Goal: Task Accomplishment & Management: Manage account settings

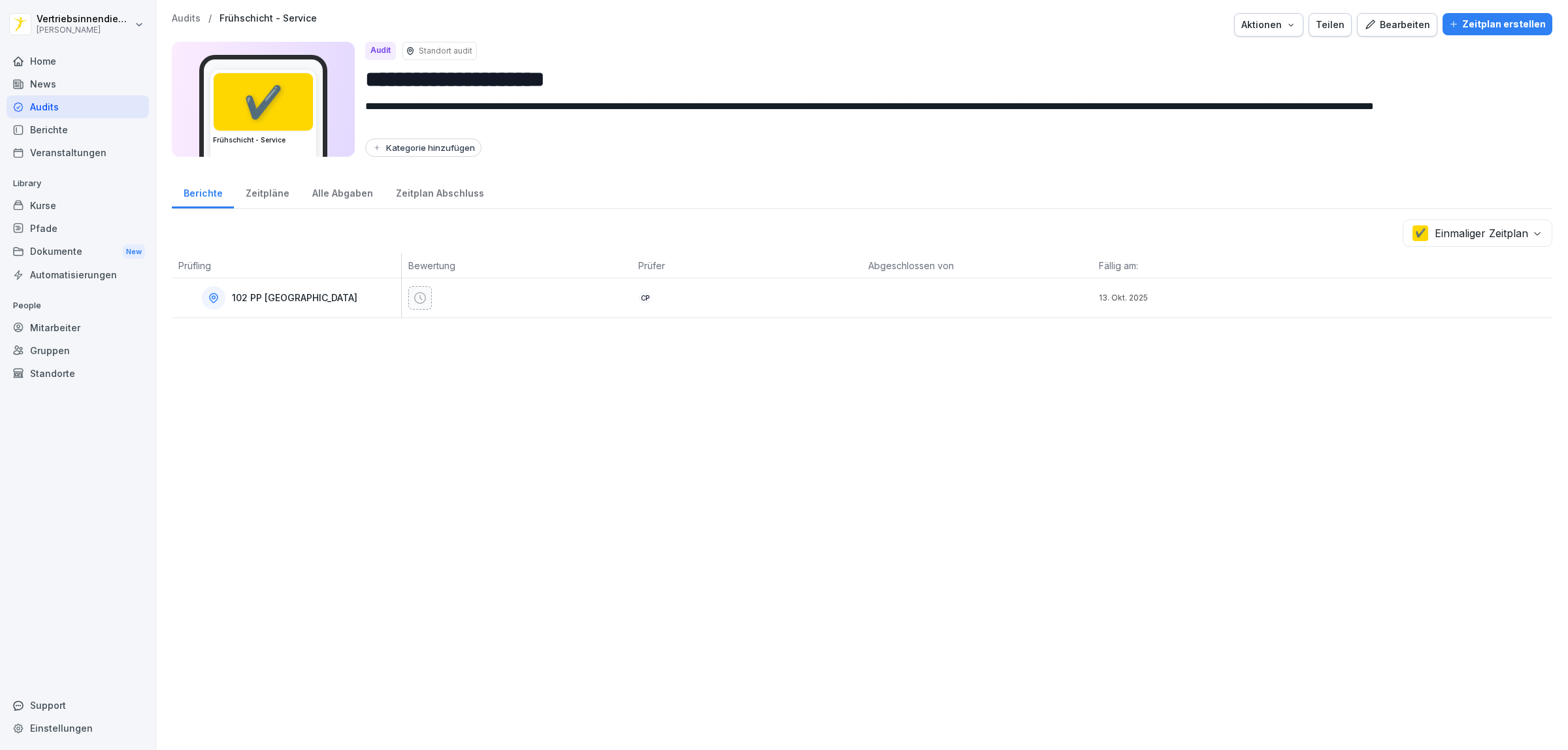
click at [1268, 23] on div "Aktionen" at bounding box center [1268, 24] width 55 height 14
click at [1238, 77] on p "Audit löschen" at bounding box center [1211, 78] width 58 height 12
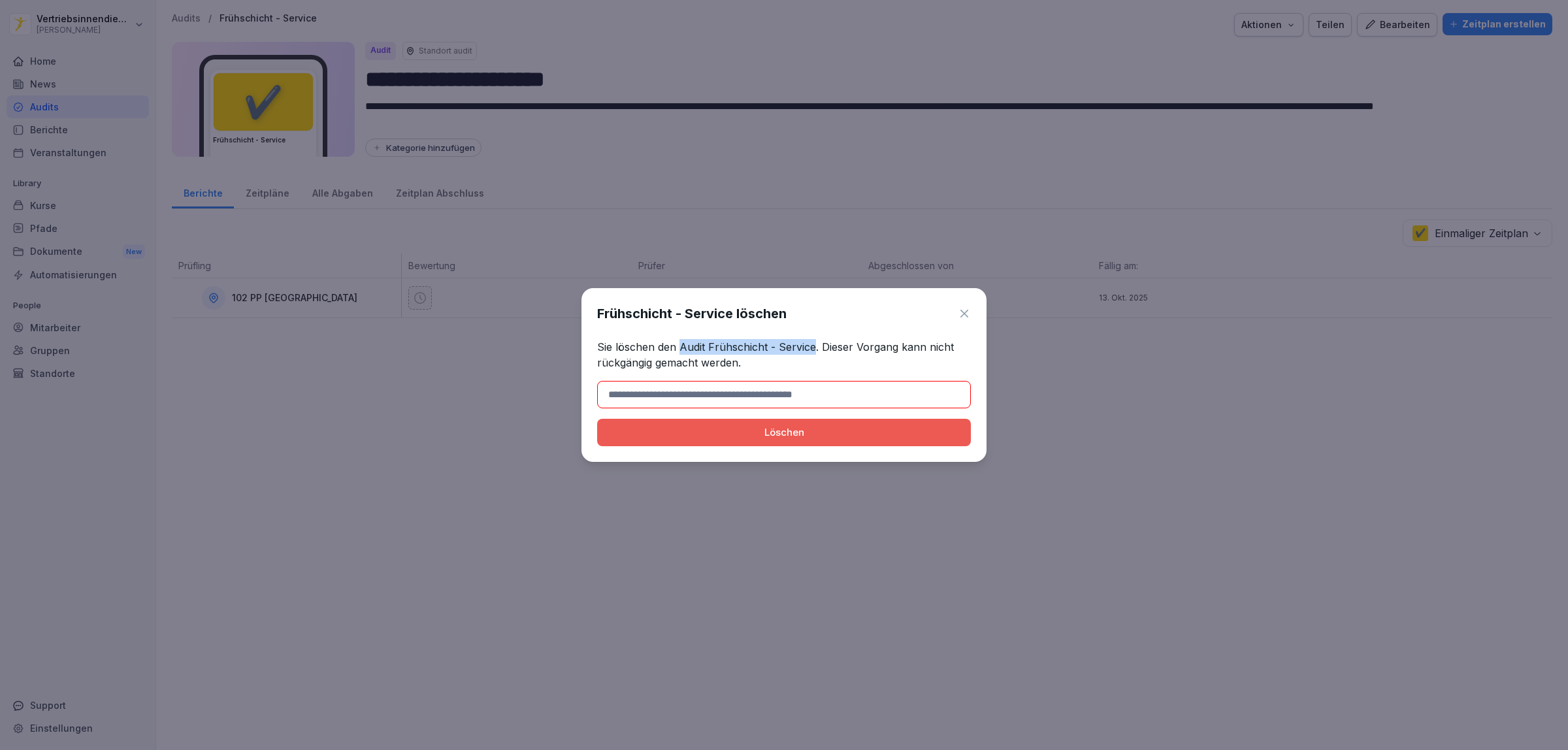
drag, startPoint x: 811, startPoint y: 347, endPoint x: 678, endPoint y: 349, distance: 133.0
click at [678, 349] on p "Sie löschen den Audit Frühschicht - Service. Dieser Vorgang kann nicht rückgäng…" at bounding box center [784, 355] width 374 height 32
copy p "Audit Frühschicht - Service"
click at [701, 389] on input at bounding box center [784, 394] width 374 height 27
paste input "**********"
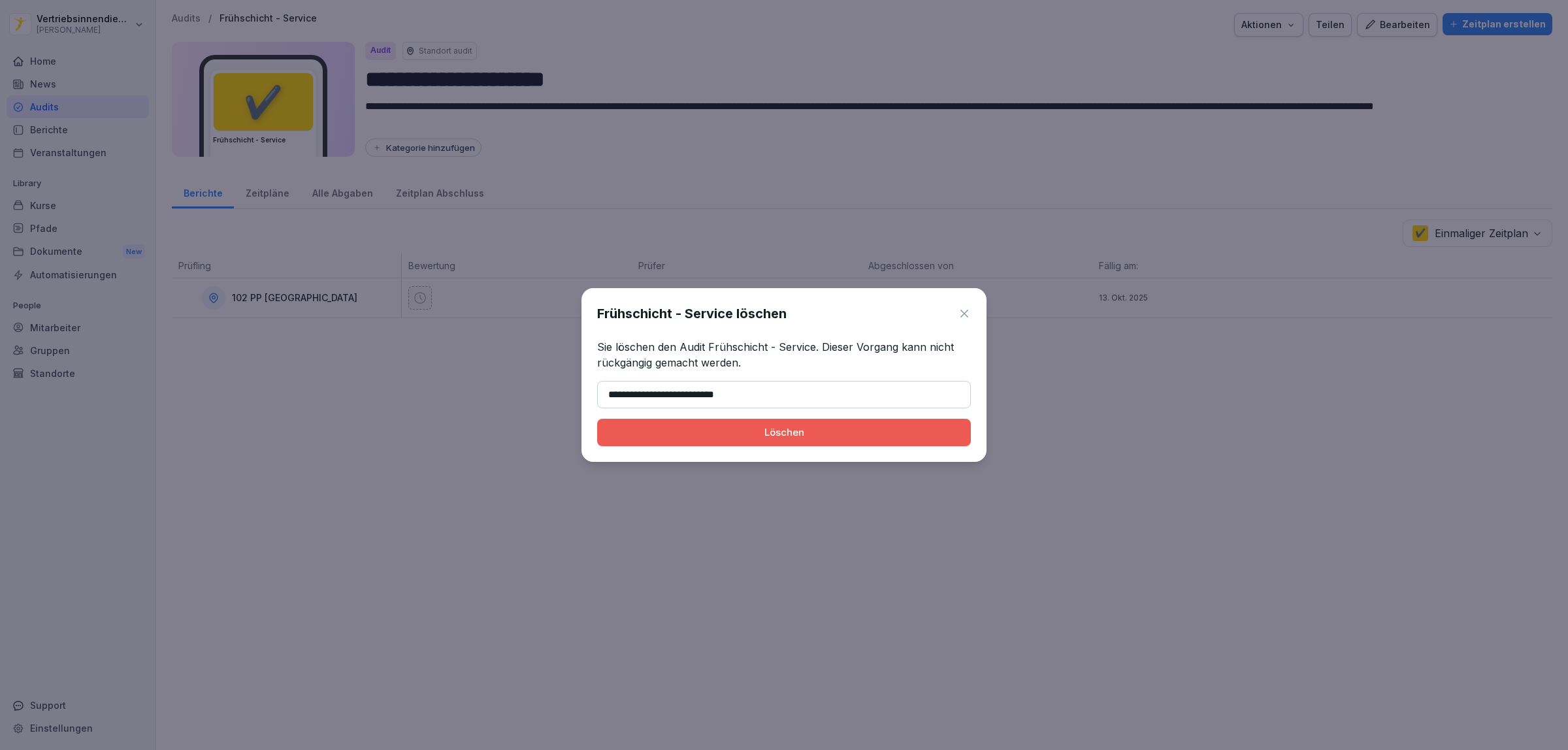
click at [655, 435] on div "Löschen" at bounding box center [784, 432] width 353 height 14
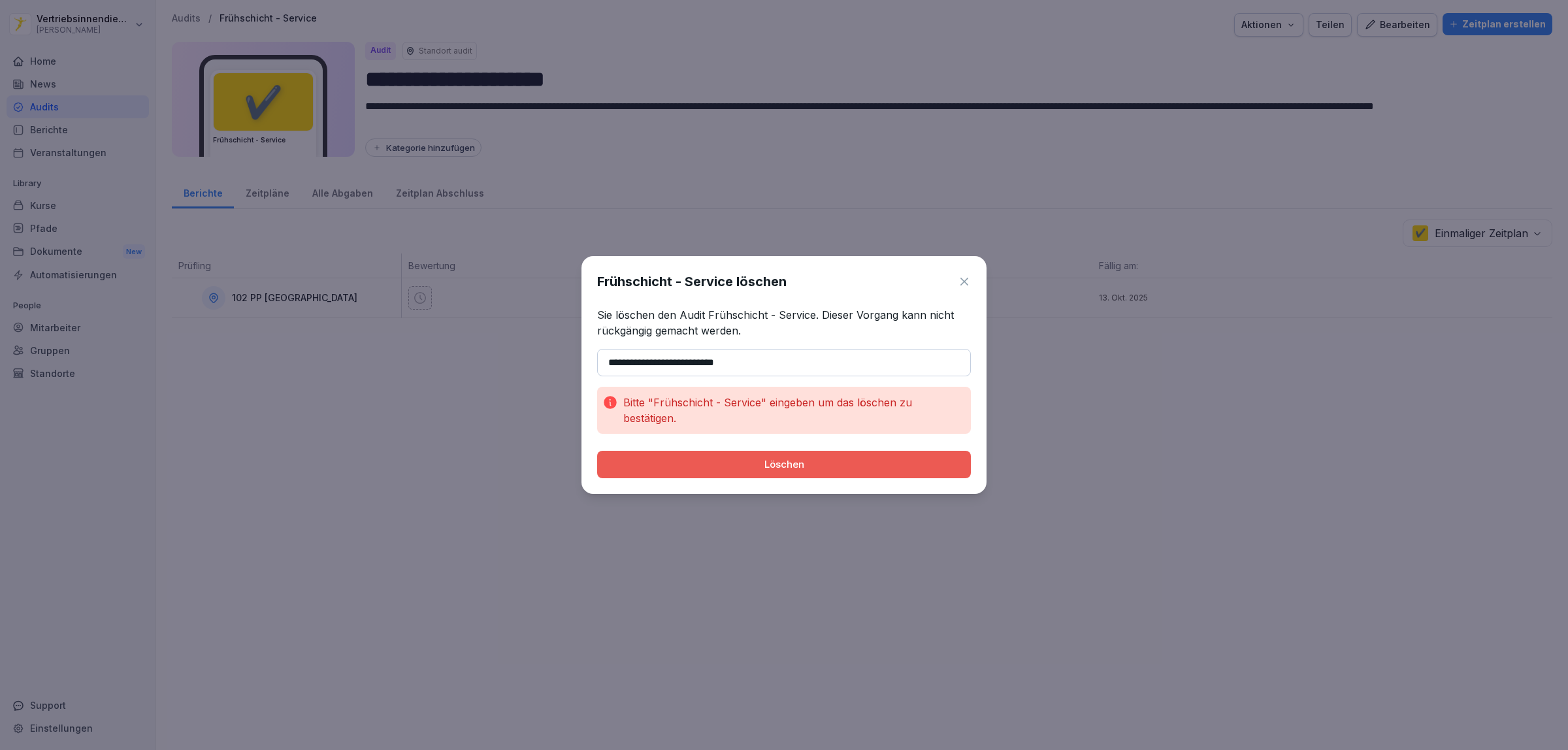
drag, startPoint x: 634, startPoint y: 360, endPoint x: 577, endPoint y: 361, distance: 57.0
click at [577, 361] on body "**********" at bounding box center [784, 375] width 1568 height 750
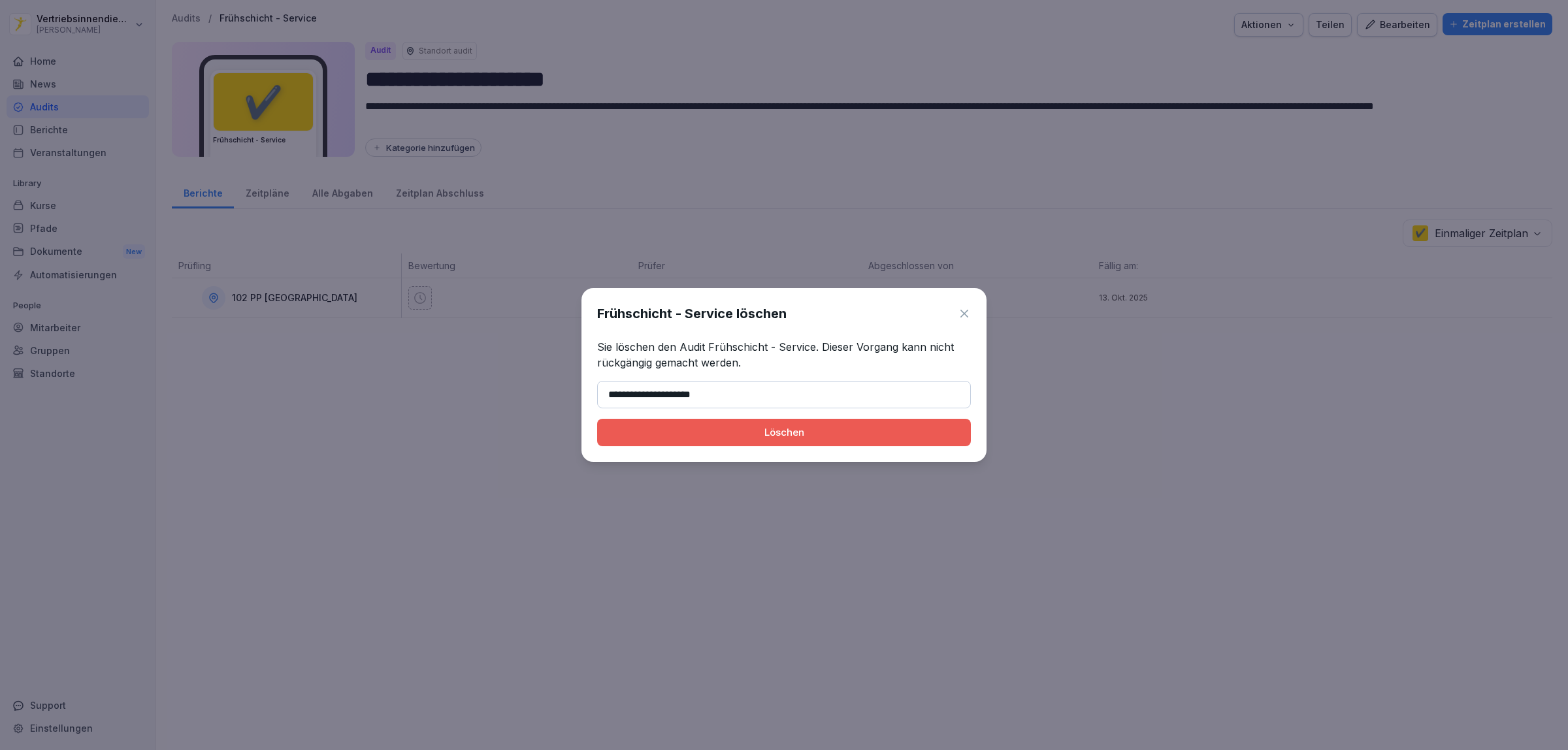
type input "**********"
click at [773, 437] on div "Löschen" at bounding box center [784, 432] width 353 height 14
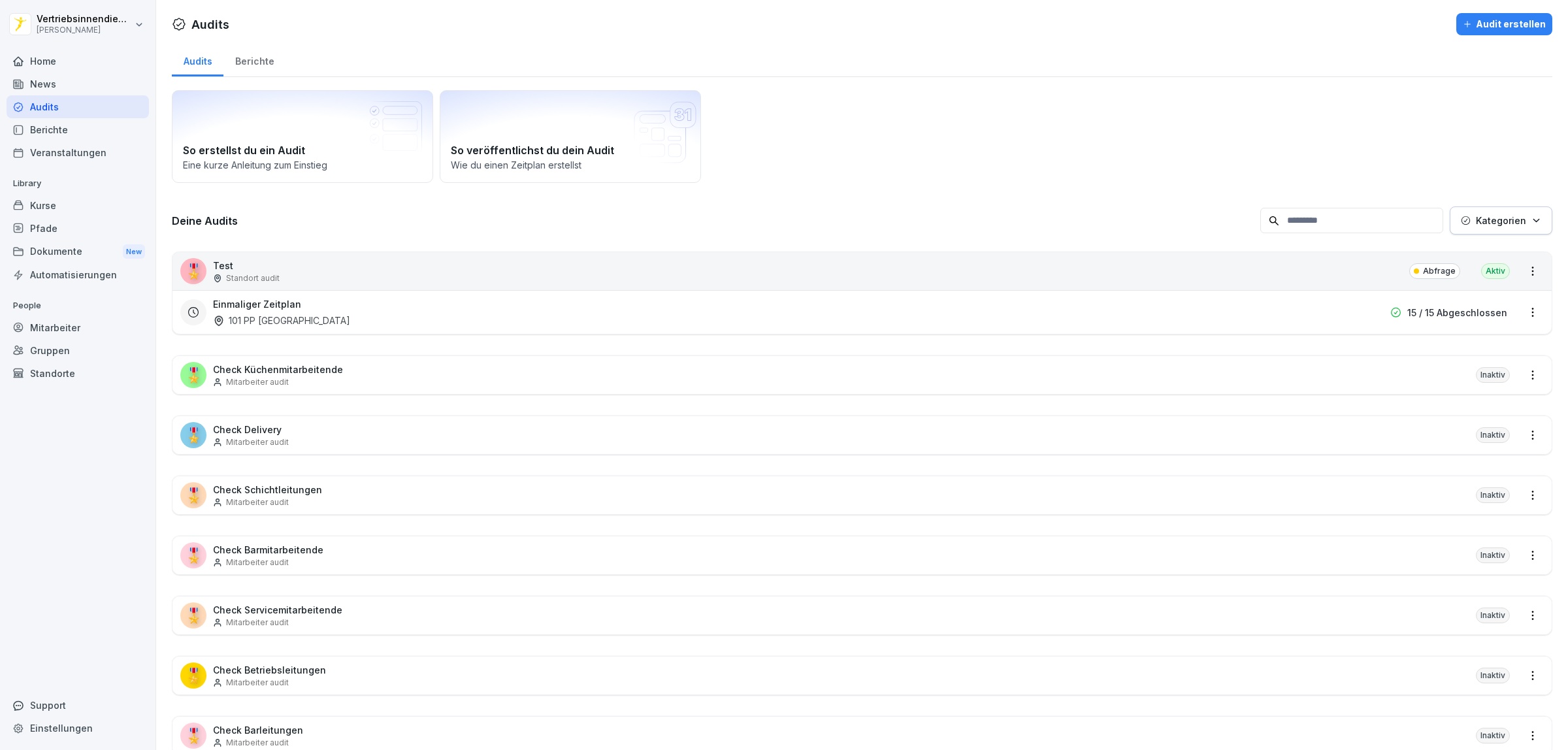
click at [52, 82] on div "News" at bounding box center [78, 84] width 142 height 22
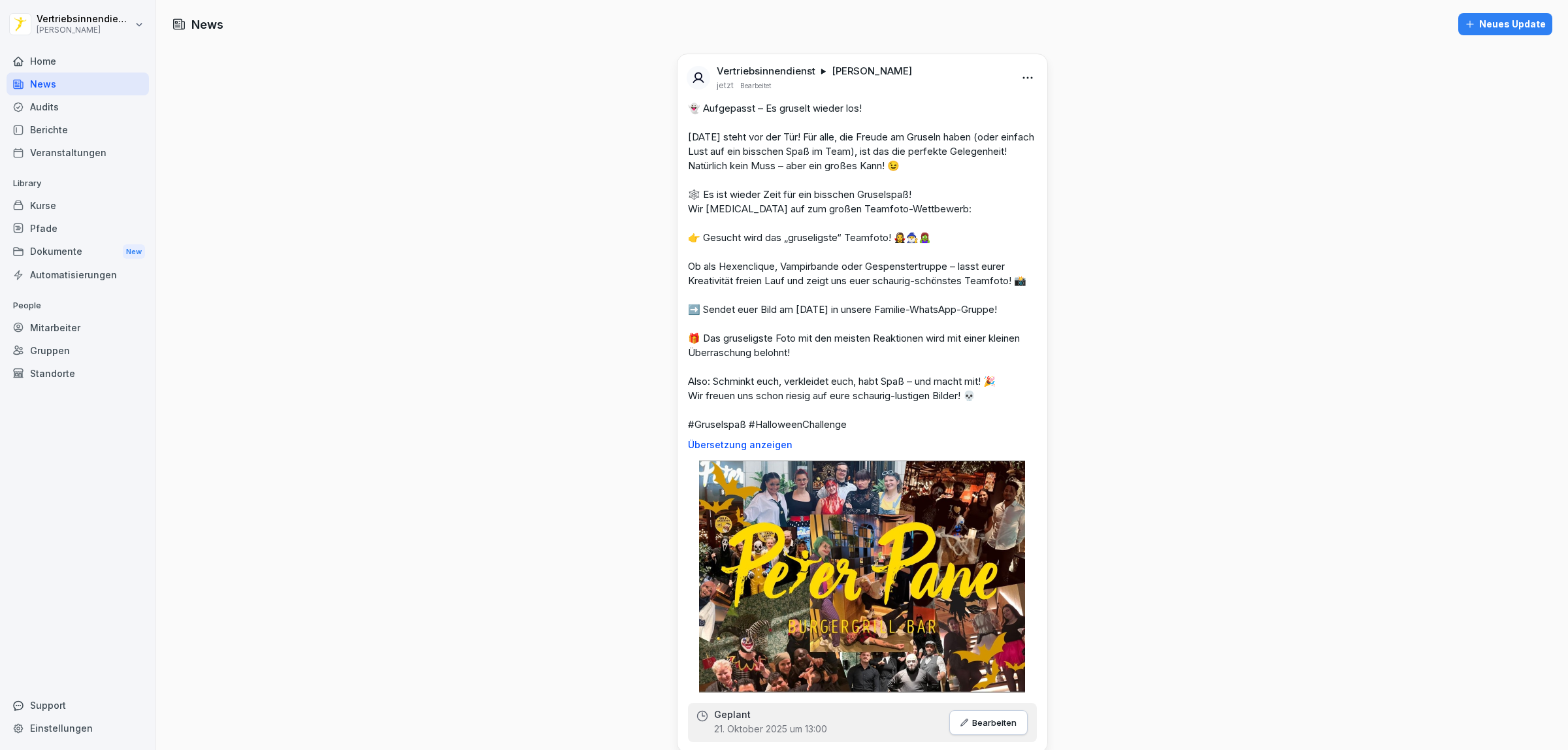
click at [47, 256] on div "Dokumente New" at bounding box center [78, 252] width 142 height 24
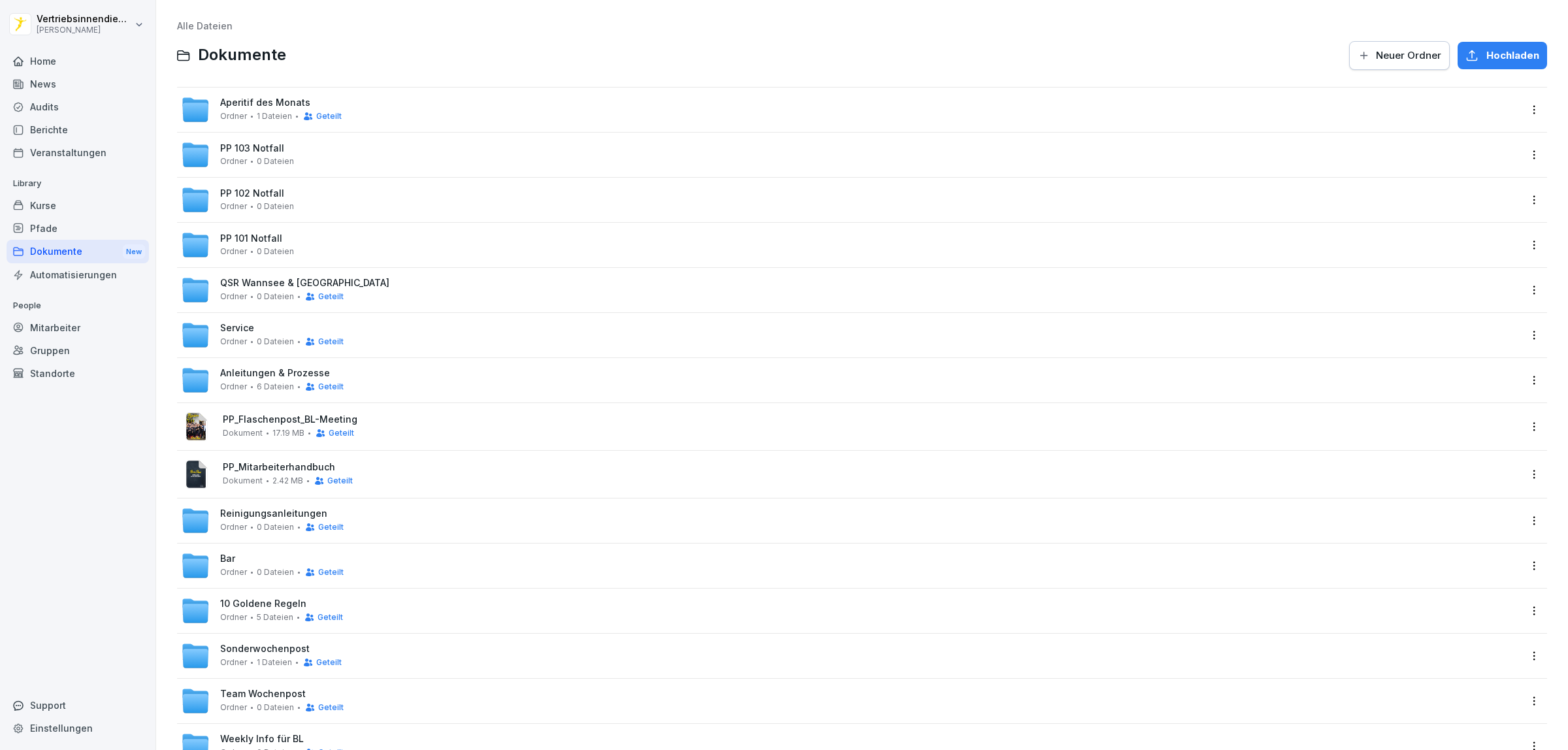
click at [292, 374] on span "Anleitungen & Prozesse" at bounding box center [275, 374] width 109 height 11
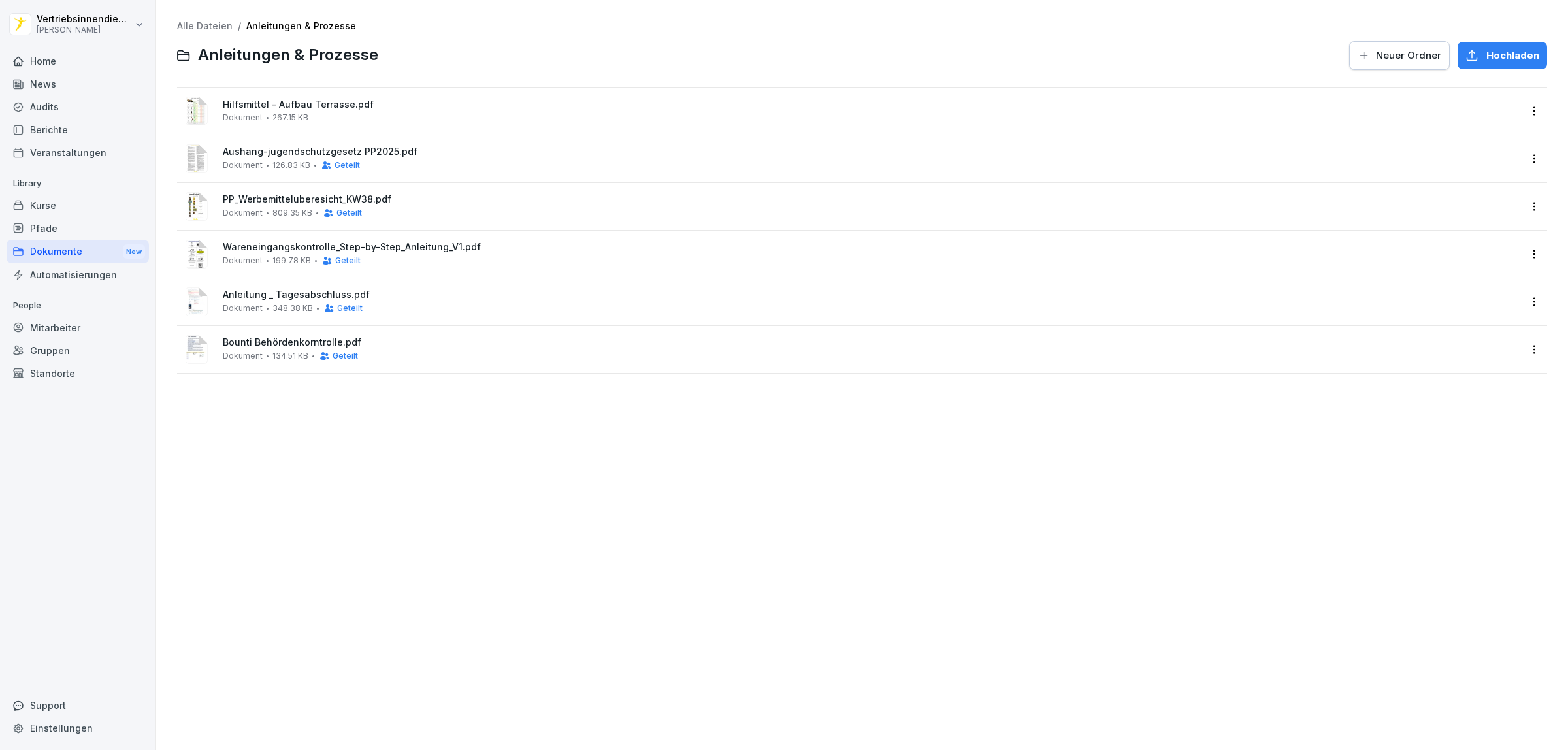
click at [78, 246] on div "Dokumente New" at bounding box center [78, 252] width 142 height 24
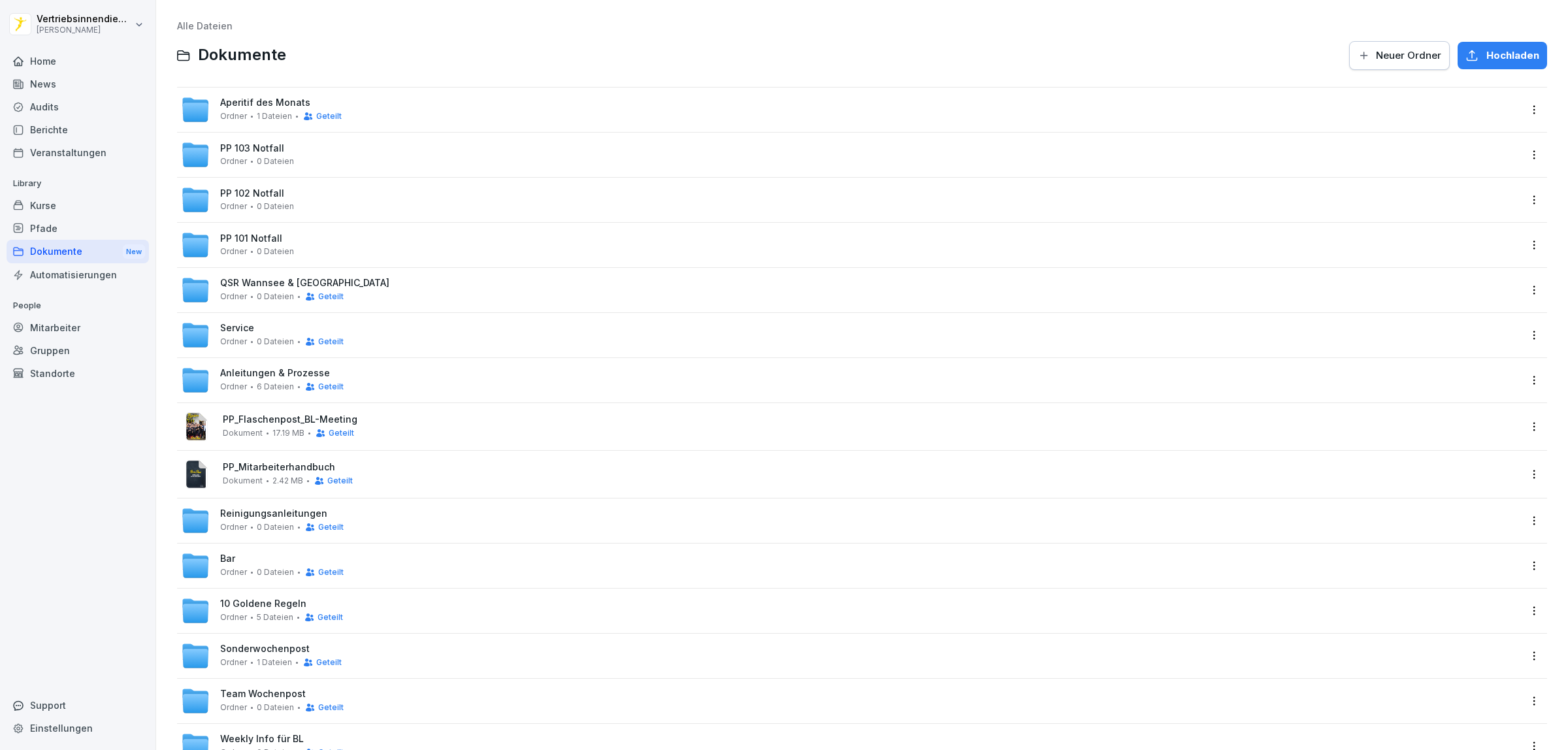
click at [247, 107] on span "Aperitif des Monats" at bounding box center [265, 103] width 90 height 11
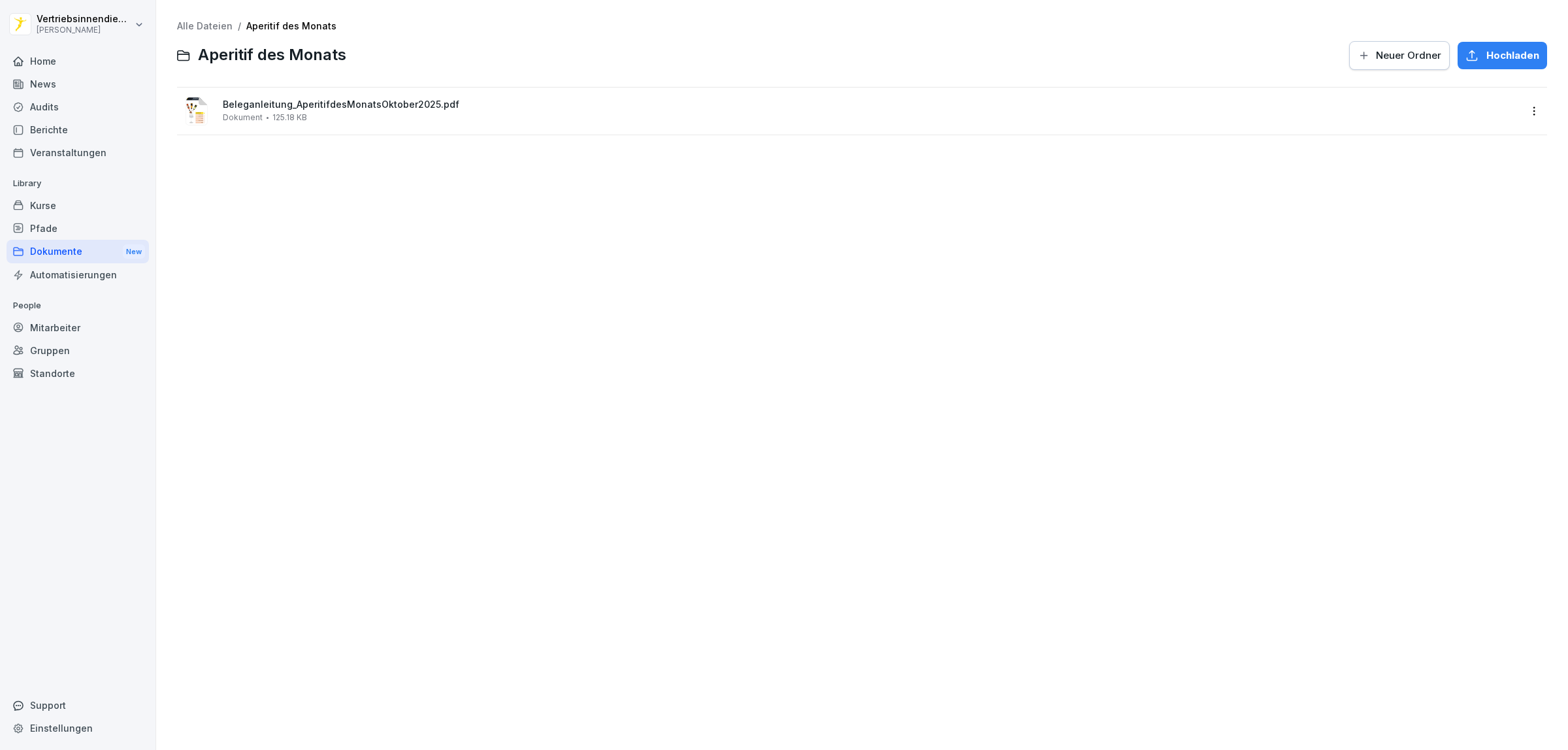
click at [78, 250] on div "Dokumente New" at bounding box center [78, 252] width 142 height 24
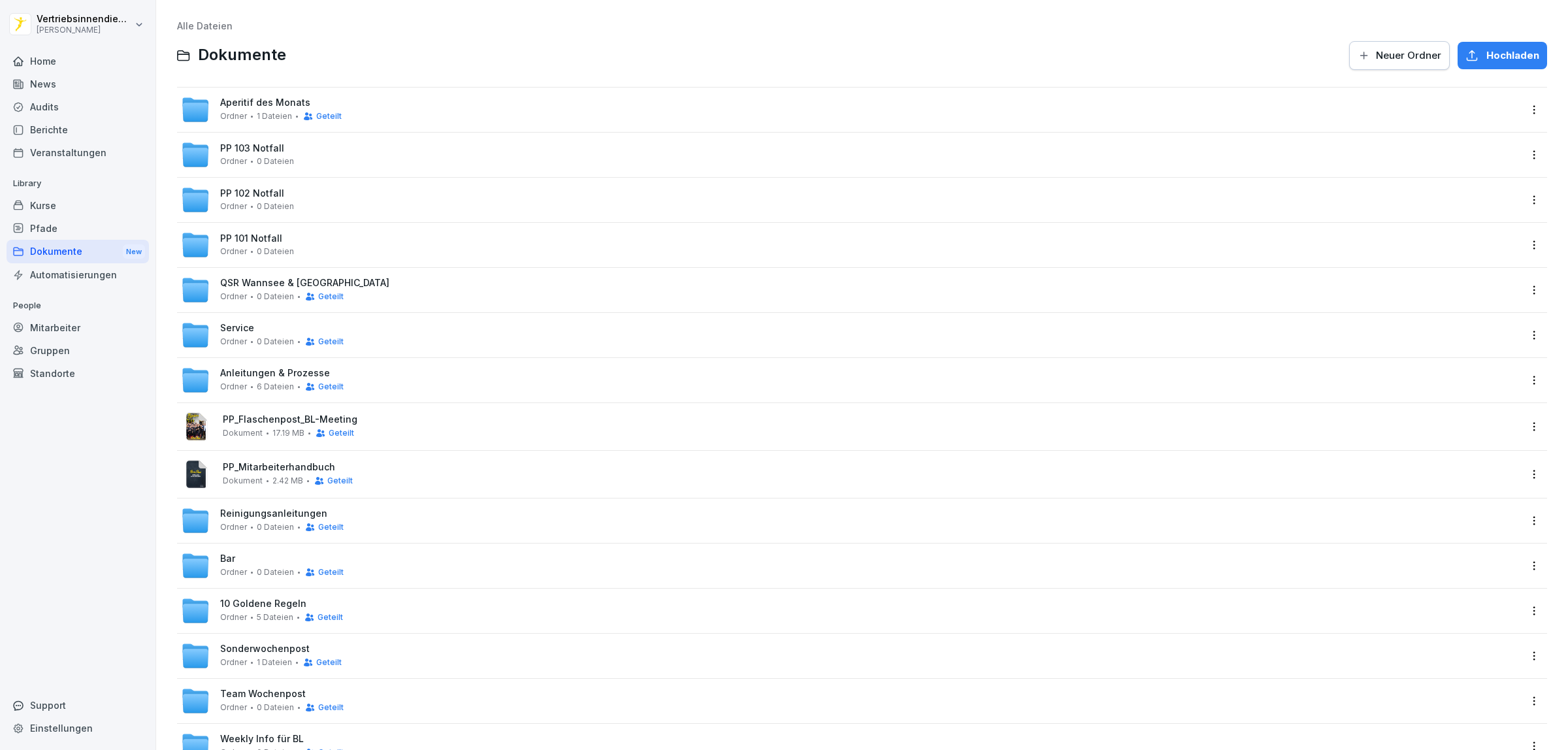
click at [262, 281] on span "QSR Wannsee & [GEOGRAPHIC_DATA]" at bounding box center [305, 283] width 169 height 11
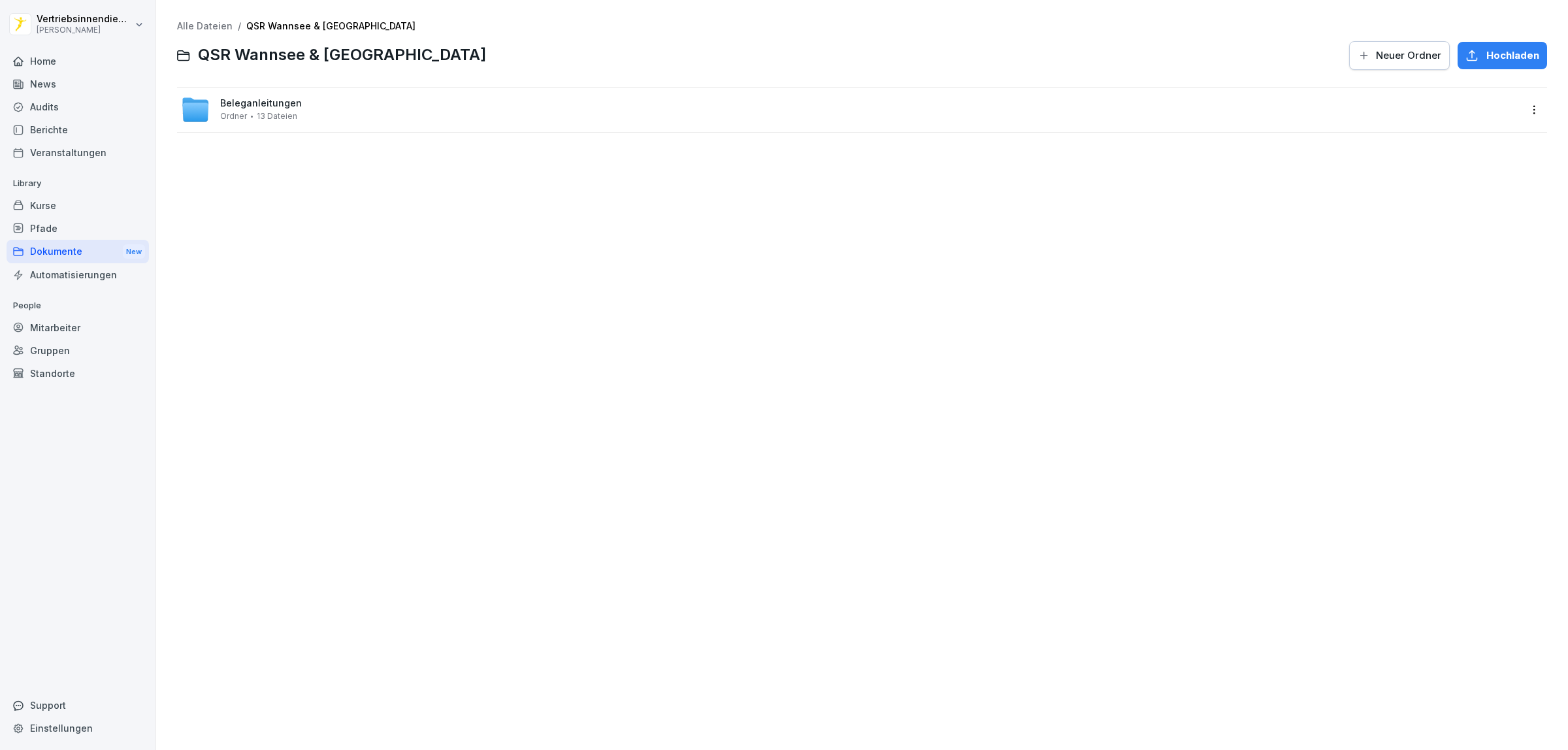
click at [85, 248] on div "Dokumente New" at bounding box center [78, 252] width 142 height 24
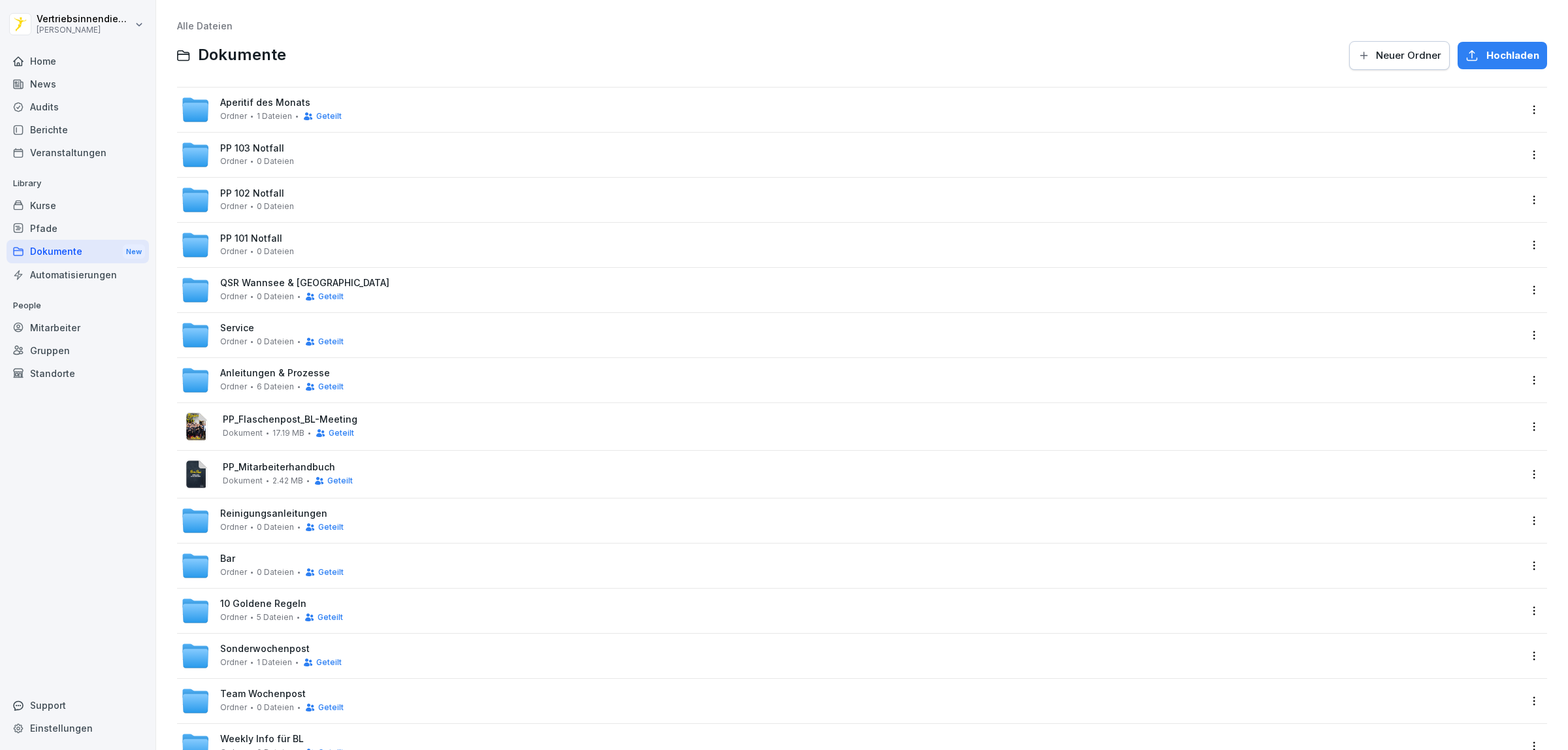
click at [245, 330] on span "Service" at bounding box center [237, 328] width 34 height 11
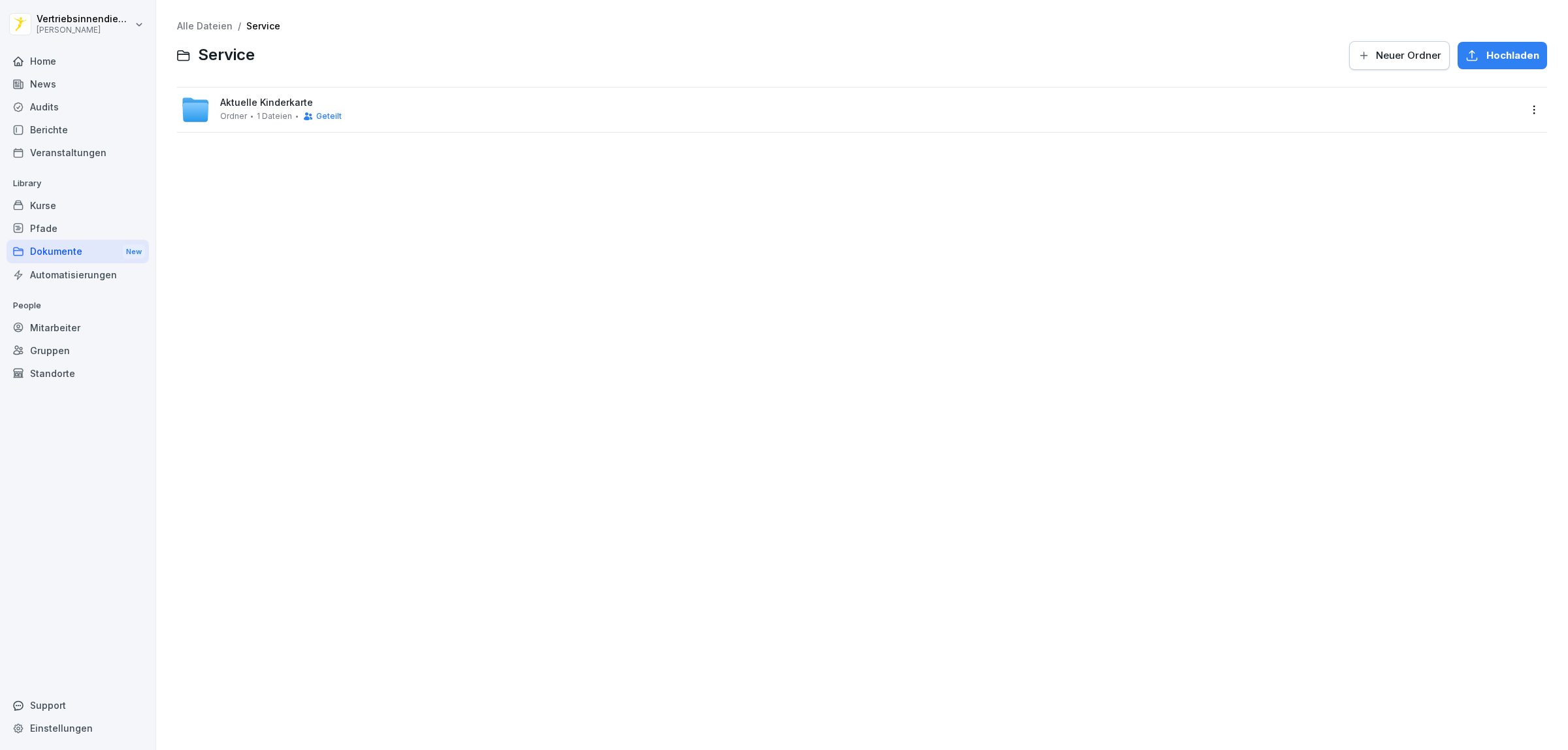
click at [58, 255] on div "Dokumente New" at bounding box center [78, 252] width 142 height 24
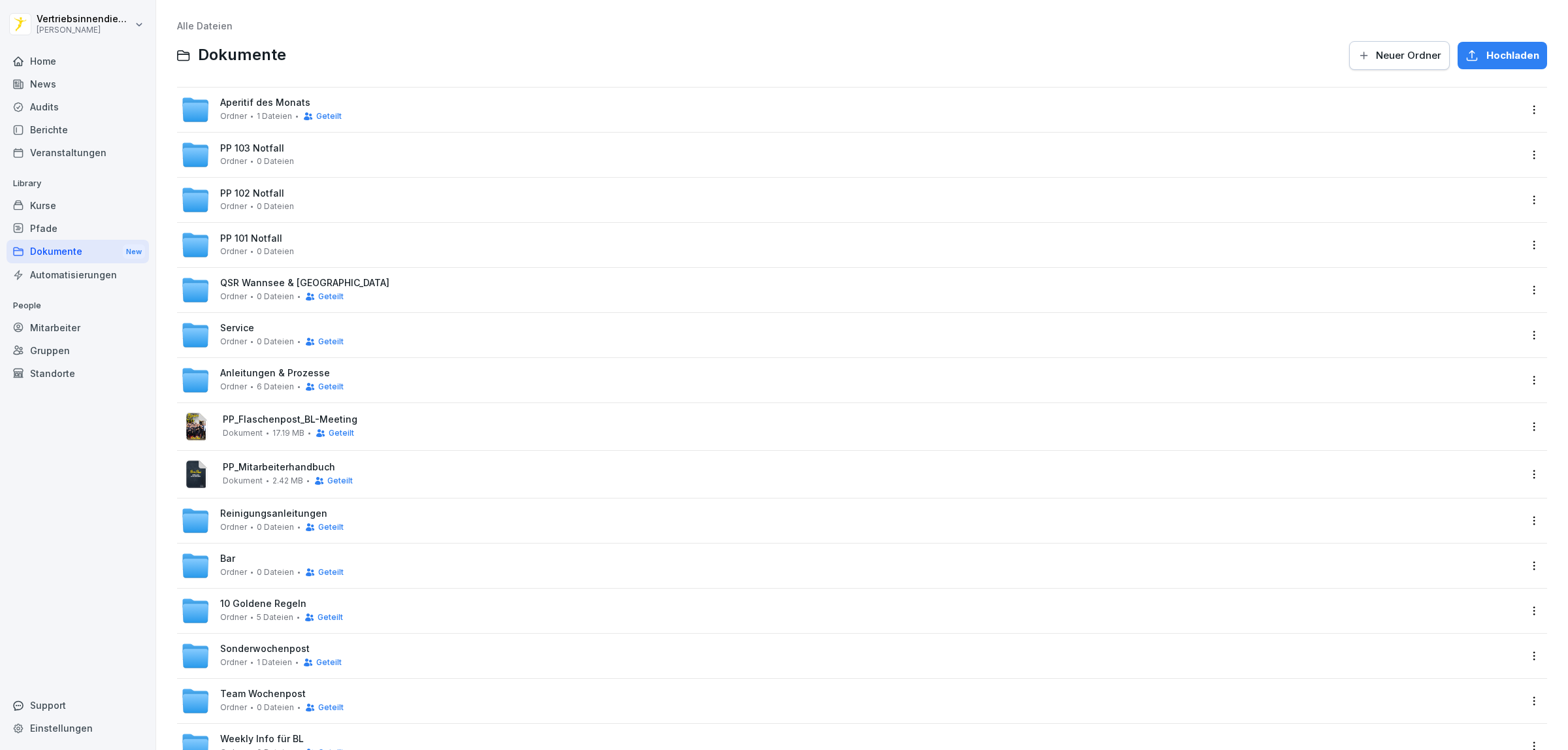
click at [310, 370] on span "Anleitungen & Prozesse" at bounding box center [275, 374] width 109 height 11
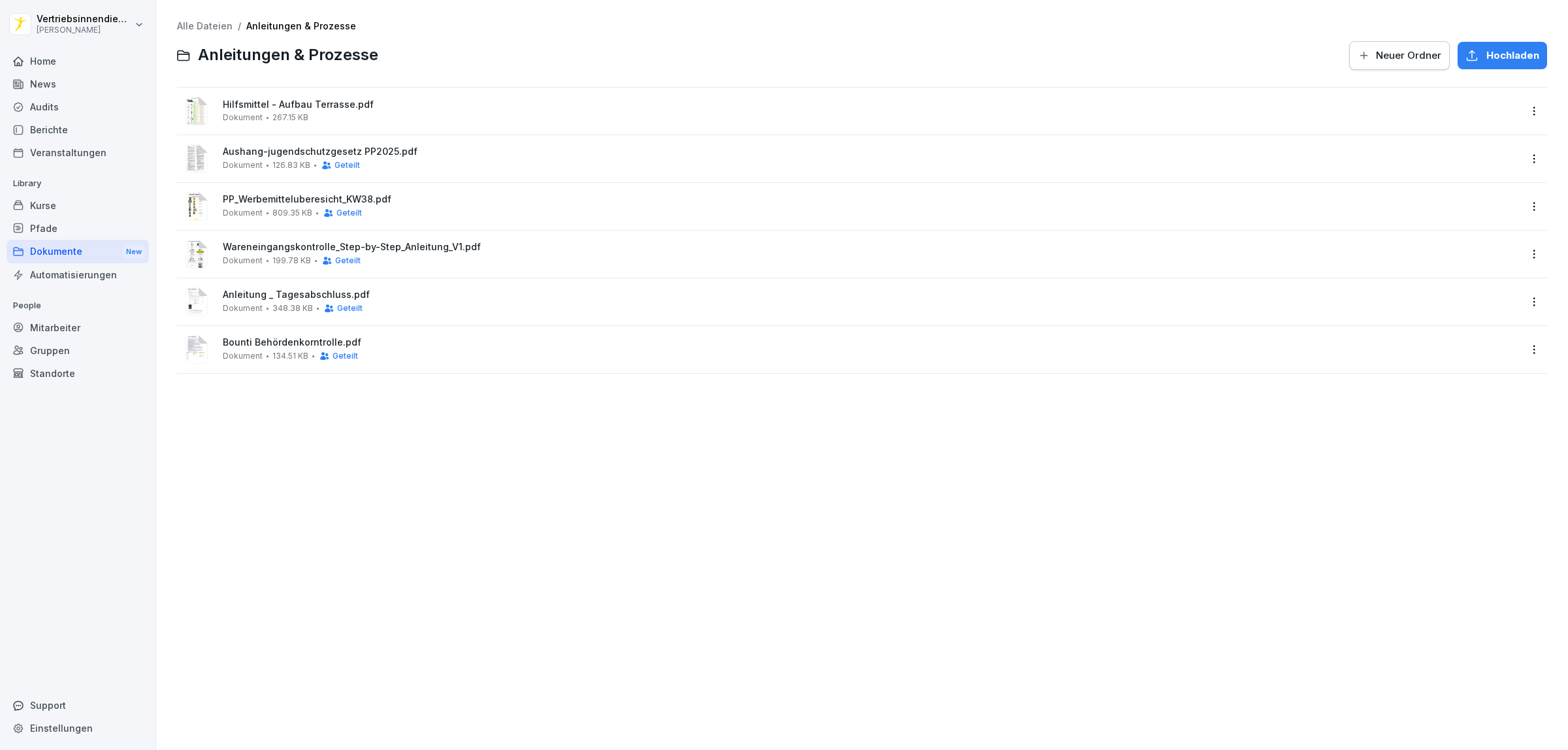
click at [73, 249] on div "Dokumente New" at bounding box center [78, 252] width 142 height 24
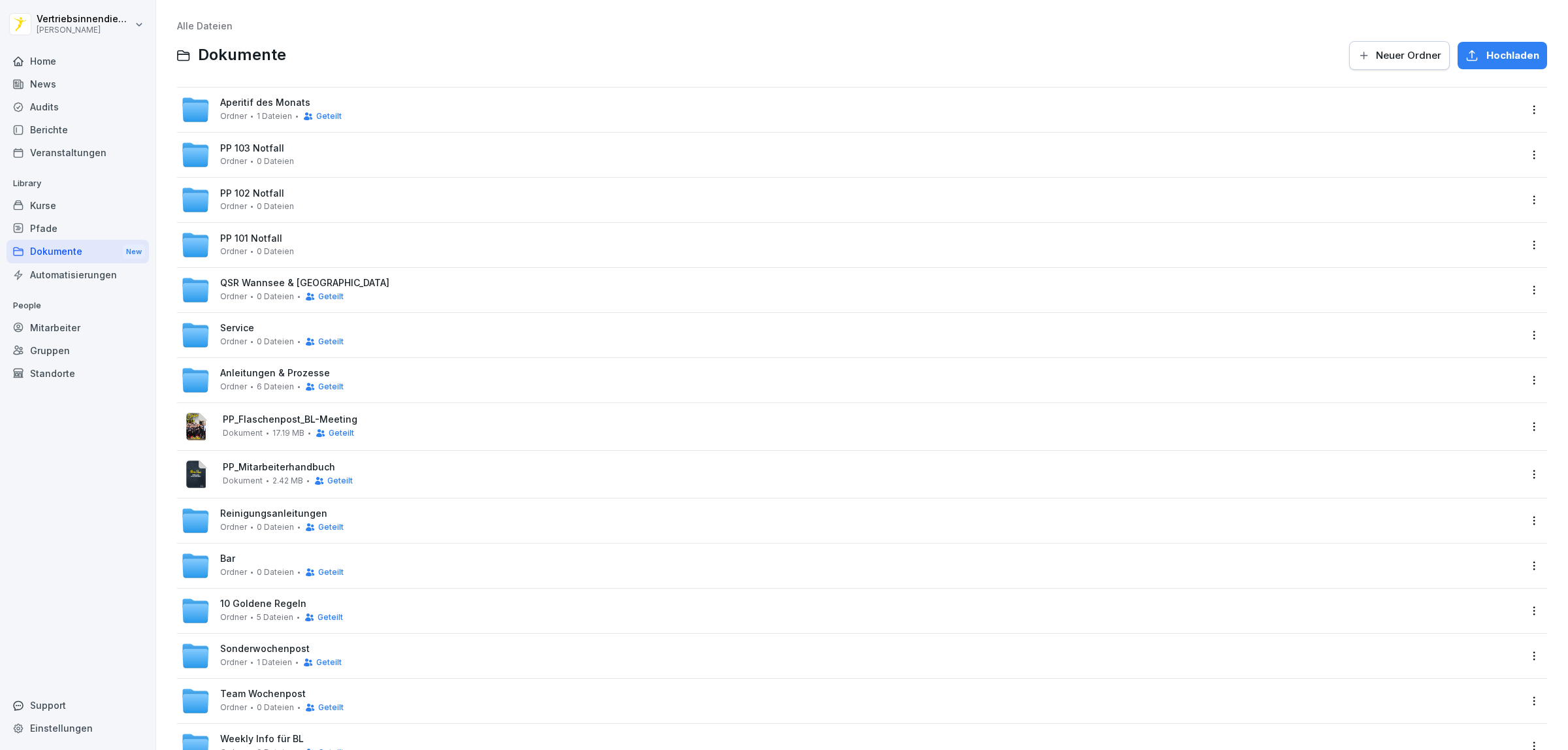
click at [277, 519] on div "Reinigungsanleitungen Ordner 0 Dateien Geteilt" at bounding box center [282, 520] width 123 height 24
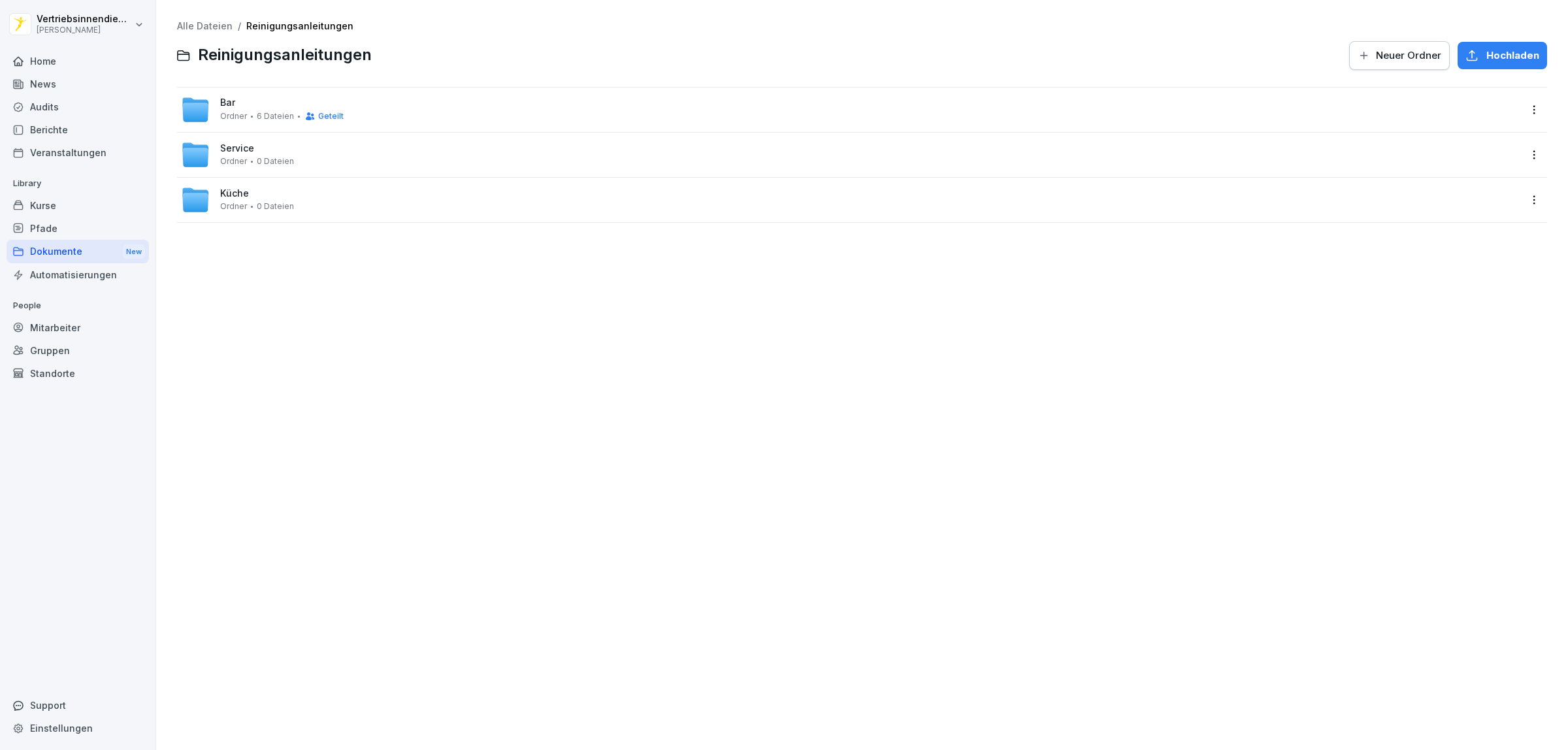
click at [716, 361] on div "Alle Dateien / Reinigungsanleitungen Reinigungsanleitungen Neuer Ordner Hochlad…" at bounding box center [862, 375] width 1392 height 730
click at [231, 105] on span "Bar" at bounding box center [228, 103] width 15 height 11
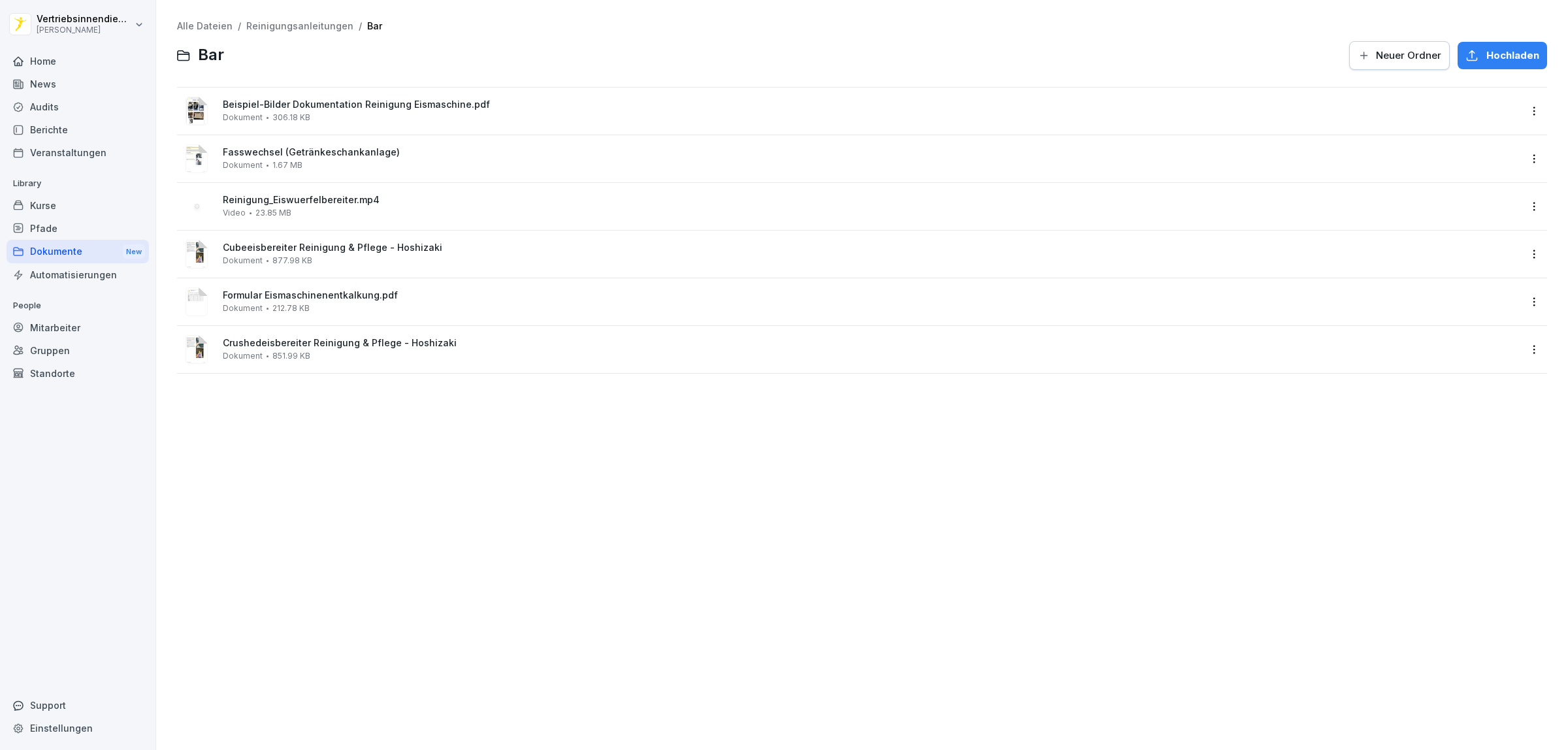
click at [73, 249] on div "Dokumente New" at bounding box center [78, 252] width 142 height 24
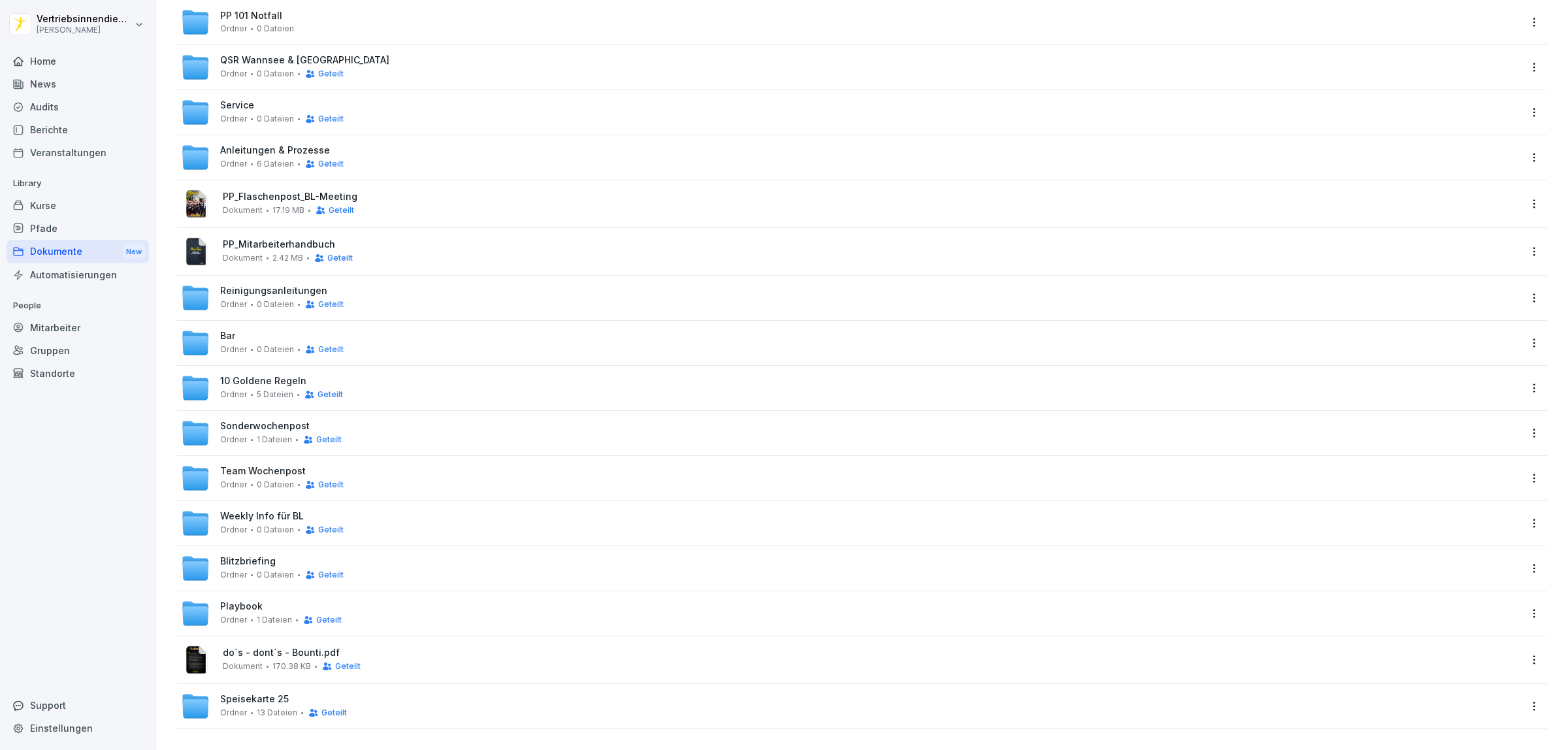
scroll to position [233, 0]
click at [249, 601] on span "Playbook" at bounding box center [241, 606] width 42 height 11
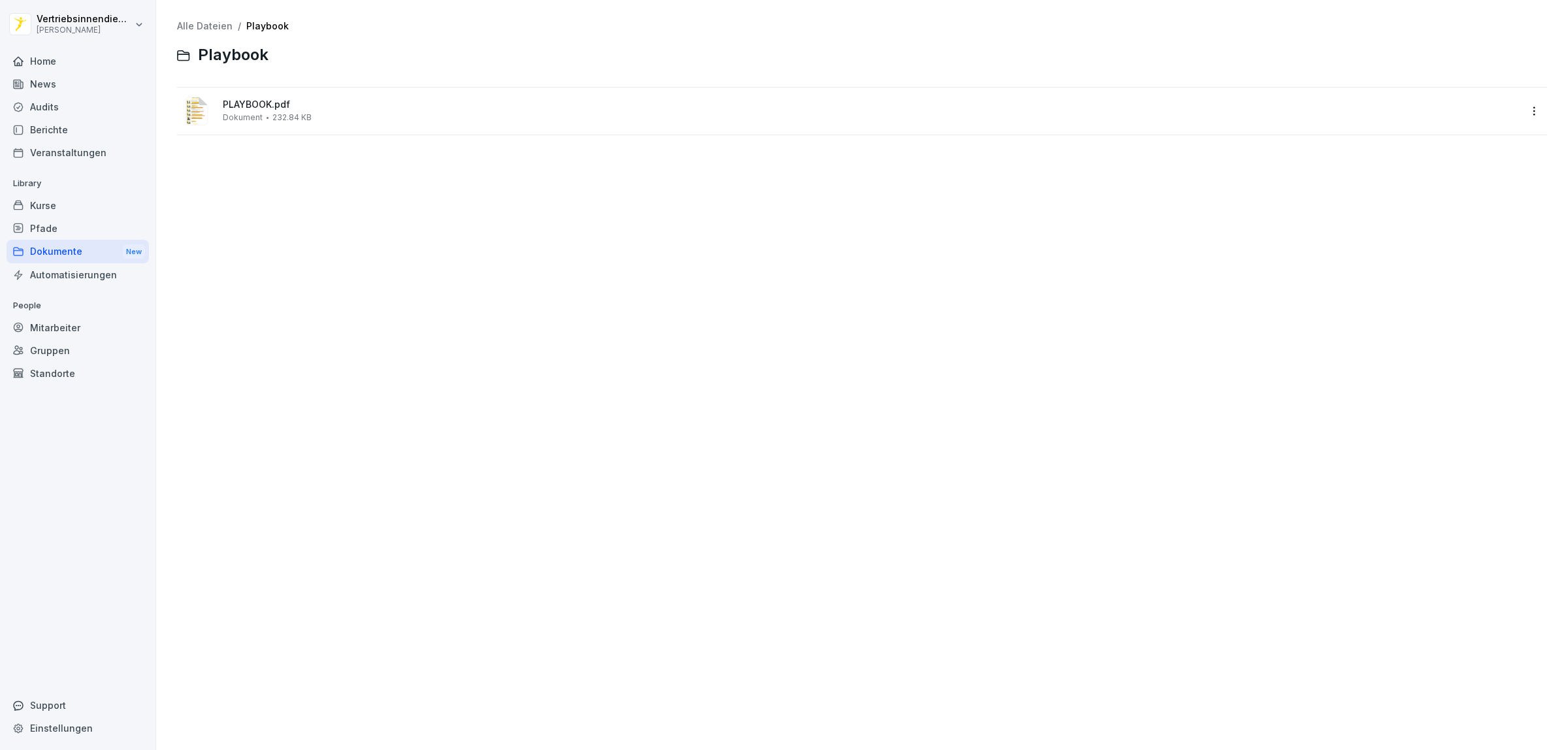
click at [60, 257] on div "Dokumente New" at bounding box center [78, 252] width 142 height 24
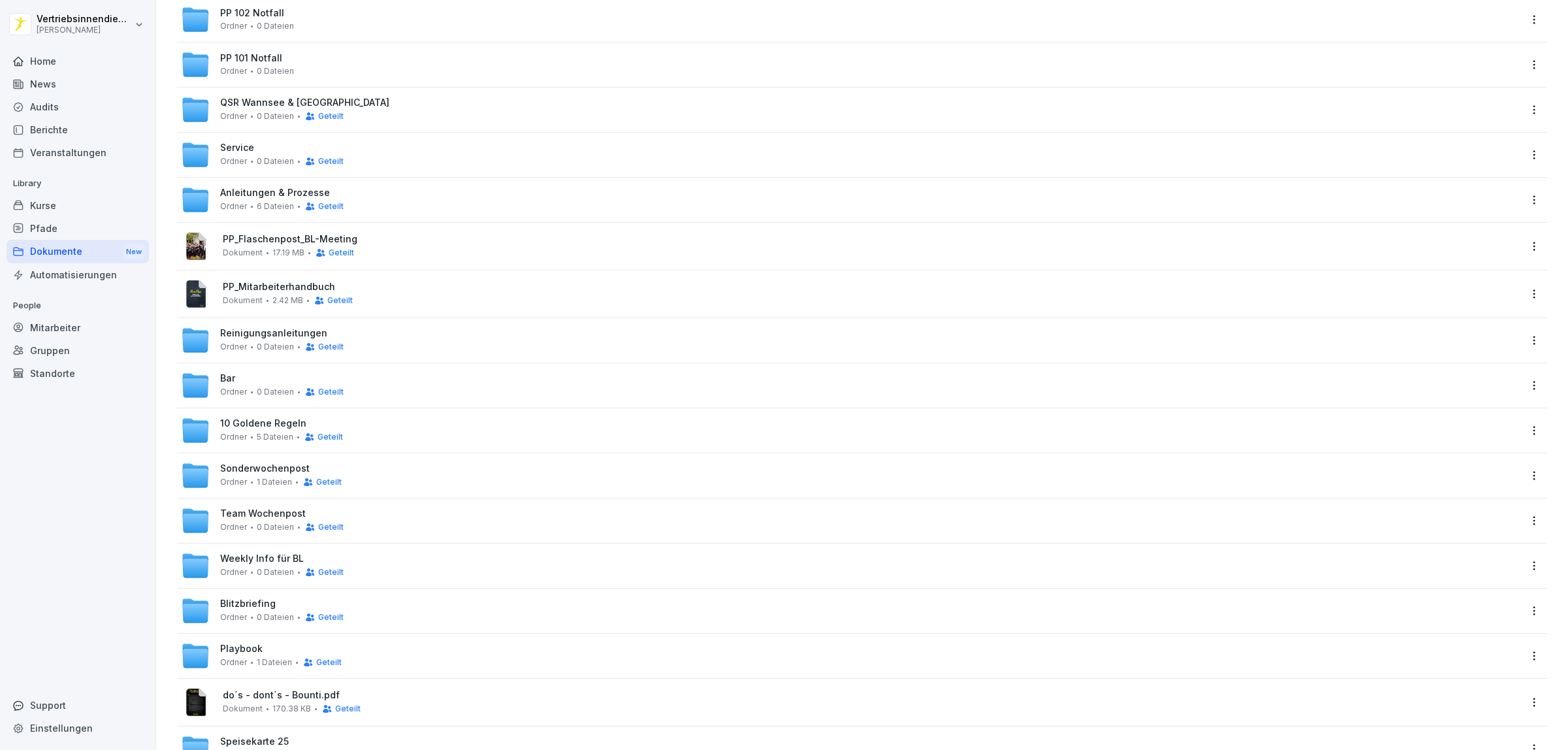
scroll to position [233, 0]
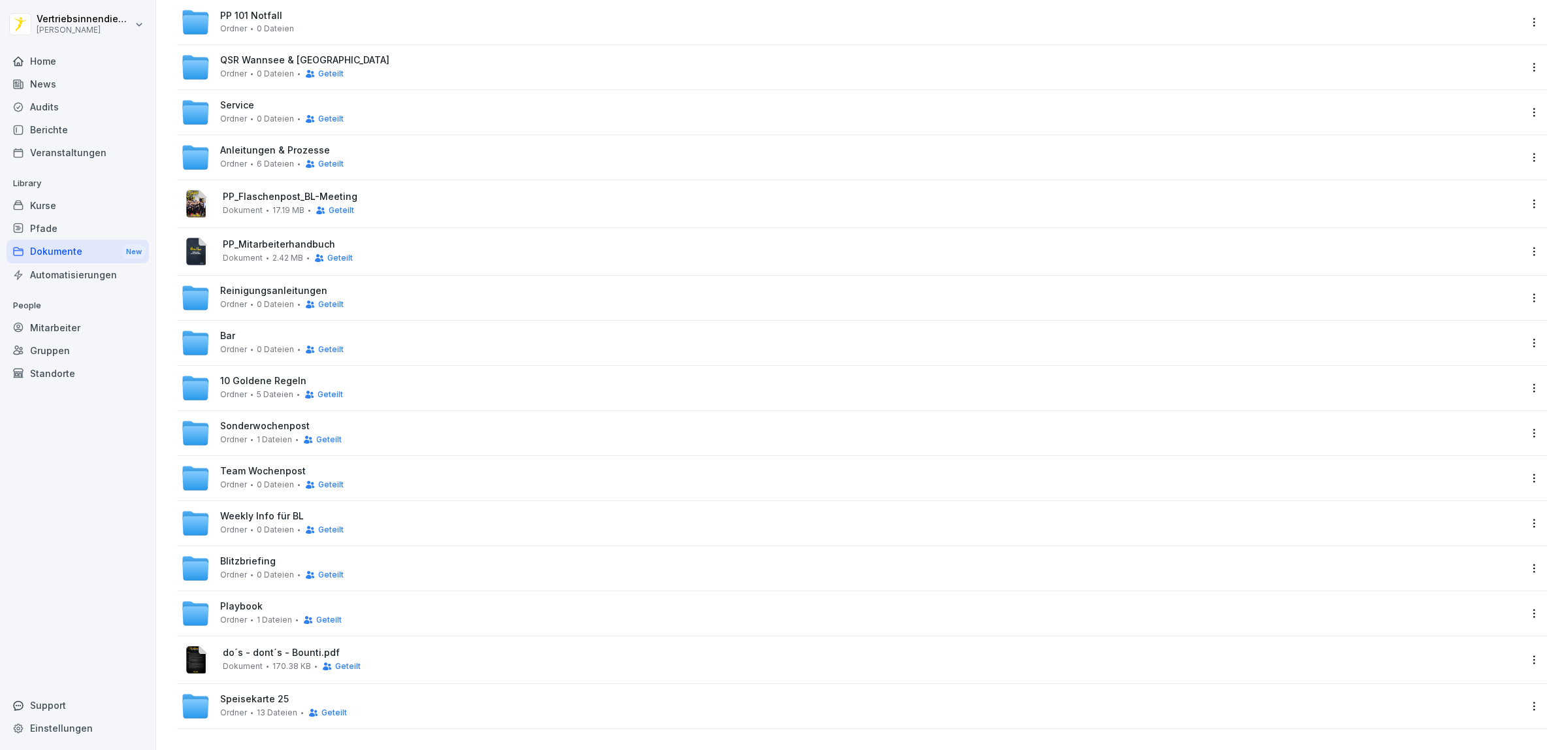
click at [239, 114] on span "Ordner" at bounding box center [234, 119] width 27 height 9
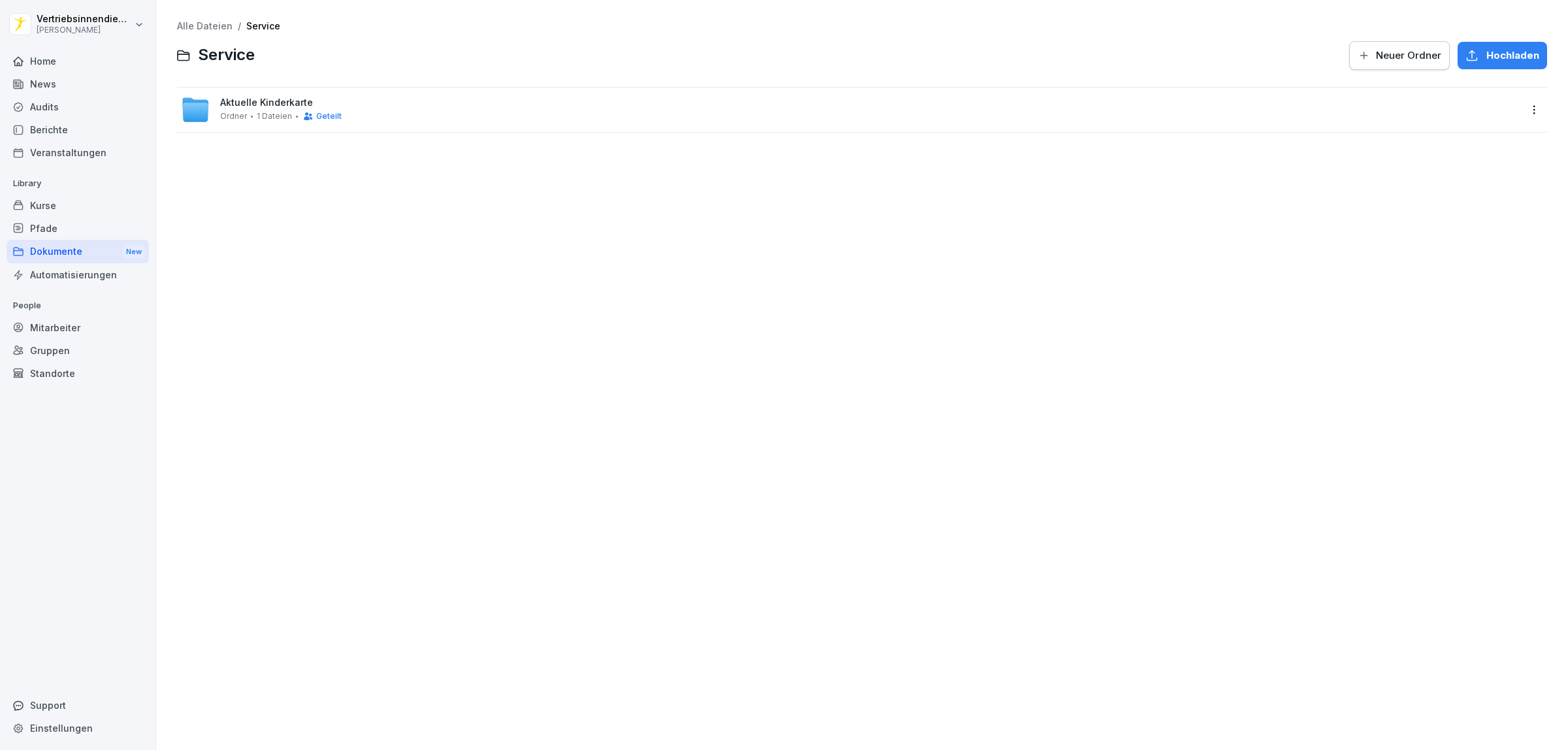
click at [262, 225] on div "Alle Dateien / Service Service Neuer Ordner Hochladen Aktuelle Kinderkarte Ordn…" at bounding box center [862, 375] width 1392 height 730
click at [36, 253] on div "Dokumente New" at bounding box center [78, 252] width 142 height 24
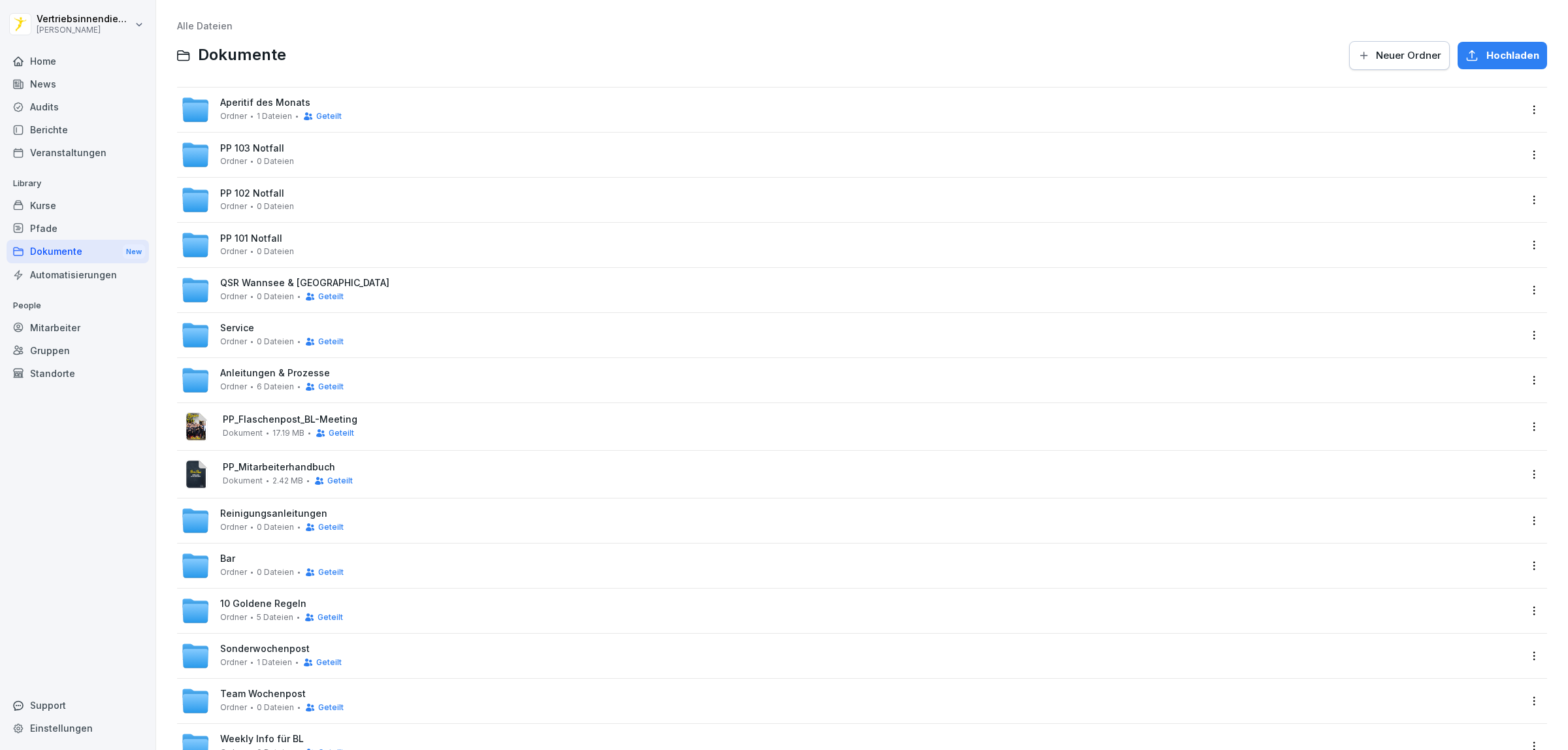
click at [246, 328] on span "Service" at bounding box center [237, 328] width 34 height 11
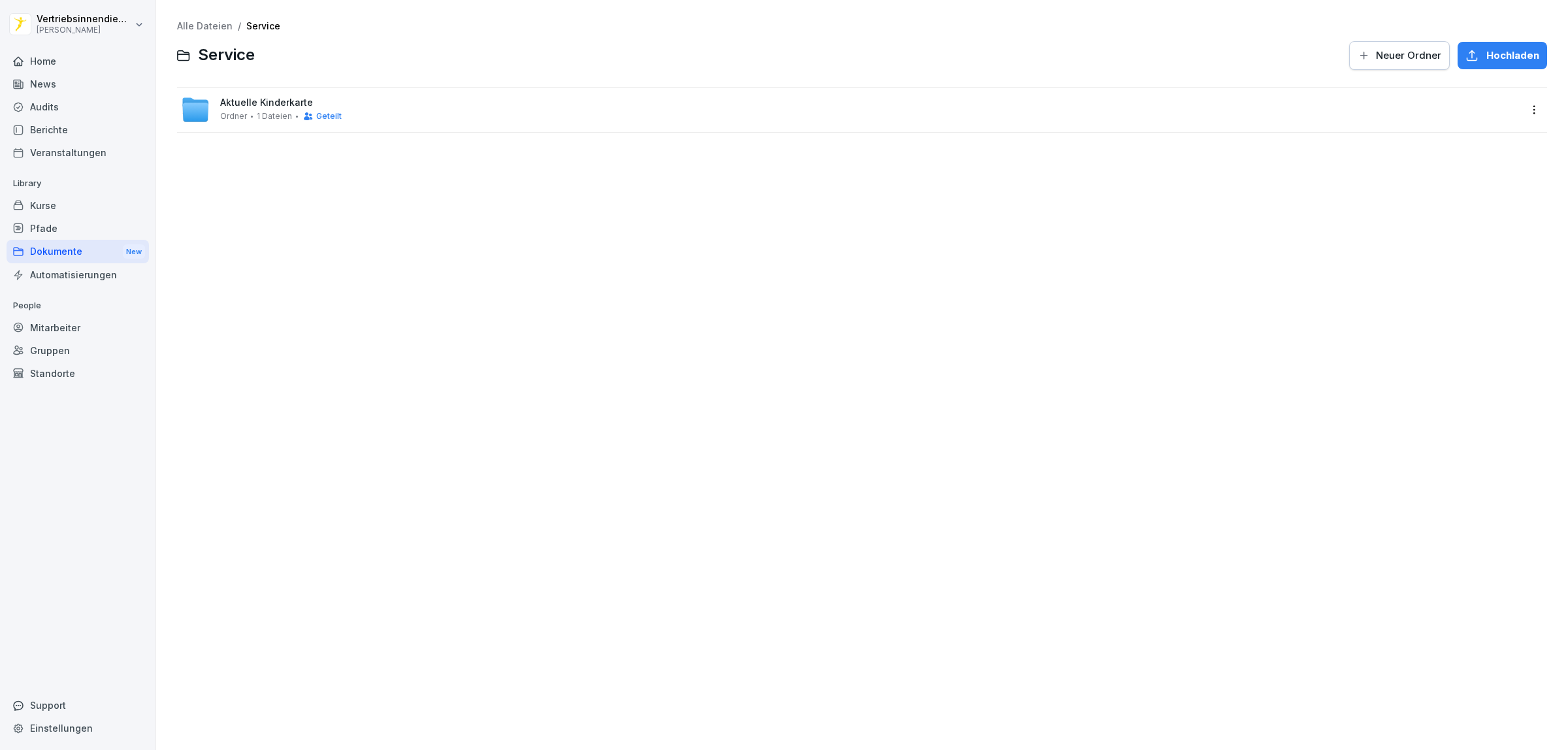
click at [86, 255] on div "Dokumente New" at bounding box center [78, 252] width 142 height 24
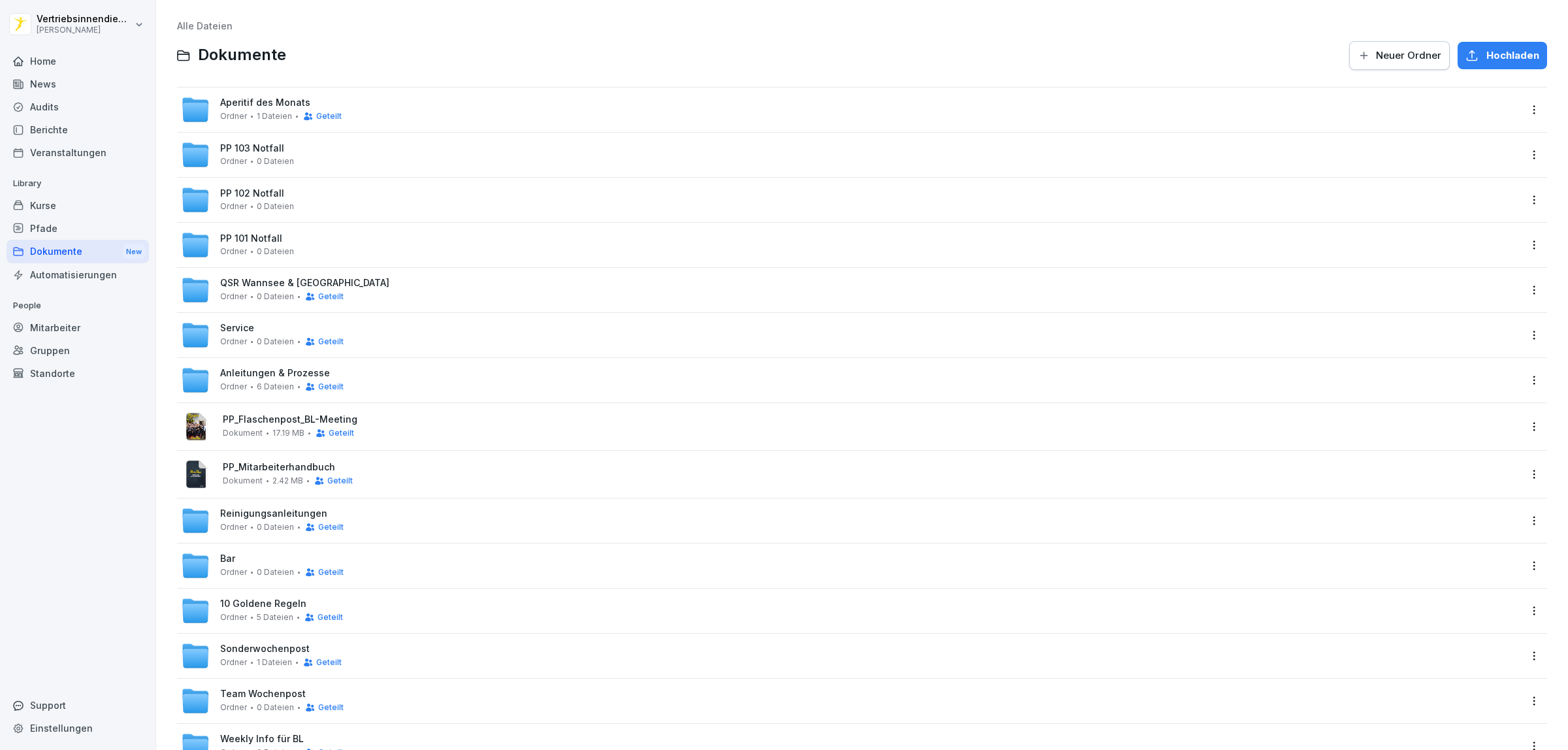
click at [297, 465] on span "PP_Mitarbeiterhandbuch" at bounding box center [871, 467] width 1297 height 11
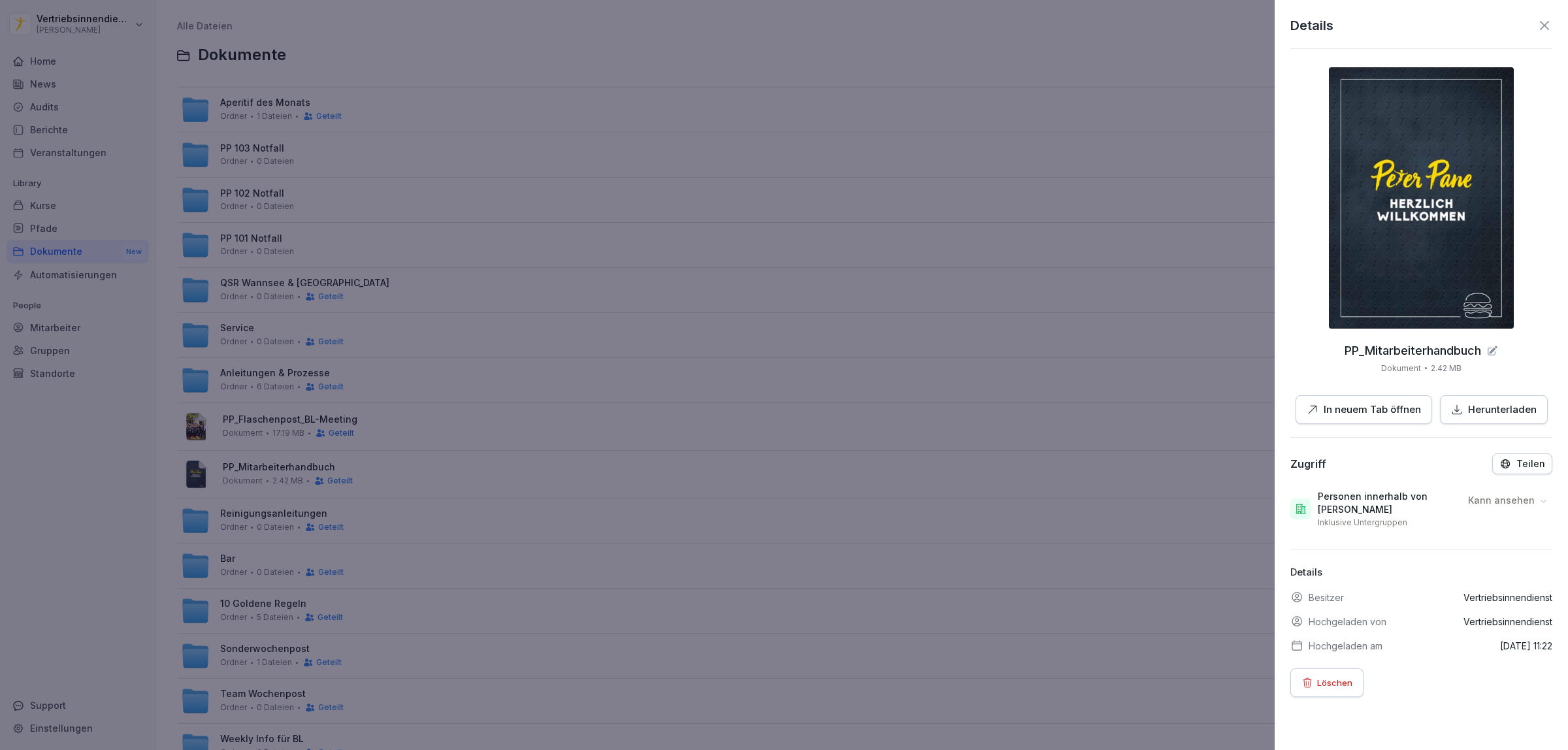
click at [1437, 249] on img at bounding box center [1421, 198] width 185 height 262
click at [627, 377] on div at bounding box center [784, 375] width 1568 height 750
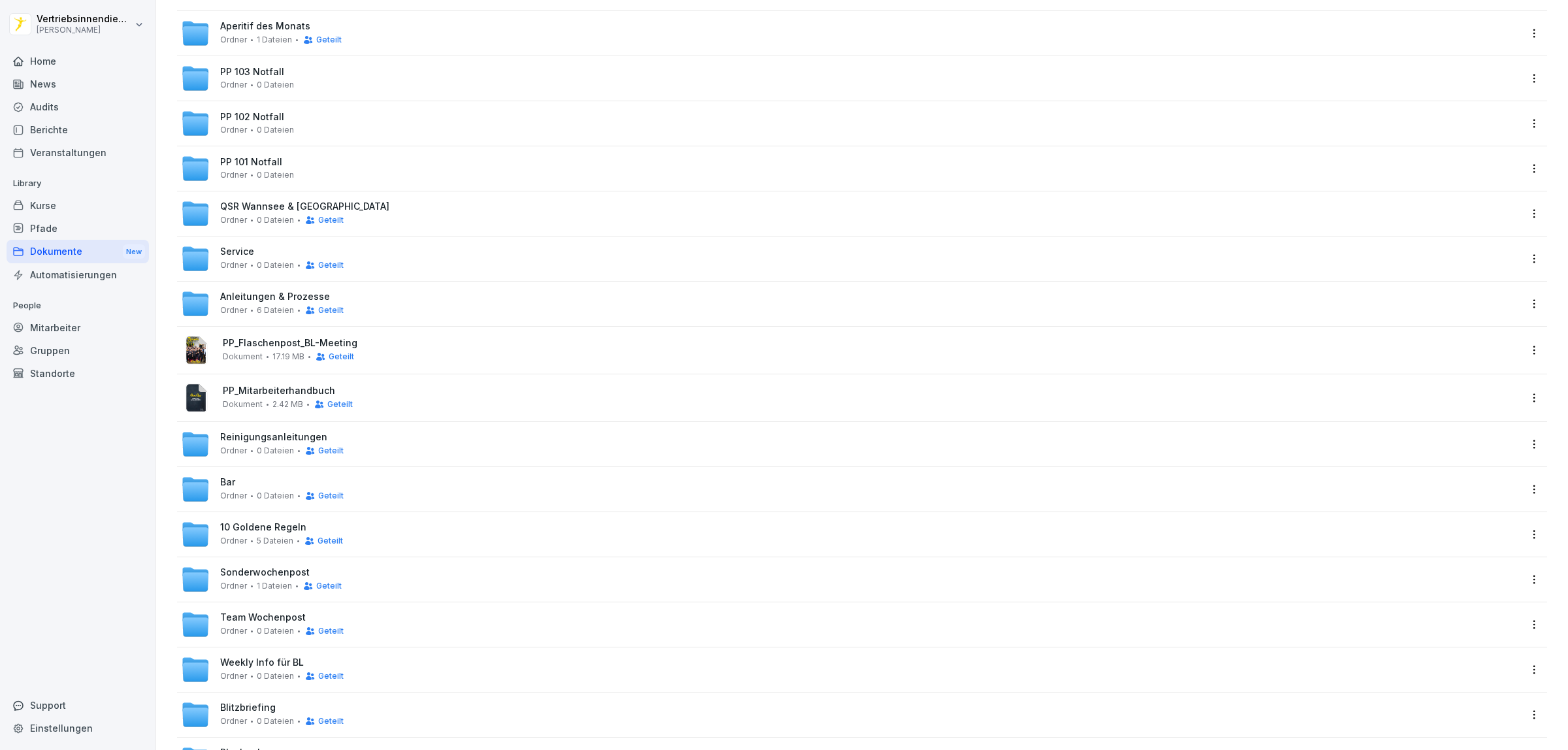
scroll to position [233, 0]
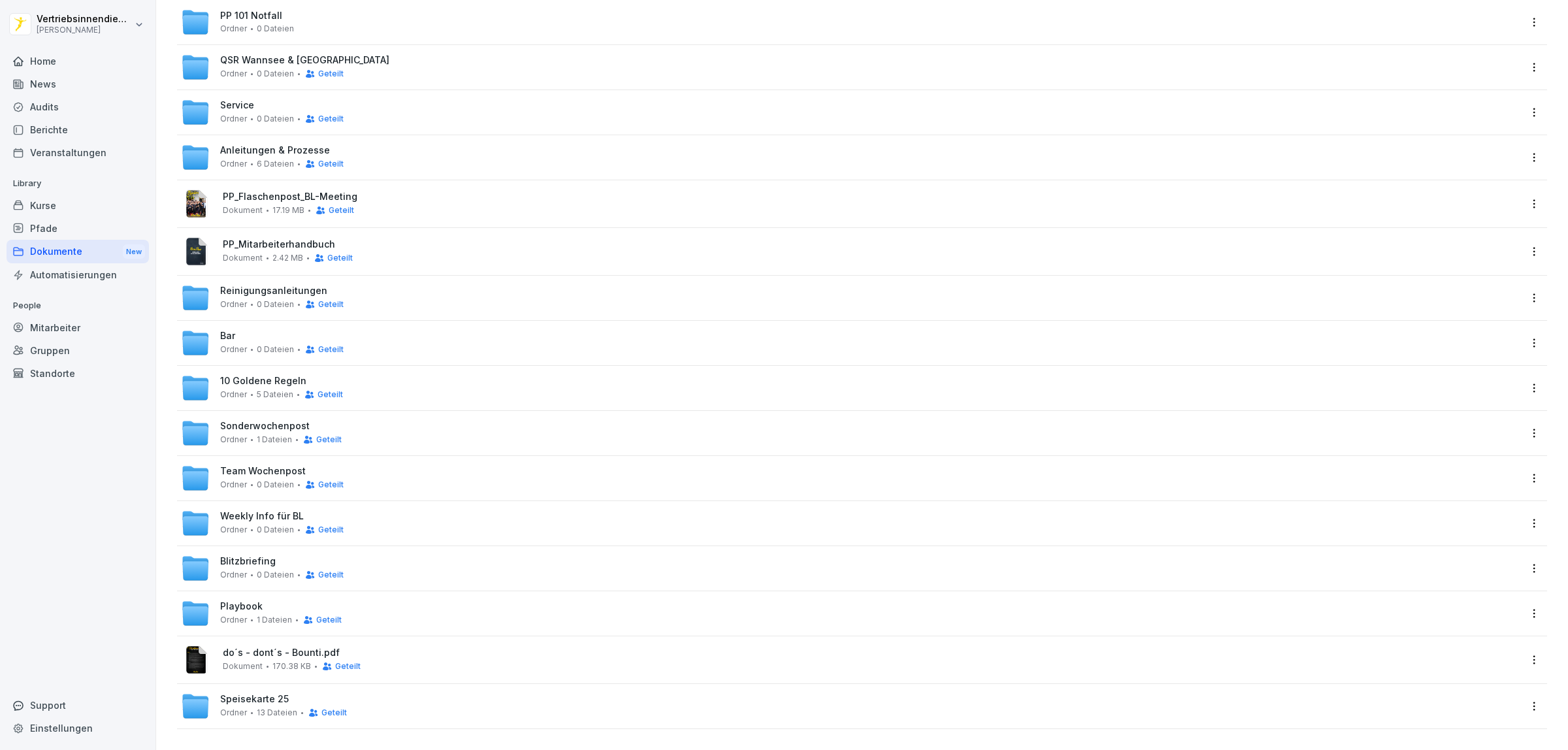
click at [210, 320] on div "Bar Ordner 0 Dateien Geteilt" at bounding box center [862, 343] width 1370 height 45
click at [459, 329] on div "Bar Ordner 0 Dateien Geteilt" at bounding box center [850, 343] width 1338 height 29
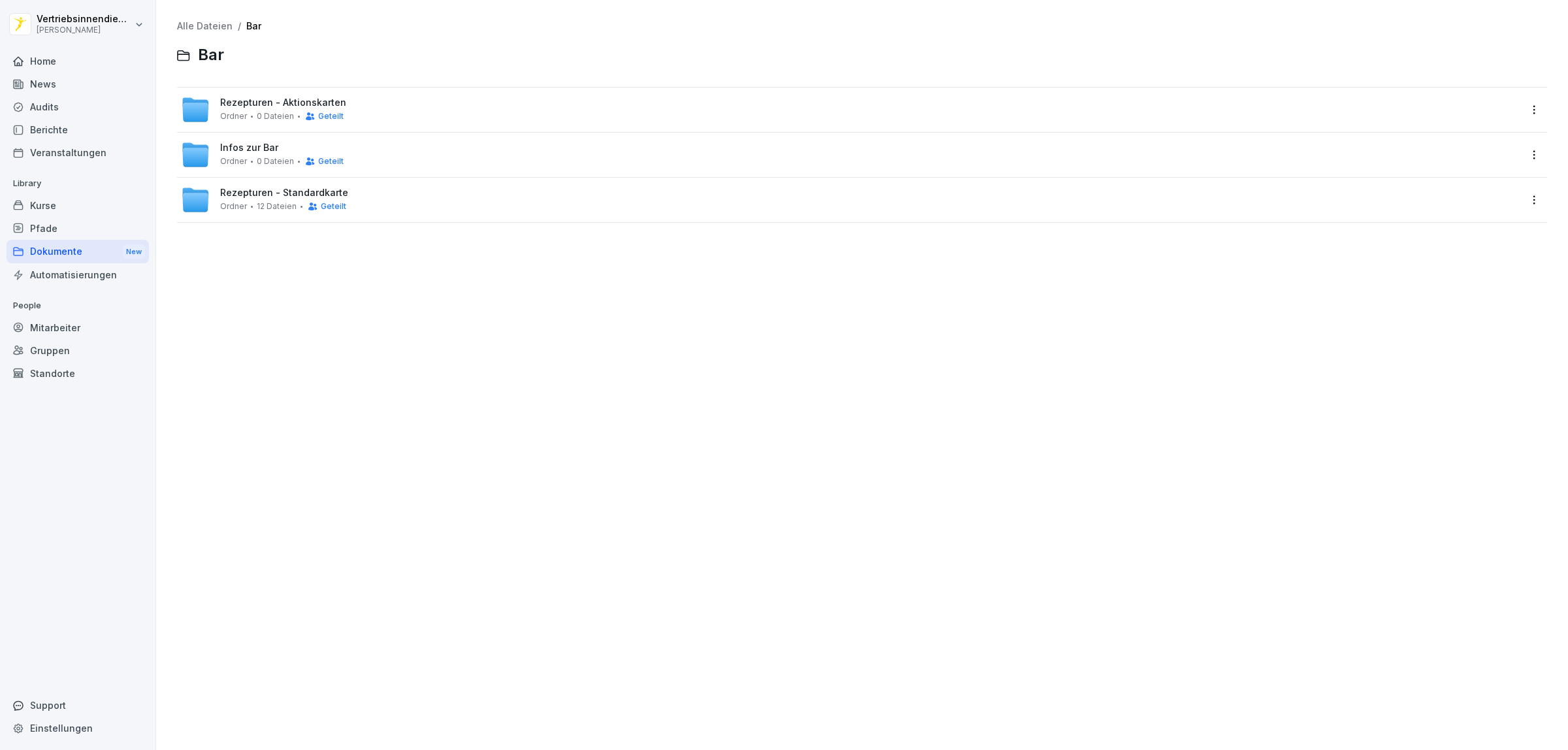
click at [234, 149] on span "Infos zur Bar" at bounding box center [249, 148] width 58 height 11
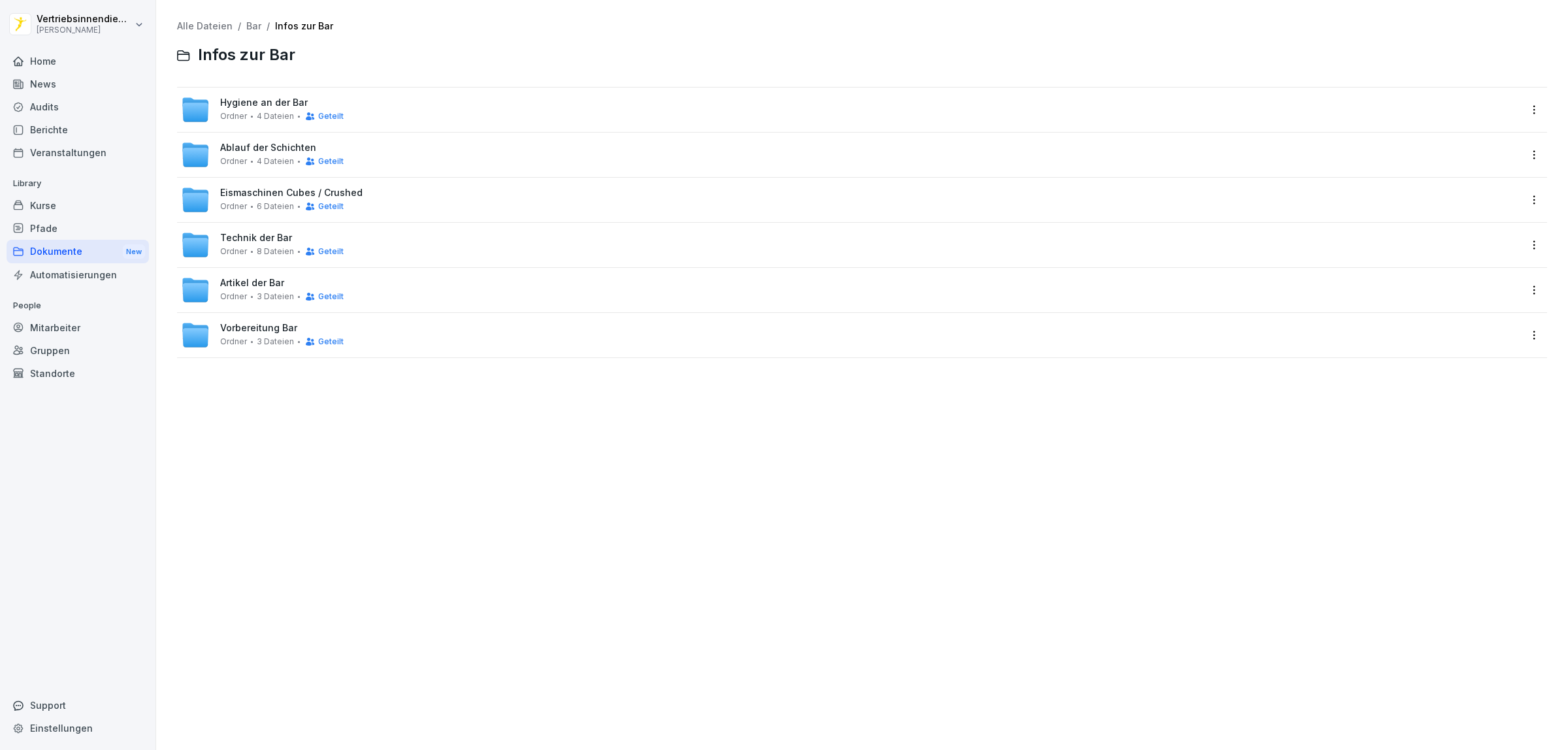
click at [249, 26] on link "Bar" at bounding box center [254, 26] width 15 height 11
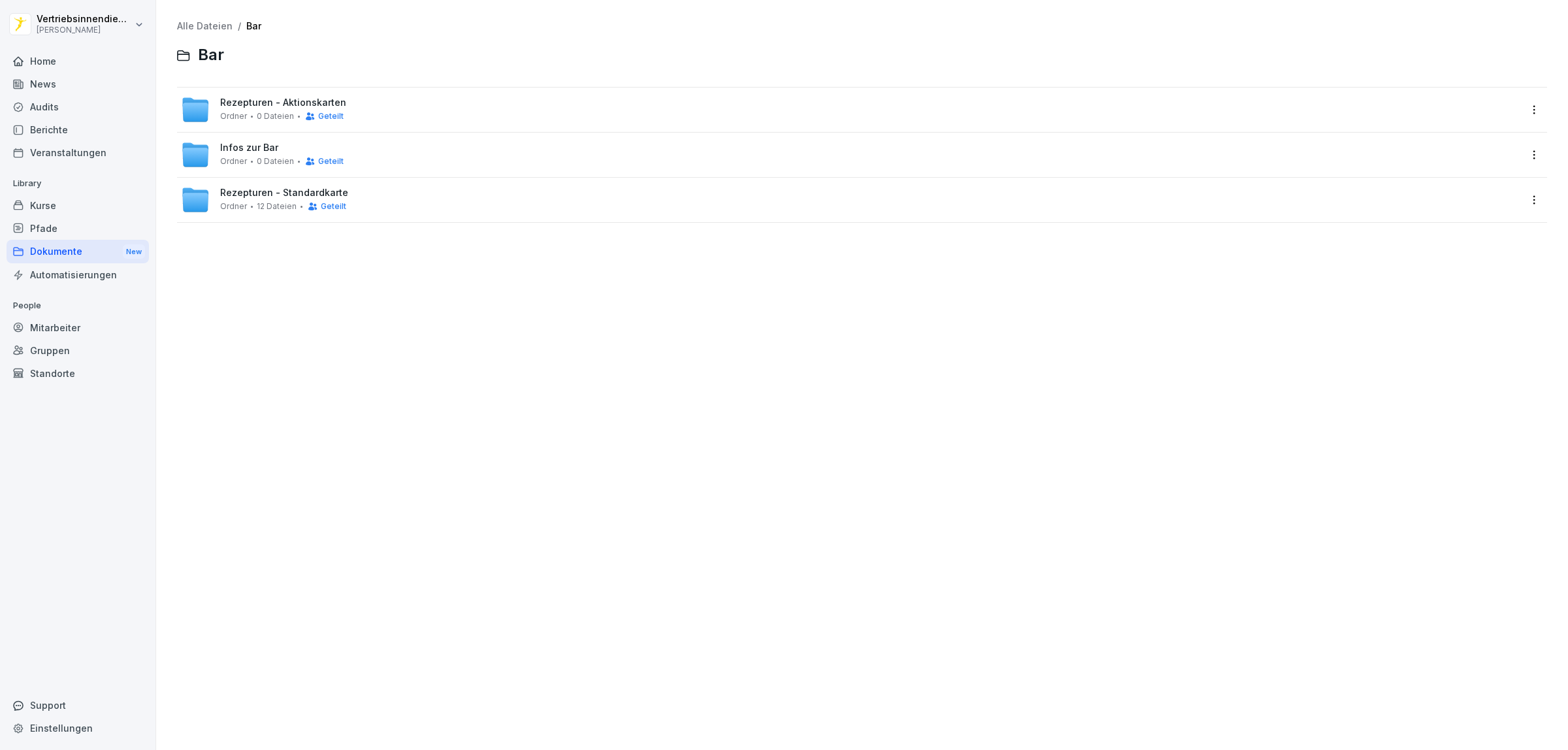
click at [250, 158] on div "Ordner 0 Dateien Geteilt" at bounding box center [282, 161] width 123 height 10
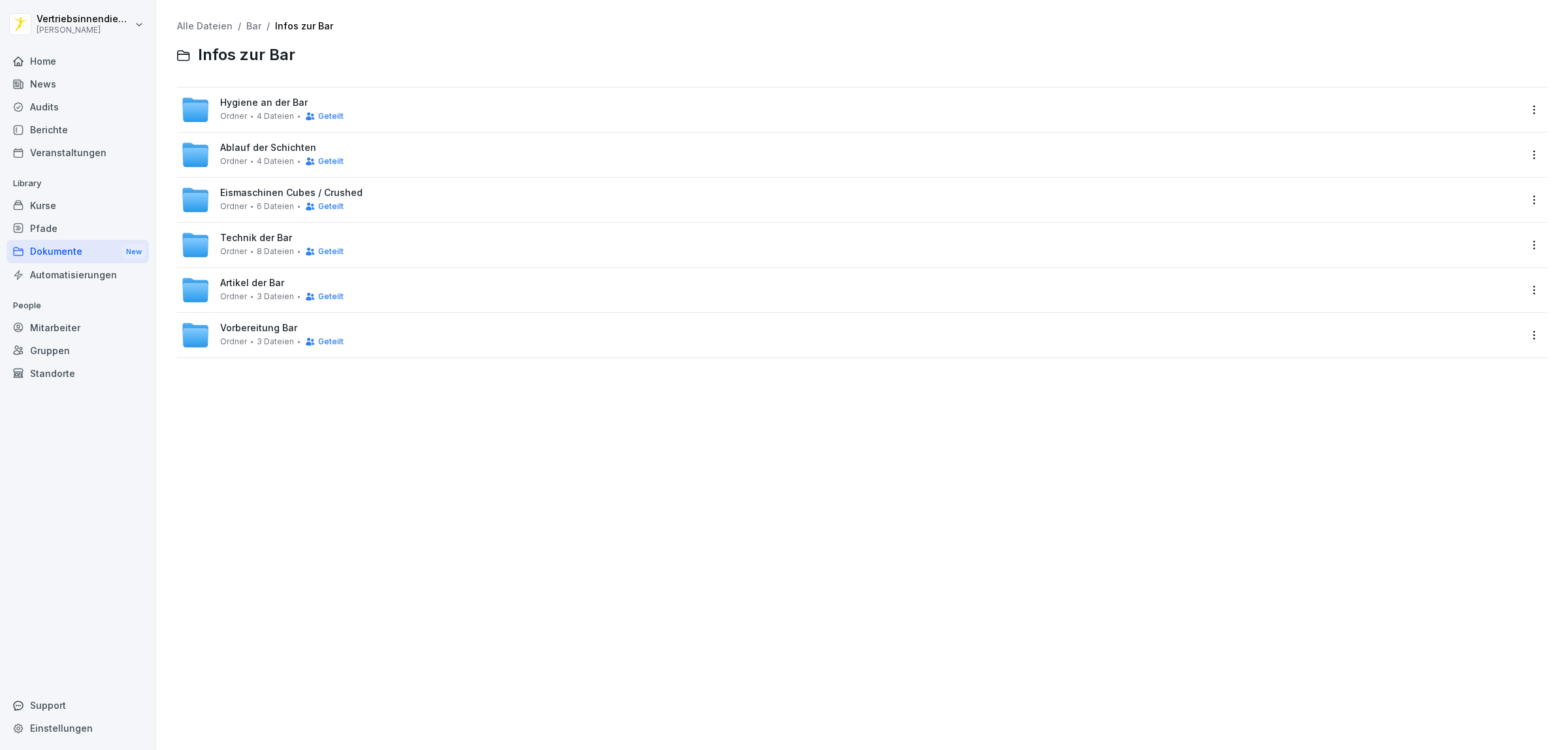
click at [256, 285] on span "Artikel der Bar" at bounding box center [252, 283] width 64 height 11
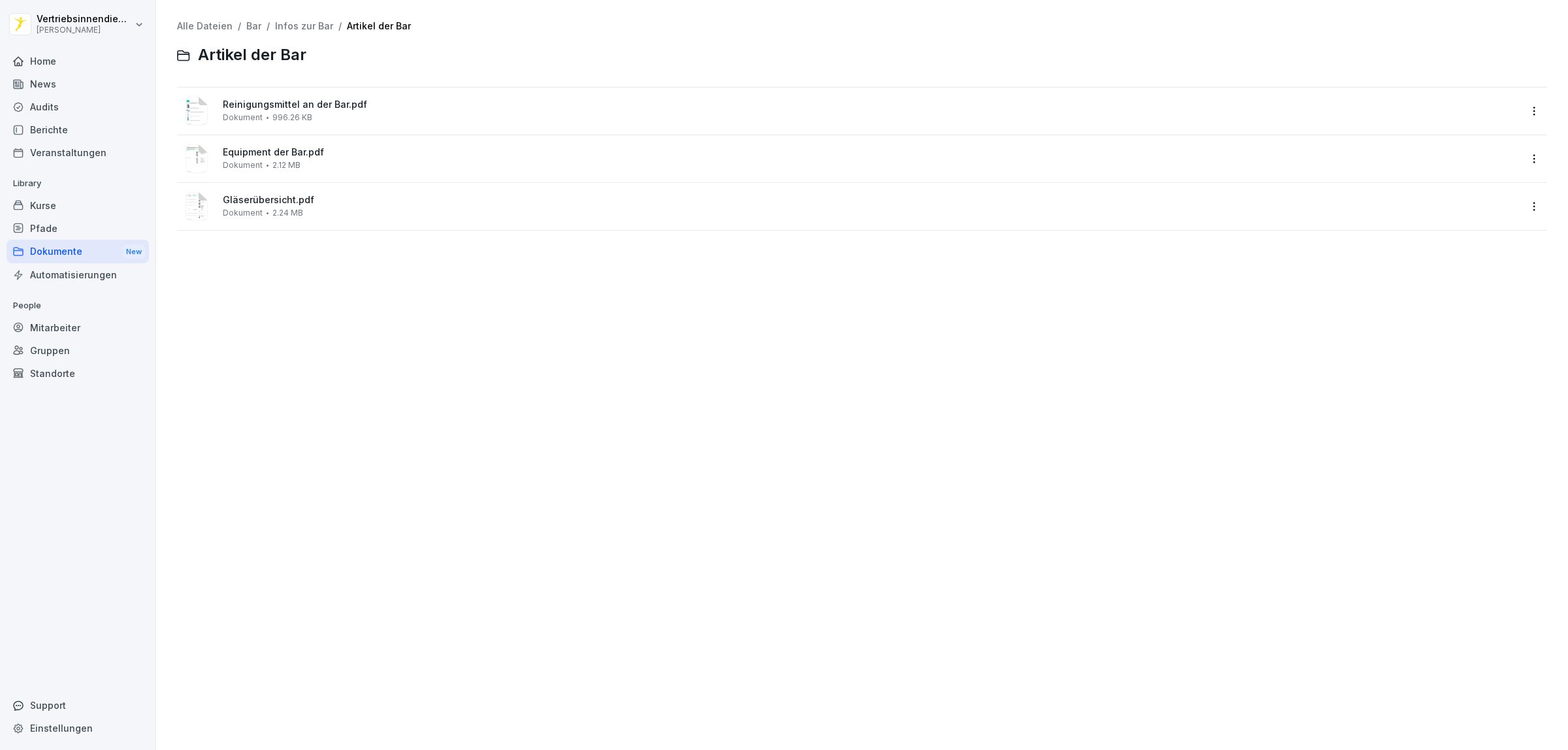
click at [80, 253] on div "Dokumente New" at bounding box center [78, 252] width 142 height 24
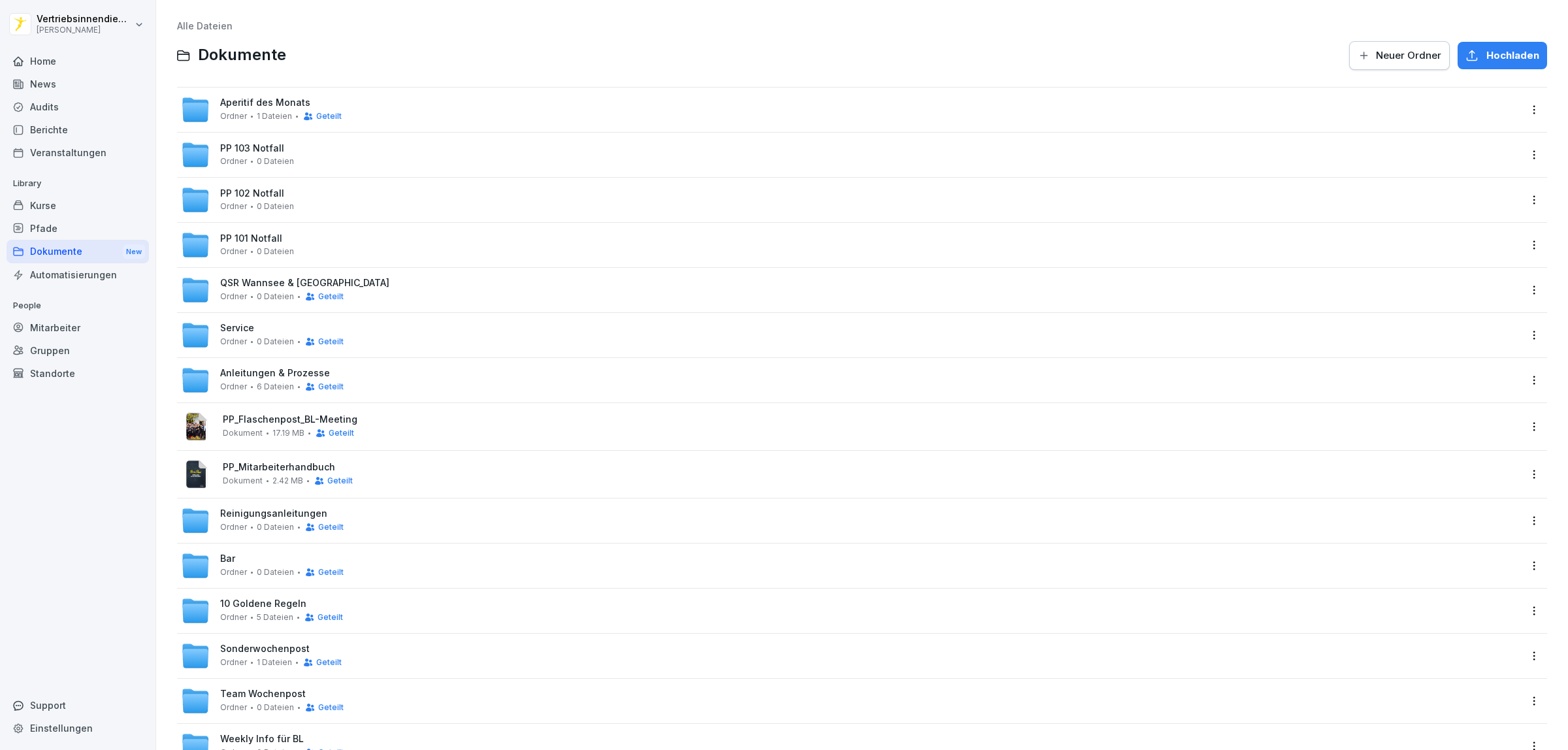
click at [264, 563] on div "Bar Ordner 0 Dateien Geteilt" at bounding box center [282, 565] width 123 height 24
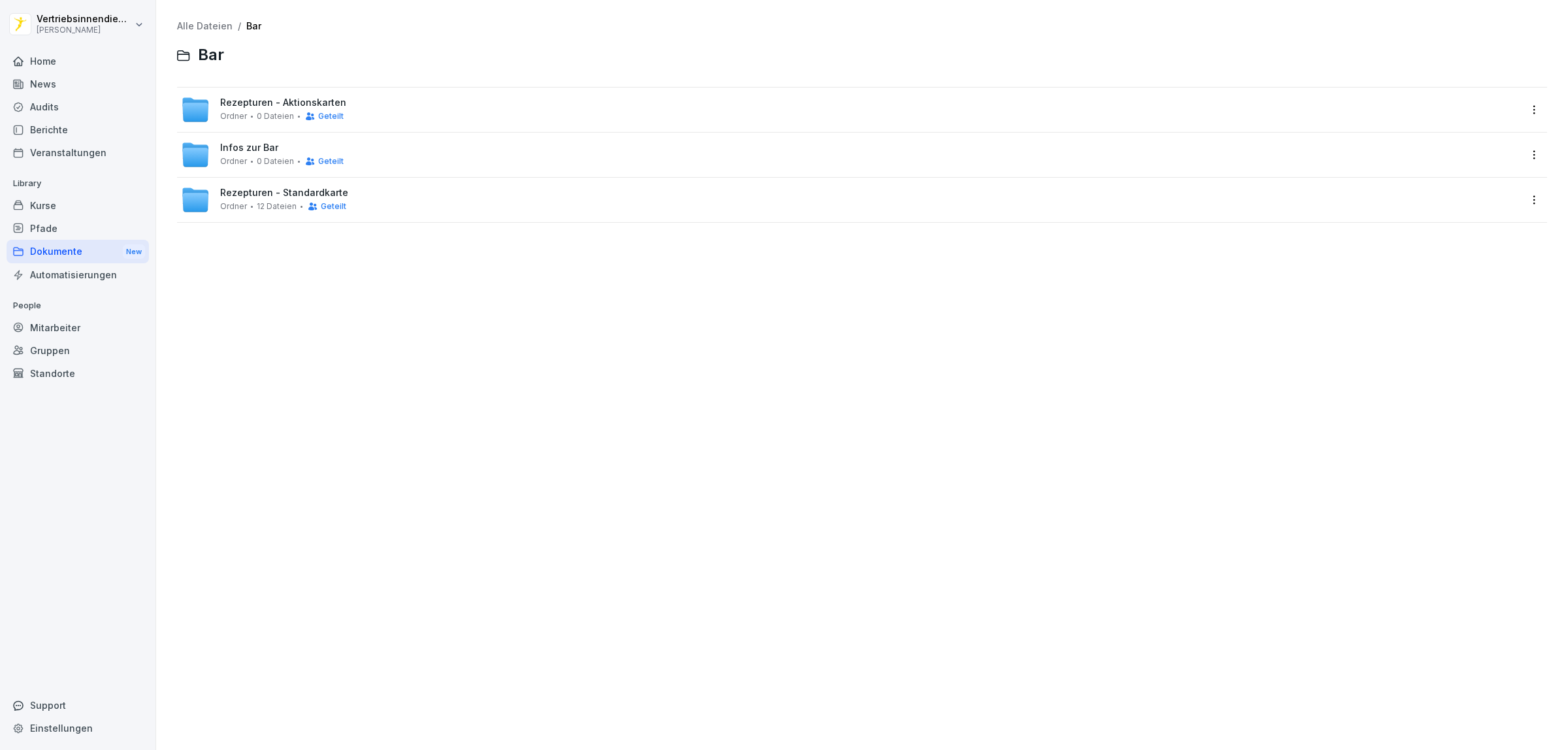
click at [247, 163] on div "Ordner 0 Dateien Geteilt" at bounding box center [282, 161] width 123 height 10
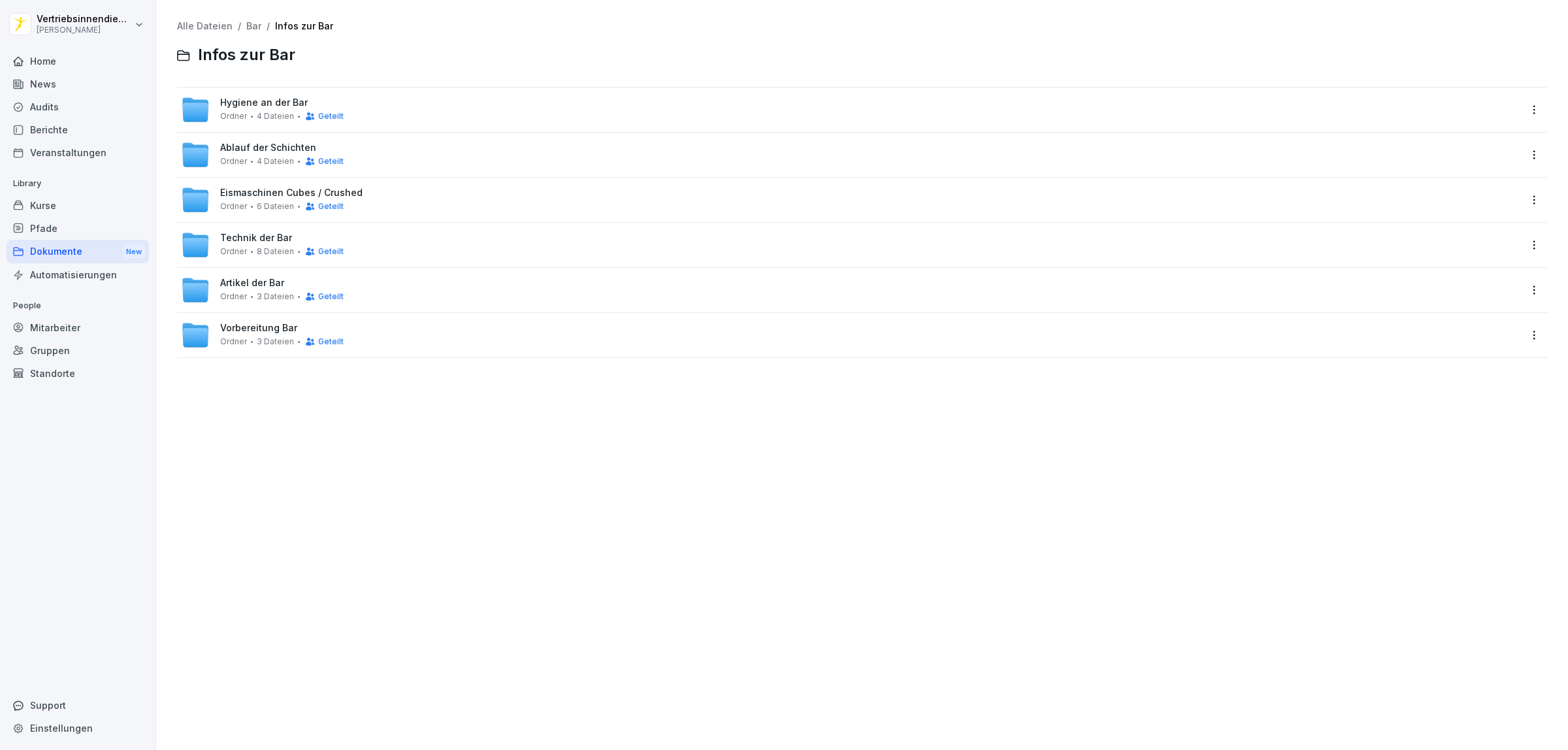
click at [262, 330] on span "Vorbereitung Bar" at bounding box center [259, 328] width 77 height 11
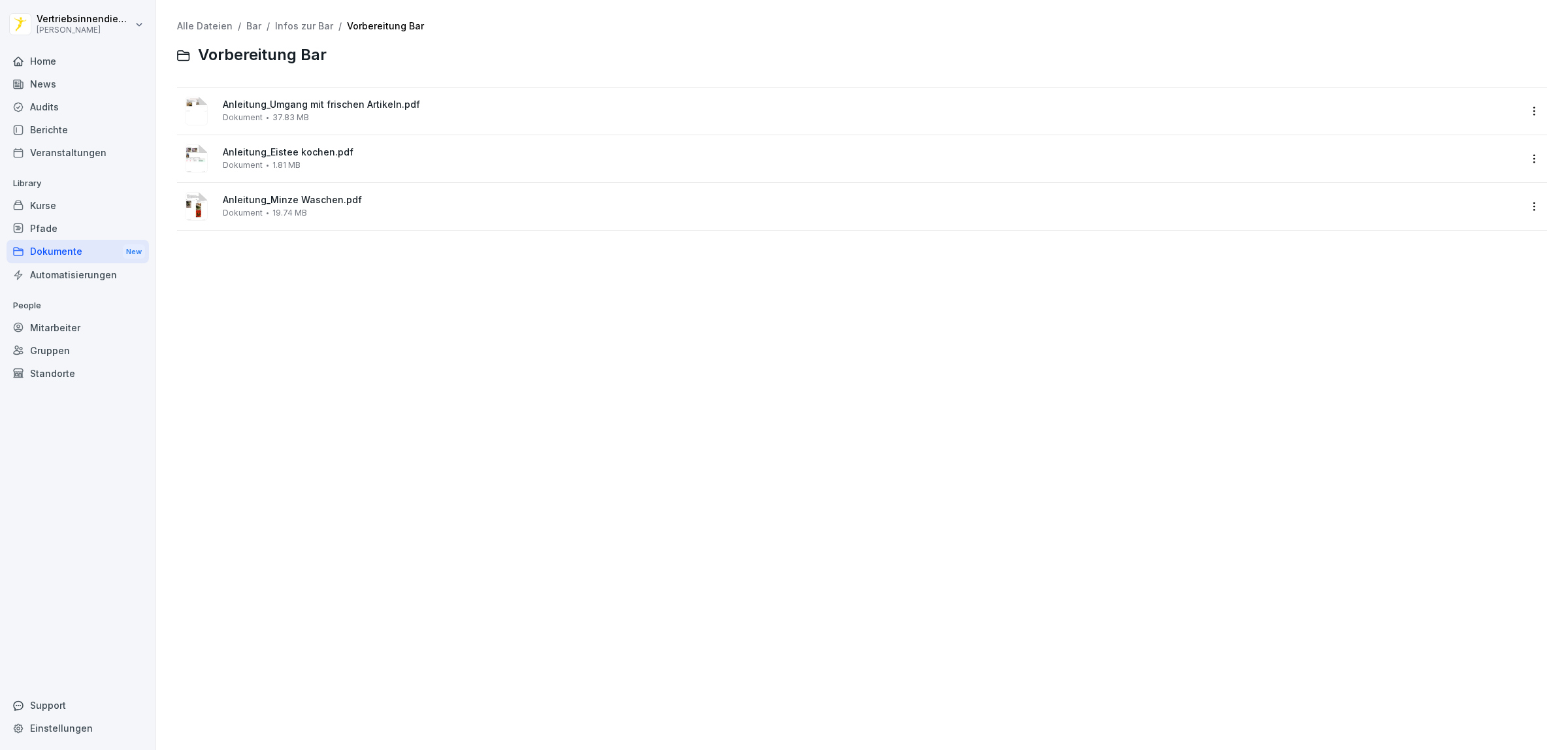
click at [78, 253] on div "Dokumente New" at bounding box center [78, 252] width 142 height 24
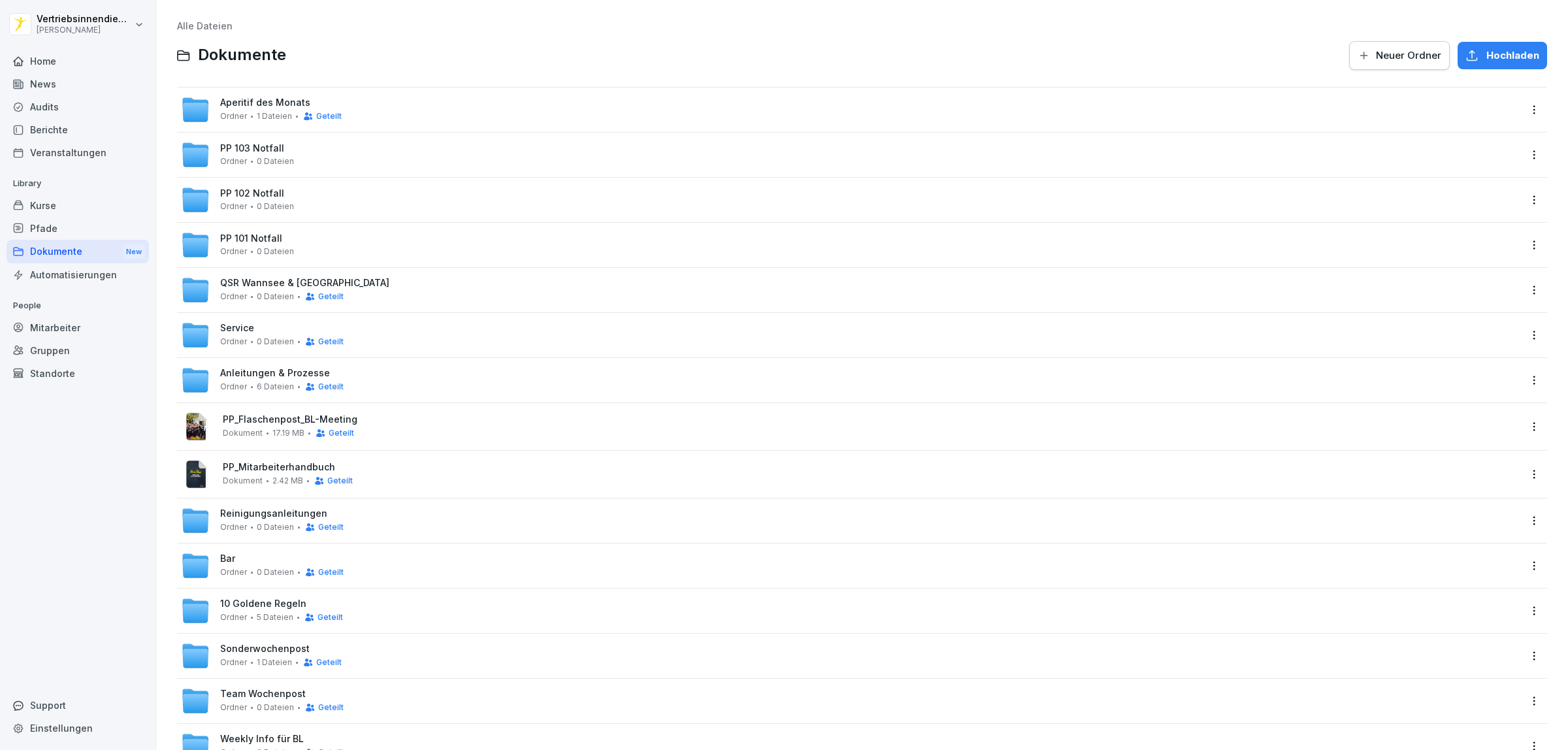
click at [262, 551] on div "Bar Ordner 0 Dateien Geteilt" at bounding box center [850, 565] width 1338 height 29
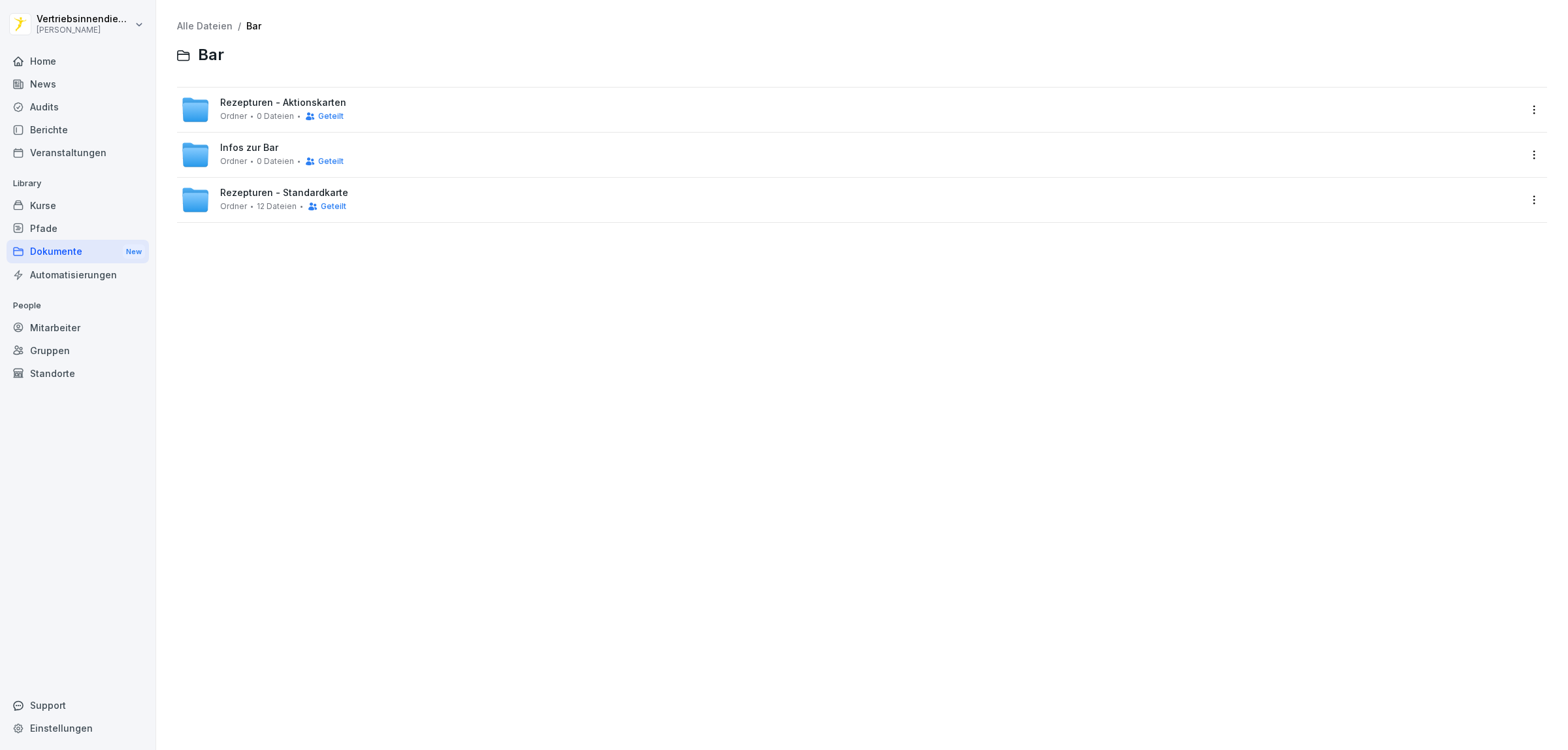
click at [226, 154] on div "Infos zur Bar Ordner 0 Dateien Geteilt" at bounding box center [282, 154] width 123 height 24
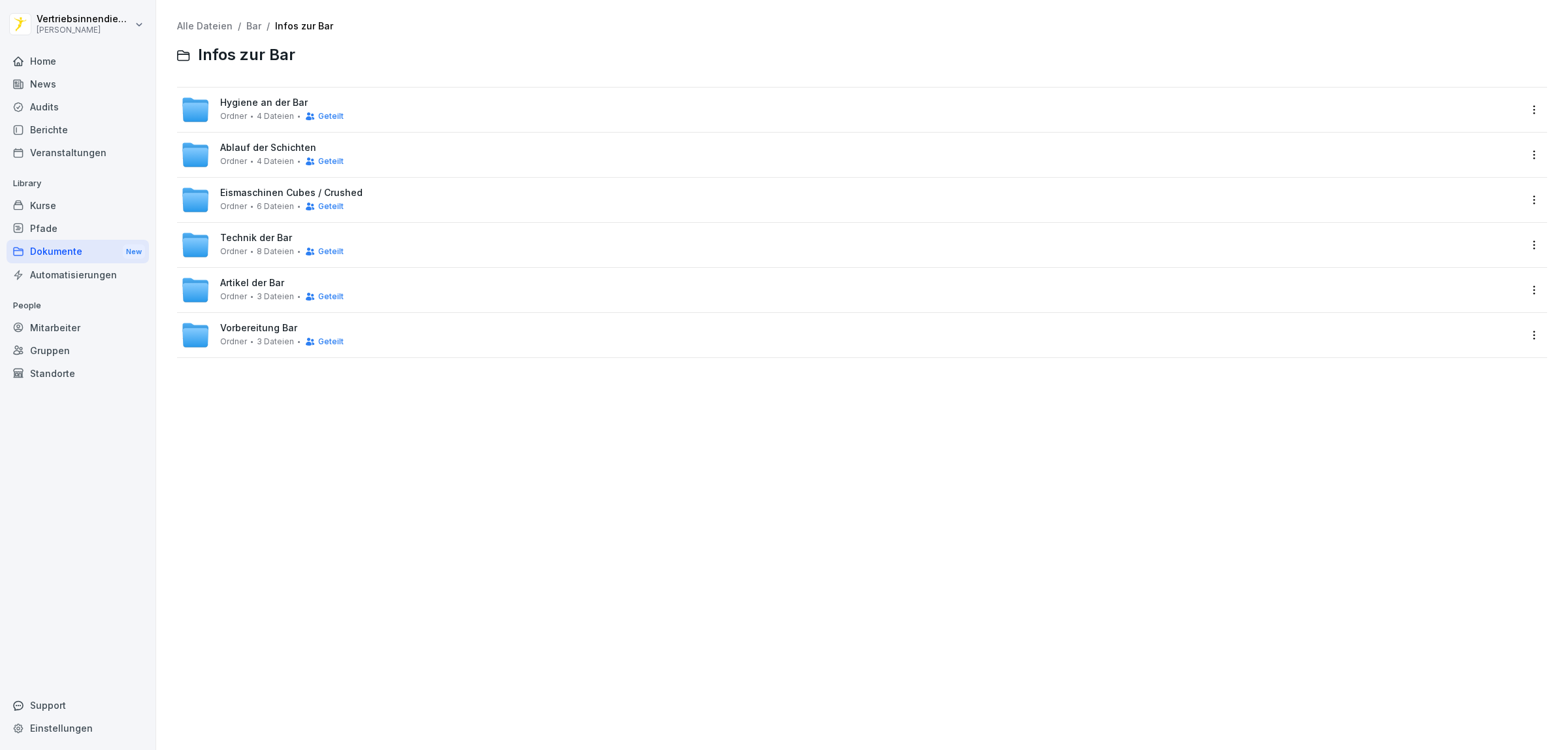
click at [269, 111] on div "Ordner 4 Dateien Geteilt" at bounding box center [282, 116] width 123 height 10
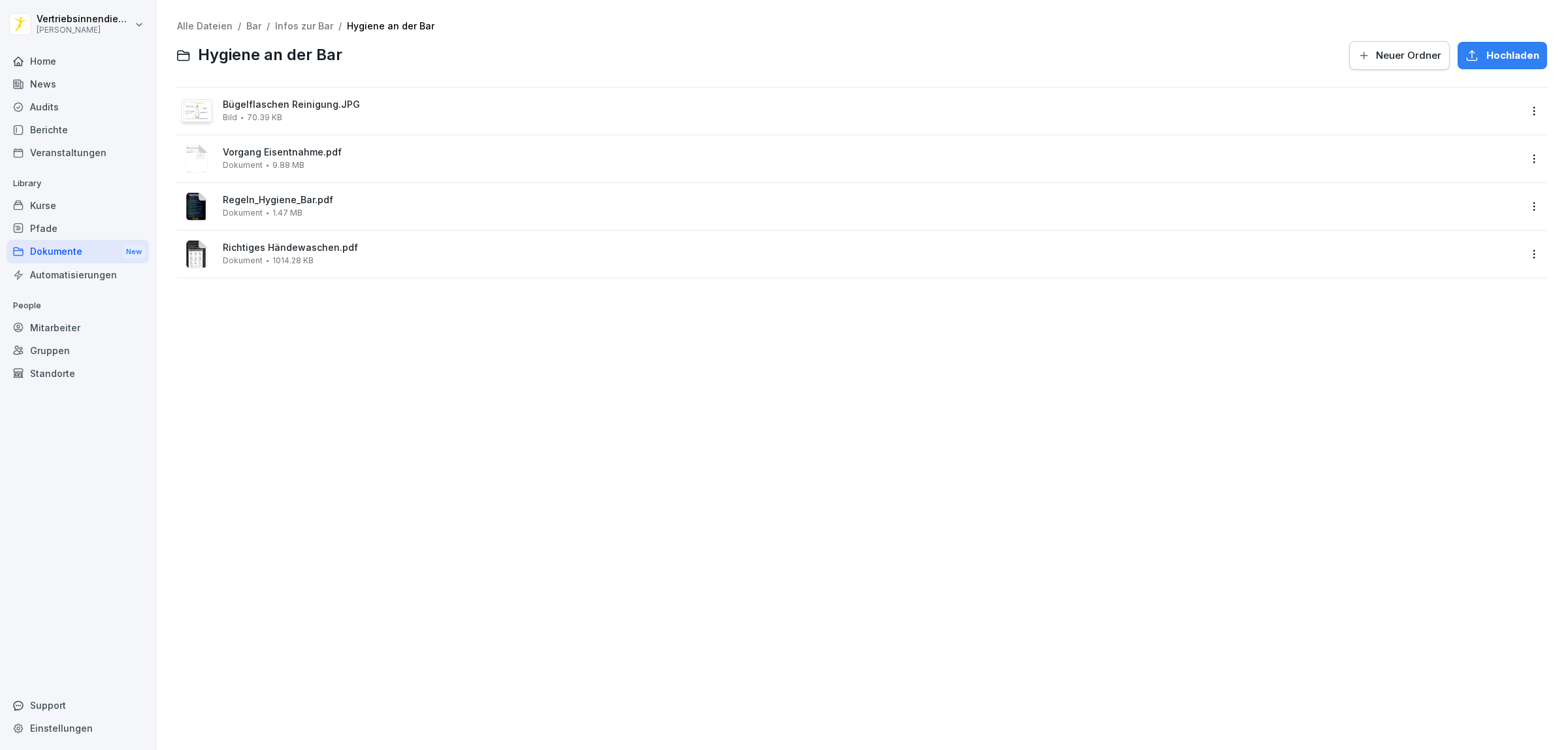
click at [476, 424] on div "Alle Dateien / Bar / Infos zur Bar / Hygiene an der Bar Hygiene an der Bar Neue…" at bounding box center [862, 375] width 1392 height 730
click at [103, 252] on div "Dokumente New" at bounding box center [78, 252] width 142 height 24
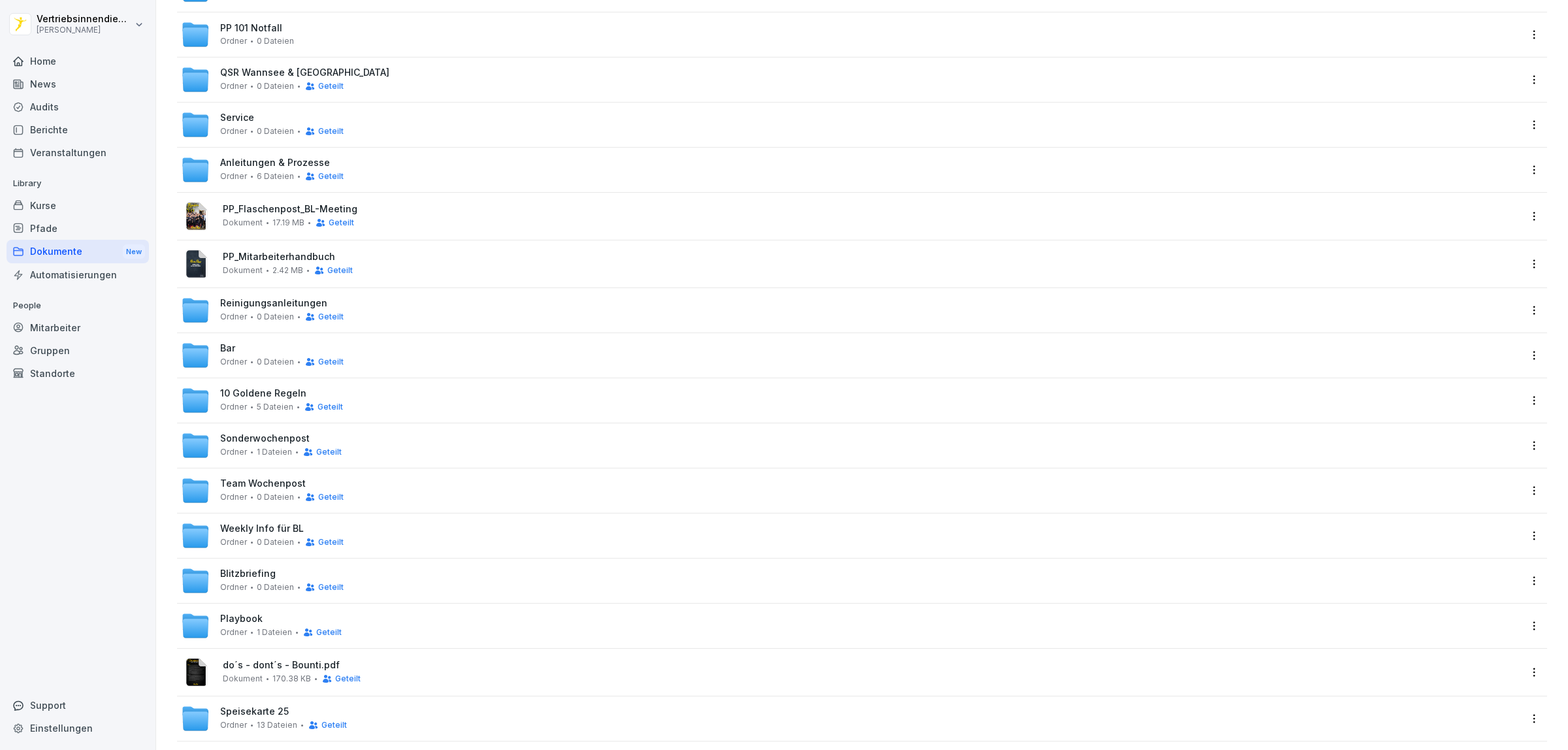
scroll to position [233, 0]
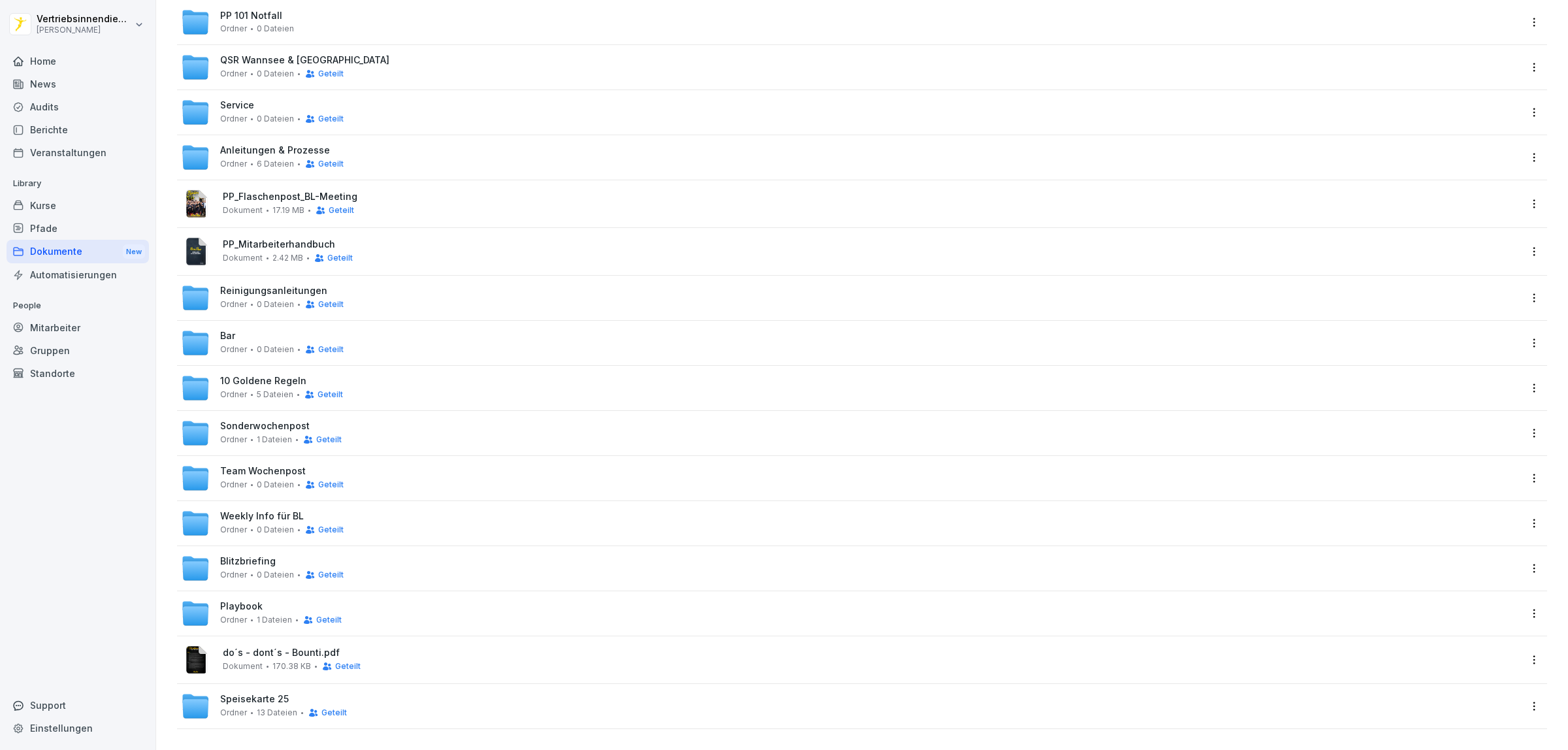
click at [251, 100] on span "Service" at bounding box center [237, 106] width 34 height 11
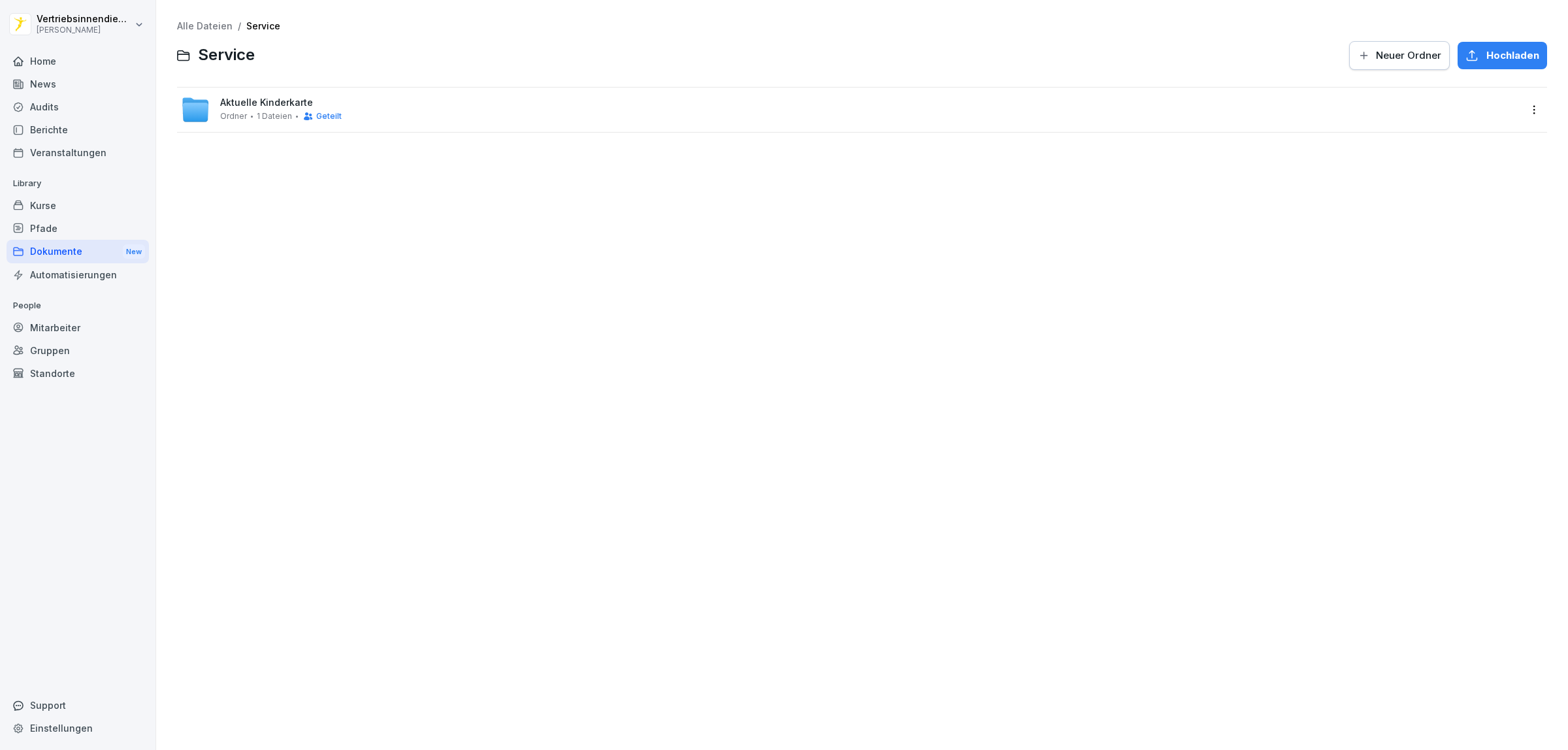
click at [82, 205] on div "Kurse" at bounding box center [78, 205] width 142 height 22
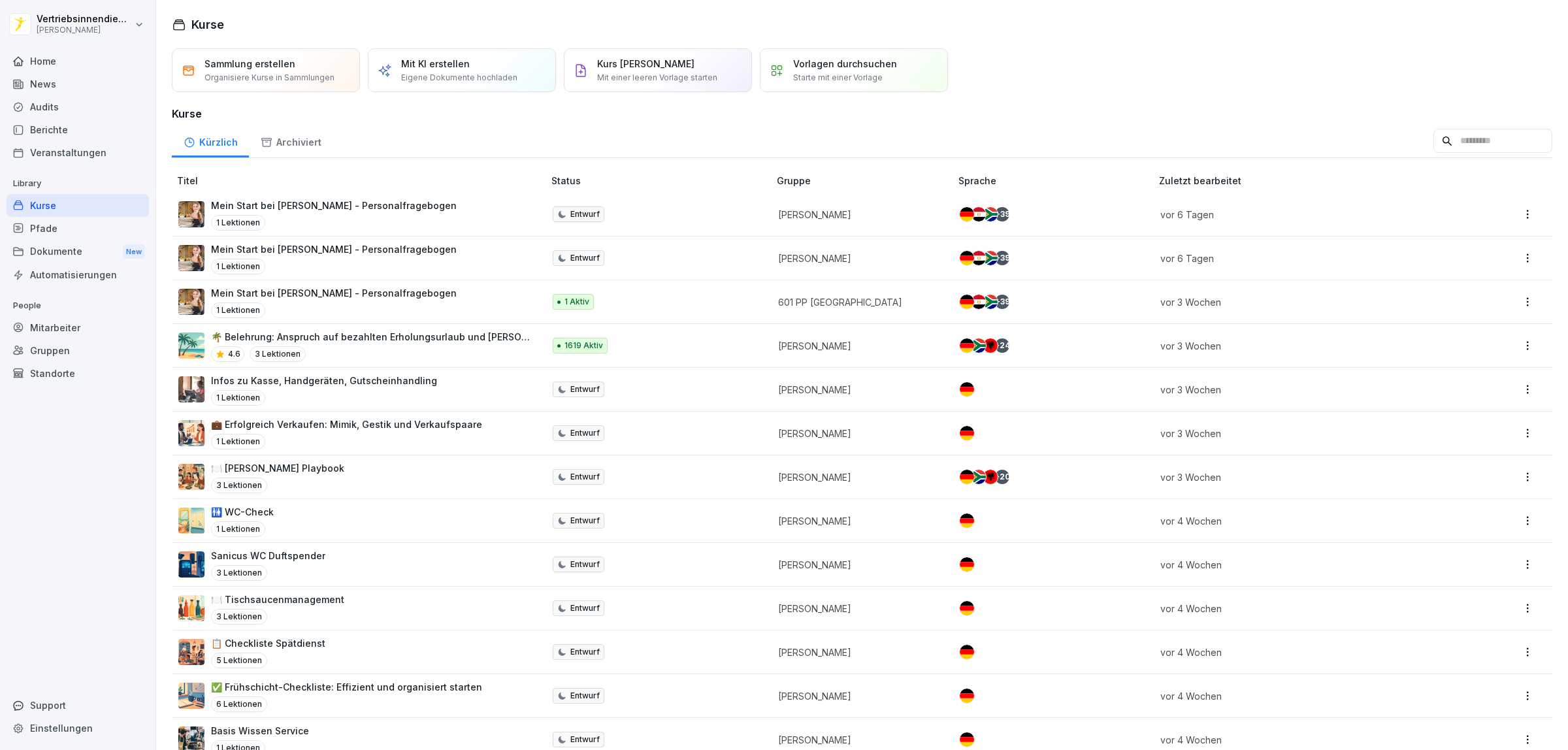
click at [69, 203] on div "Kurse" at bounding box center [78, 205] width 142 height 22
click at [40, 205] on div "Kurse" at bounding box center [78, 205] width 142 height 22
click at [43, 229] on div "Pfade" at bounding box center [78, 228] width 142 height 22
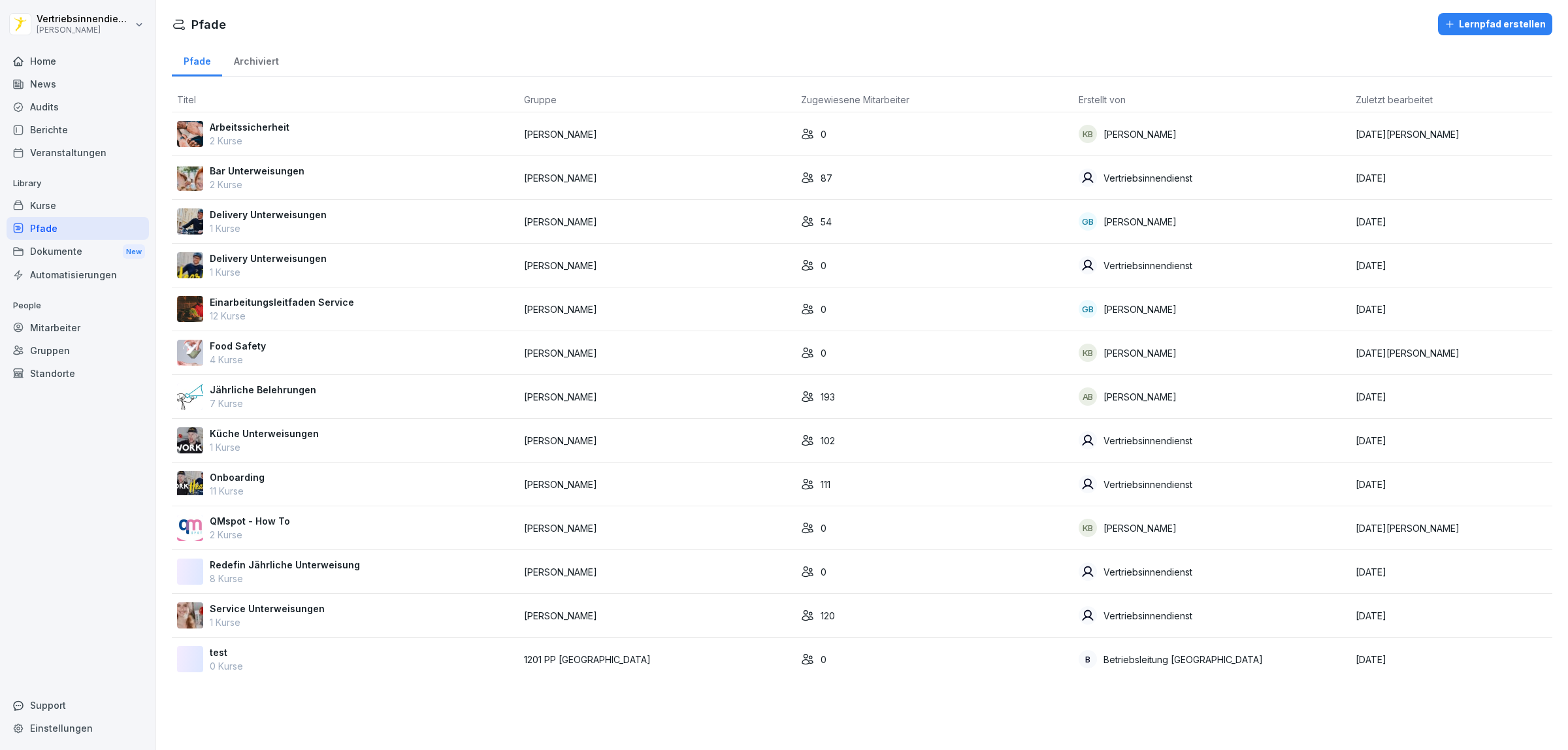
click at [36, 205] on div "Kurse" at bounding box center [78, 205] width 142 height 22
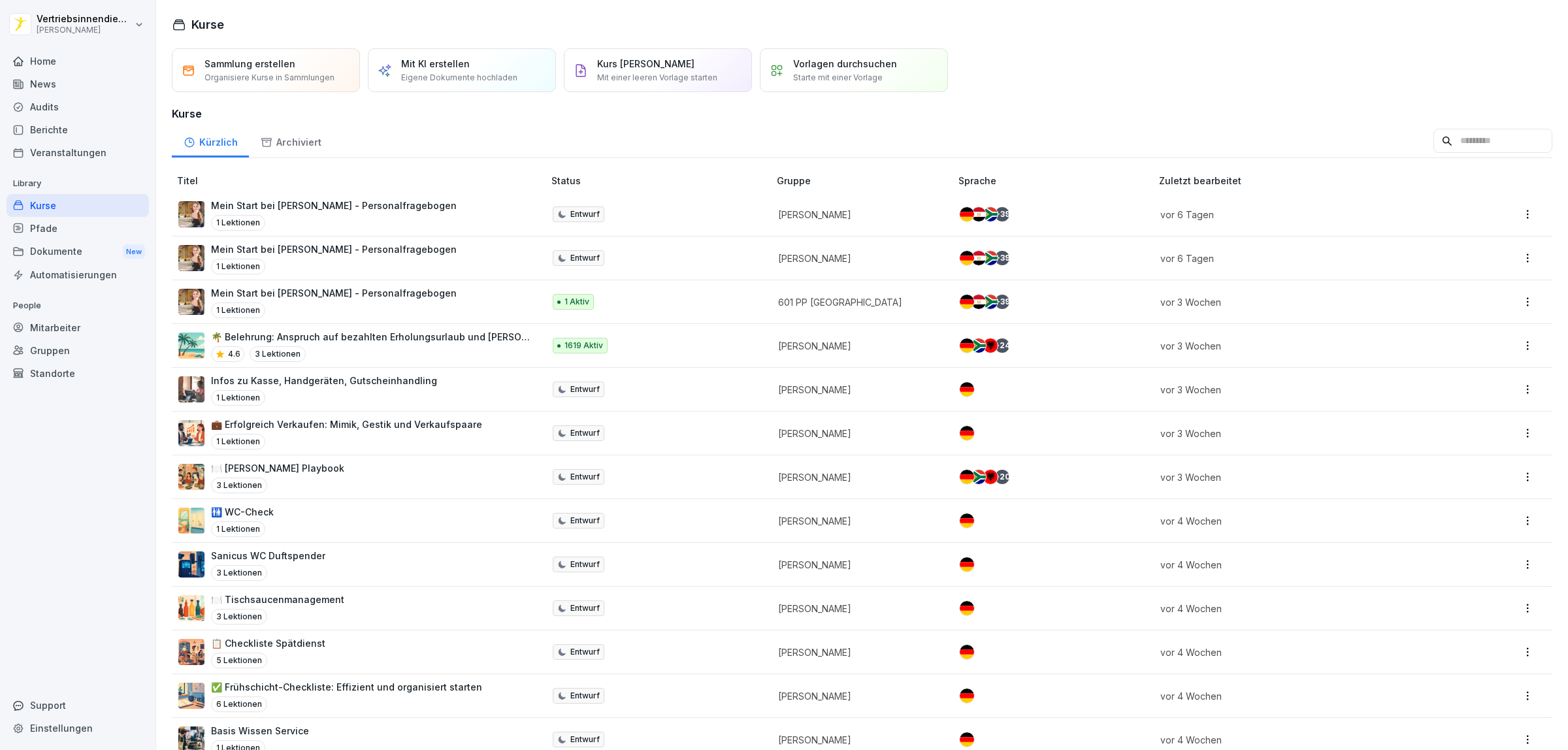
click at [476, 83] on div "Mit KI erstellen Eigene Dokumente hochladen" at bounding box center [462, 70] width 188 height 44
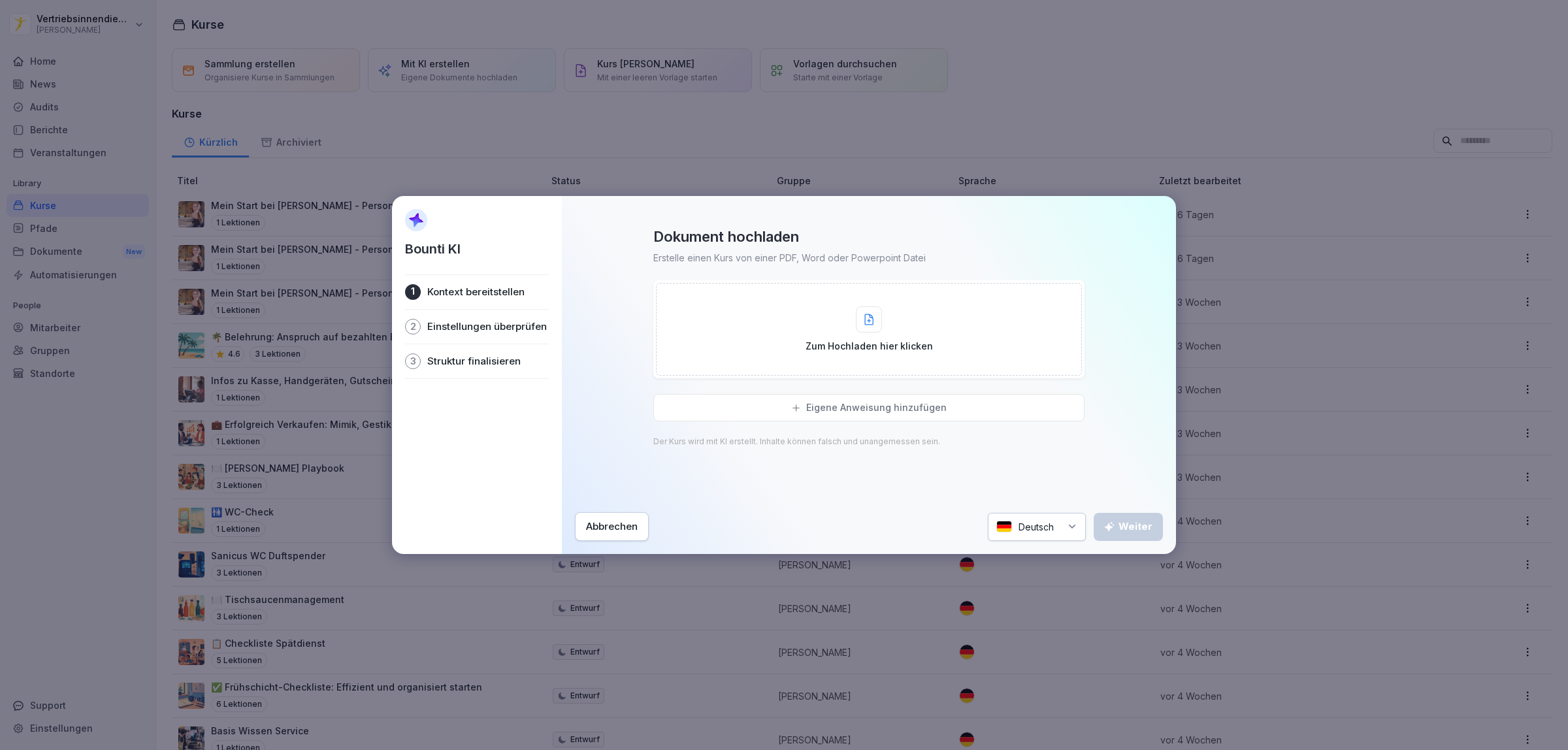
click at [619, 524] on div "Abbrechen" at bounding box center [611, 526] width 51 height 14
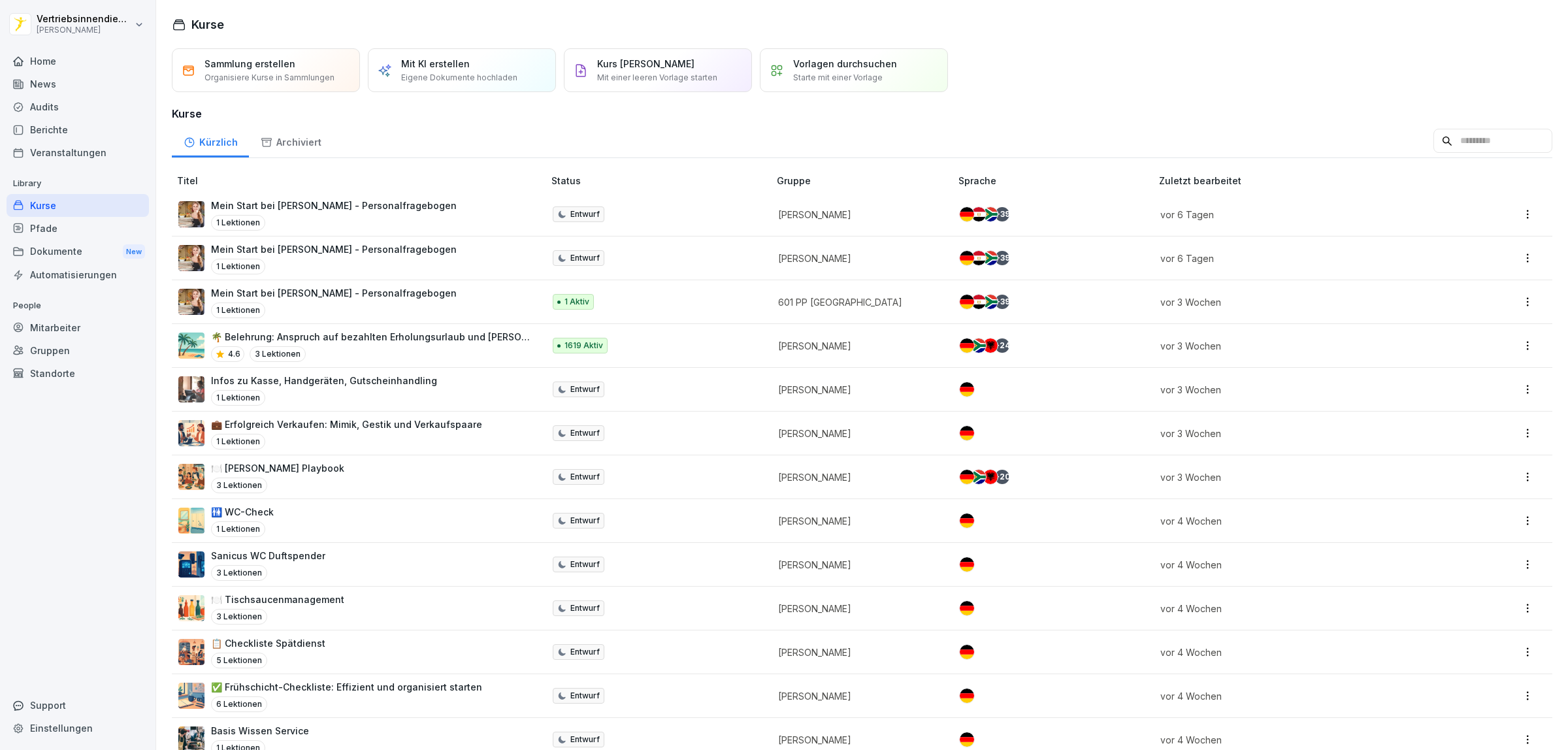
click at [255, 61] on p "Sammlung erstellen" at bounding box center [249, 64] width 91 height 14
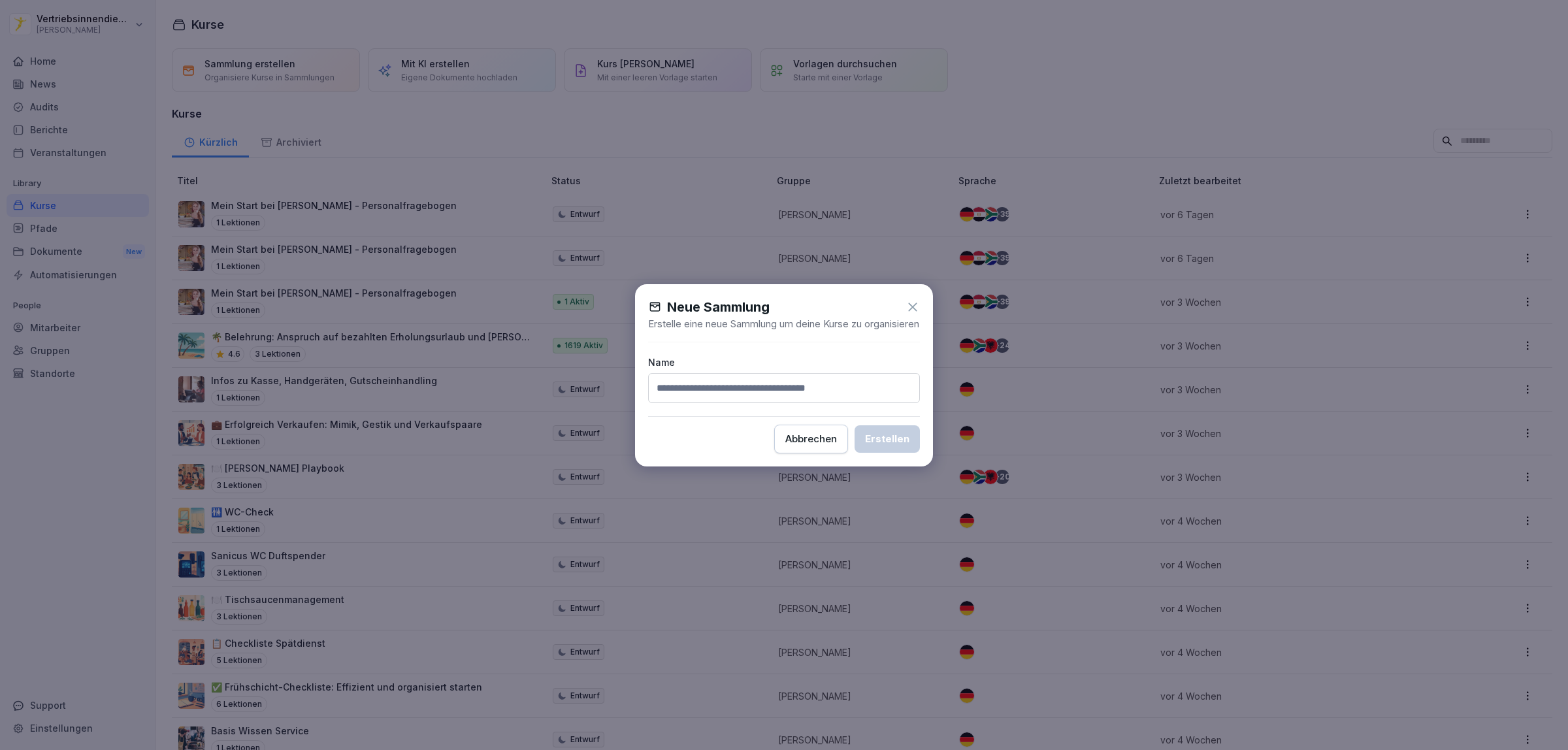
click at [723, 392] on input at bounding box center [784, 388] width 272 height 30
type input "**********"
click at [886, 441] on div "Erstellen" at bounding box center [888, 438] width 45 height 14
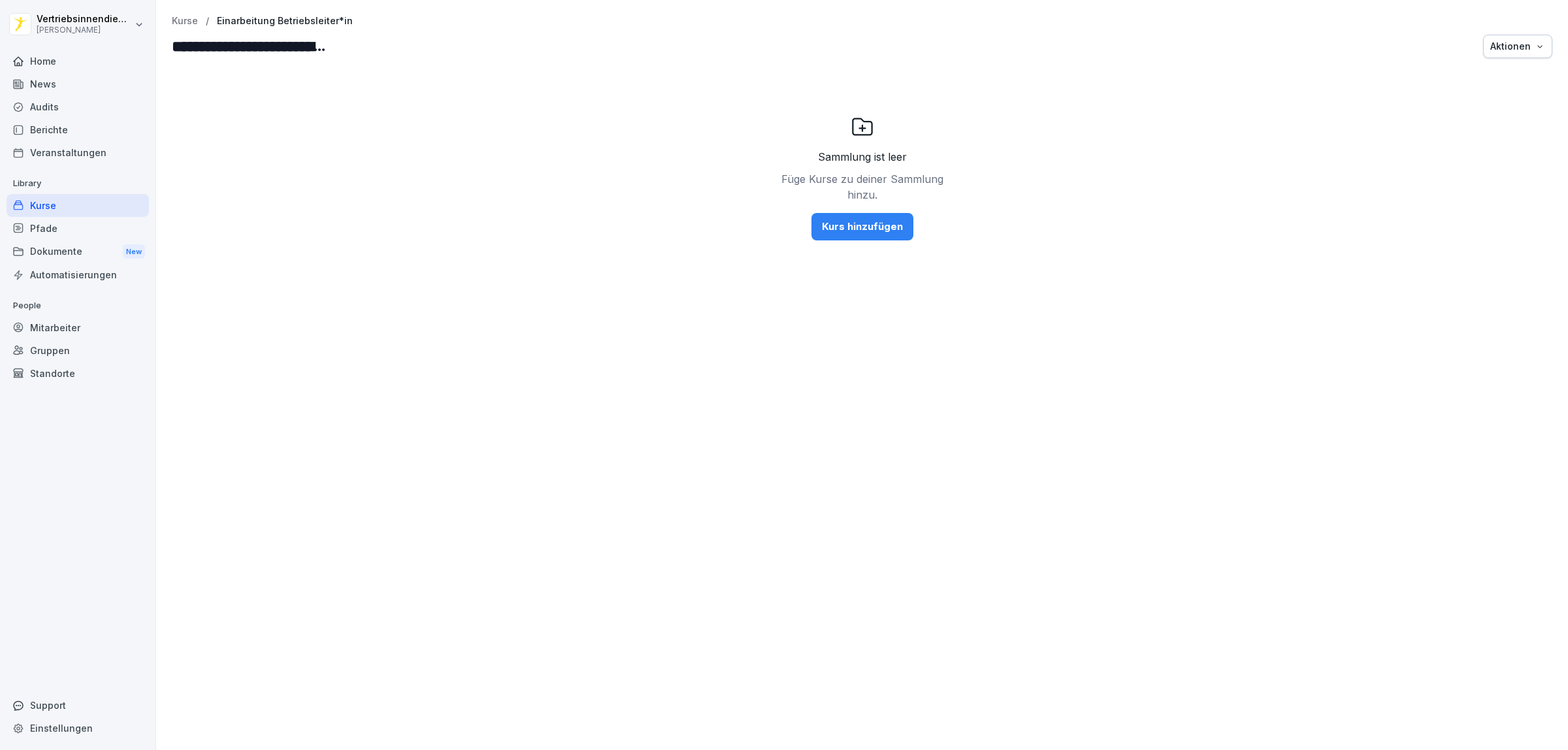
click at [849, 231] on div "Kurs hinzufügen" at bounding box center [862, 226] width 81 height 14
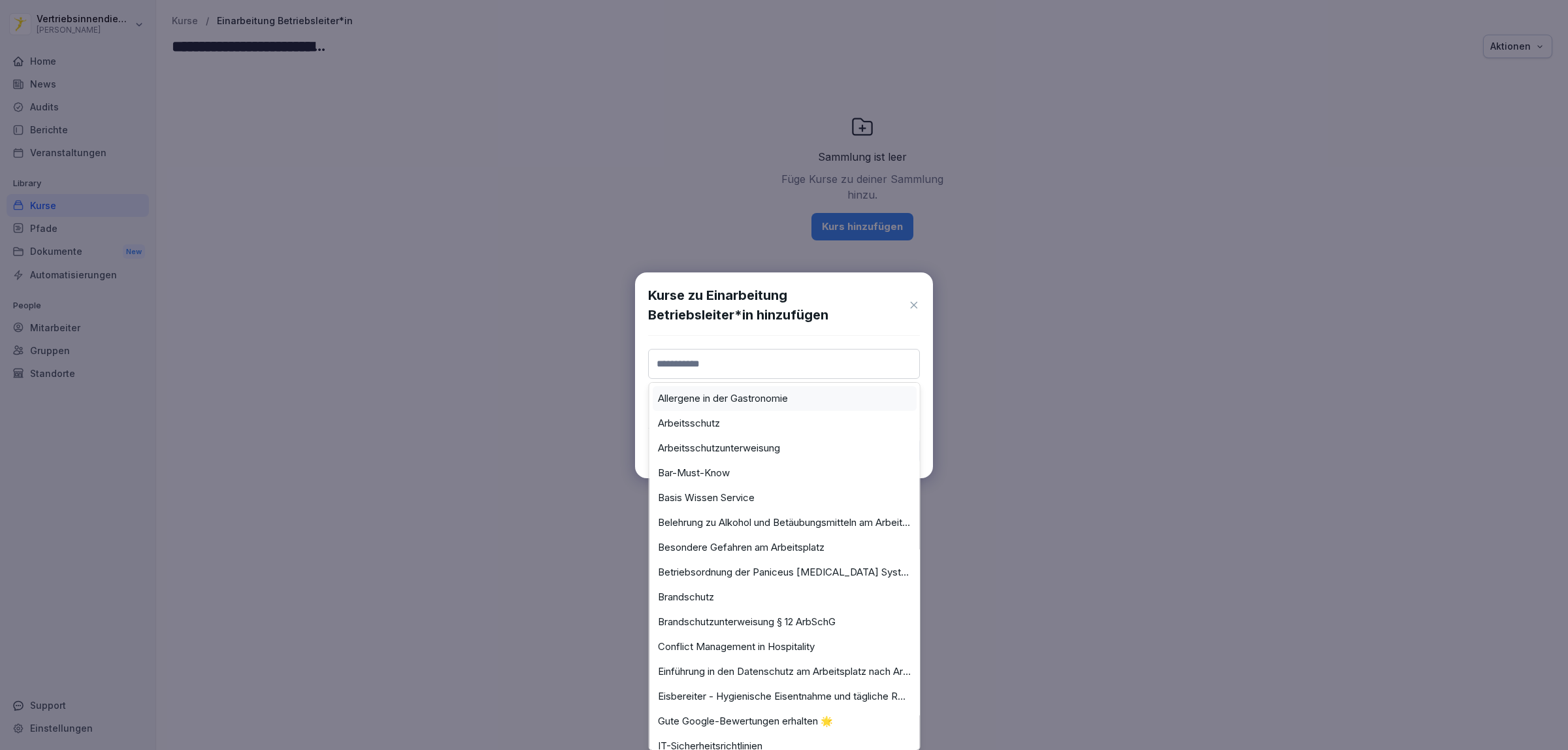
click at [747, 374] on input at bounding box center [784, 363] width 272 height 30
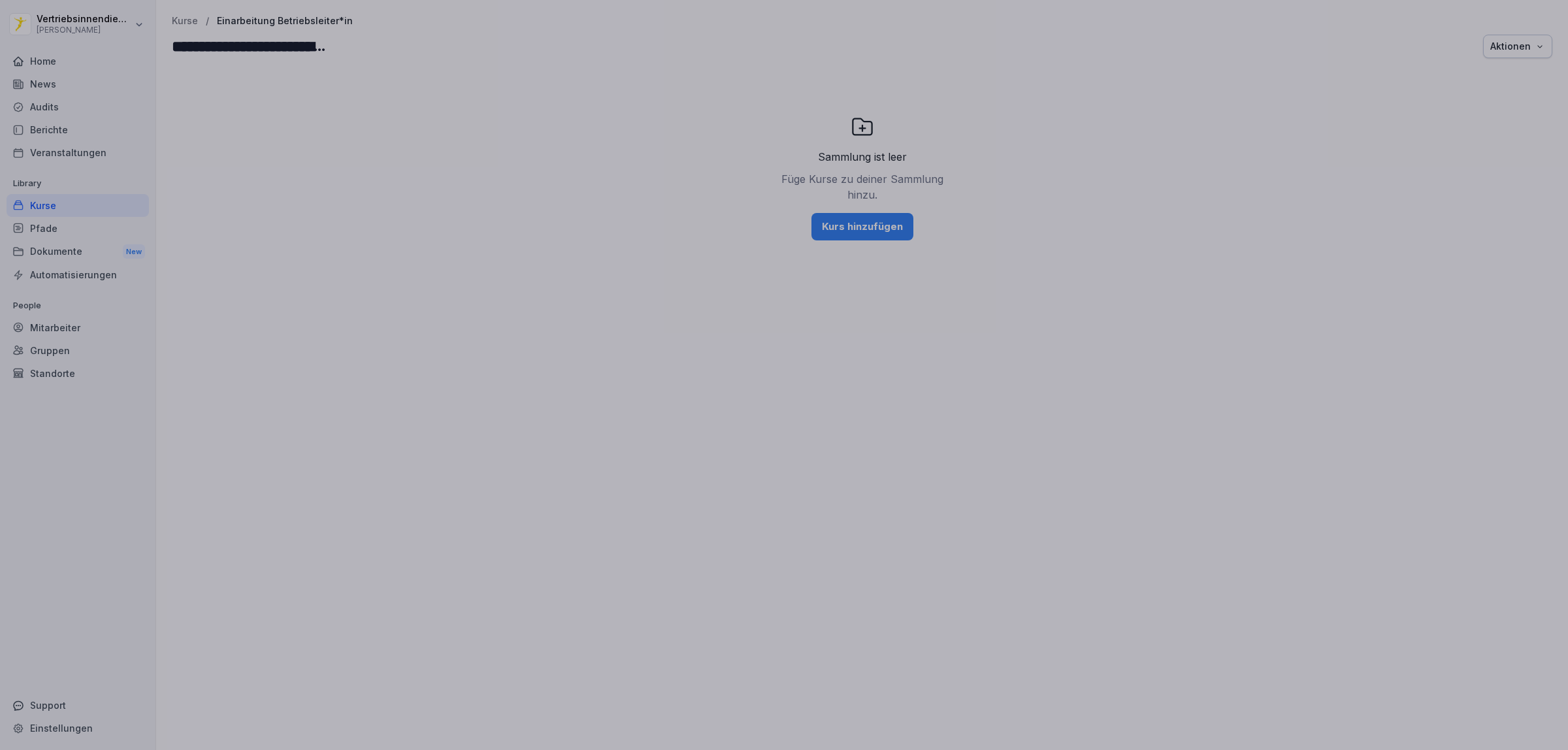
click at [1124, 340] on div at bounding box center [784, 375] width 1568 height 750
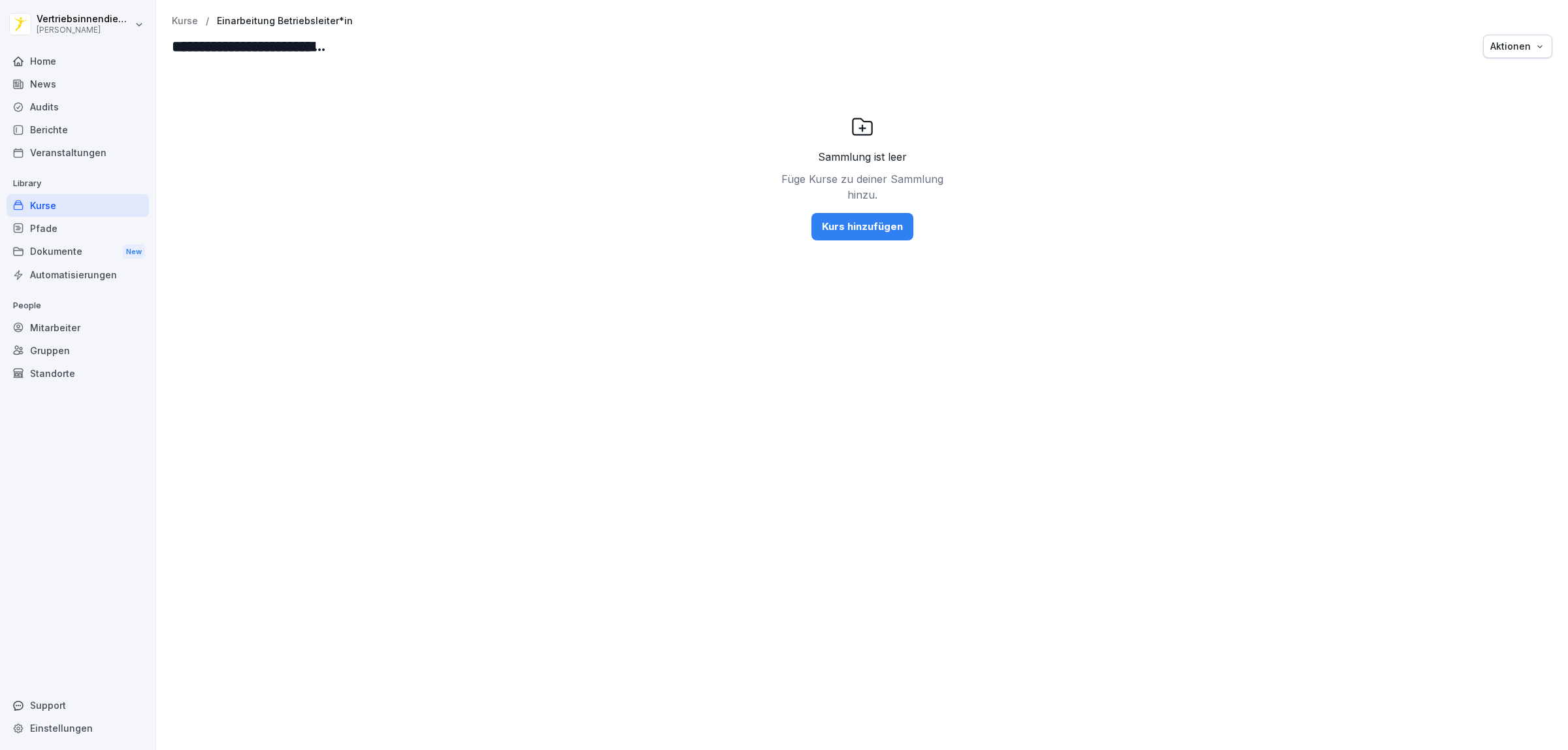
click at [1148, 190] on div "Sammlung ist leer Füge Kurse zu deiner Sammlung hinzu. Kurs hinzufügen" at bounding box center [862, 177] width 1380 height 209
click at [818, 240] on button "Kurs hinzufügen" at bounding box center [862, 226] width 102 height 27
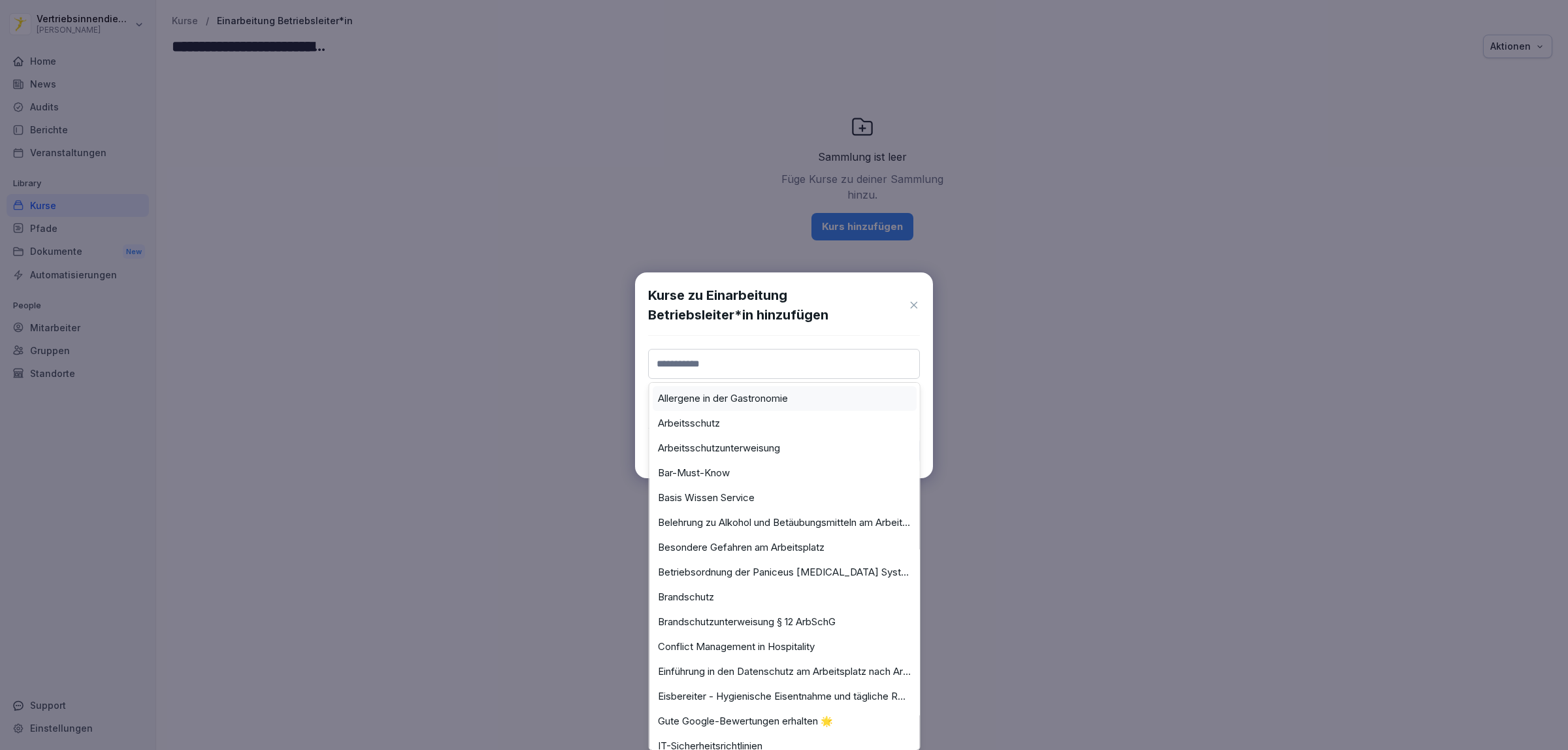
click at [765, 369] on input at bounding box center [784, 363] width 272 height 30
click at [911, 304] on icon at bounding box center [914, 304] width 12 height 14
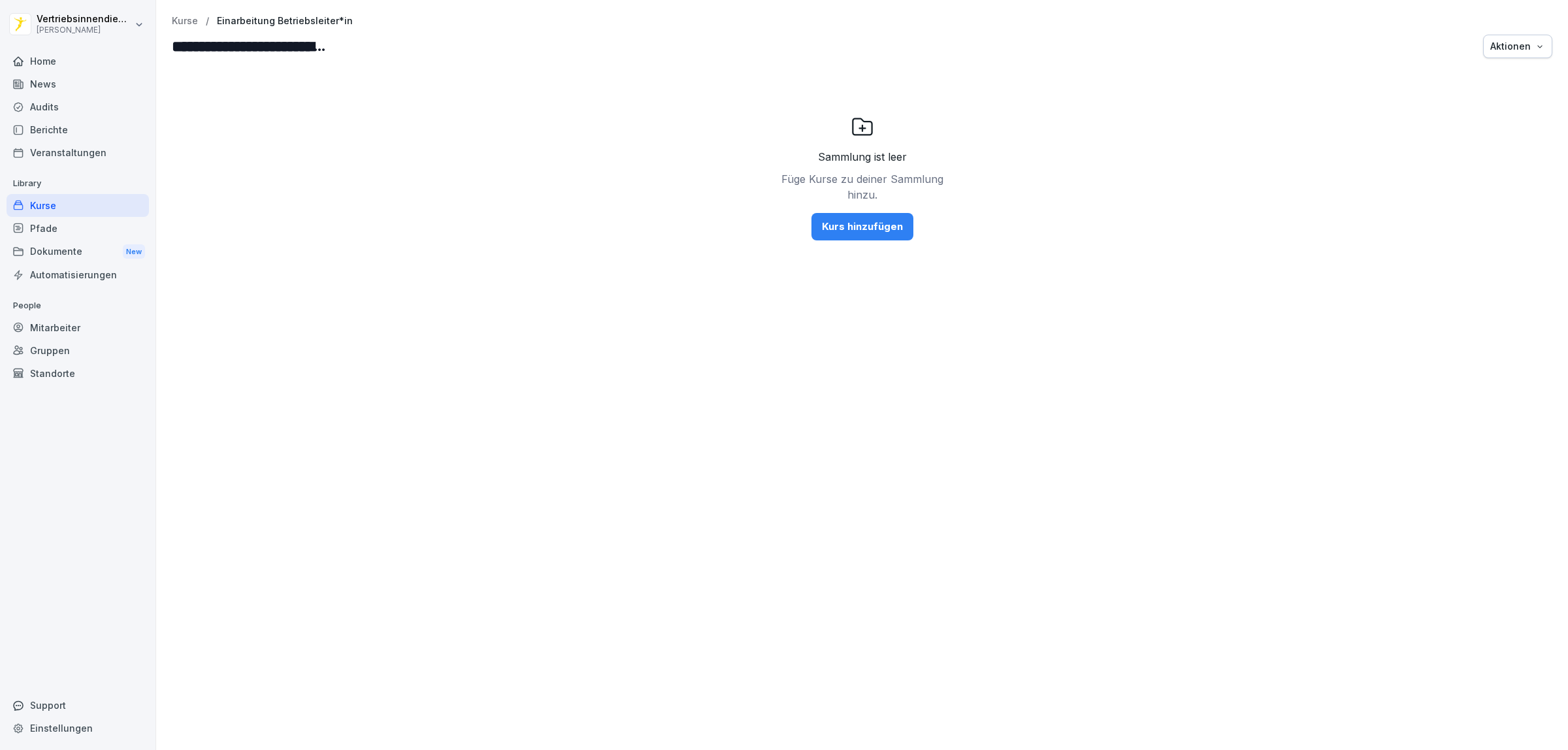
click at [318, 240] on div "Sammlung ist leer Füge Kurse zu deiner Sammlung hinzu. Kurs hinzufügen" at bounding box center [862, 177] width 1380 height 209
click at [1497, 47] on div "Aktionen" at bounding box center [1518, 46] width 55 height 14
click at [1465, 77] on p "Sammlung löschen" at bounding box center [1461, 77] width 80 height 12
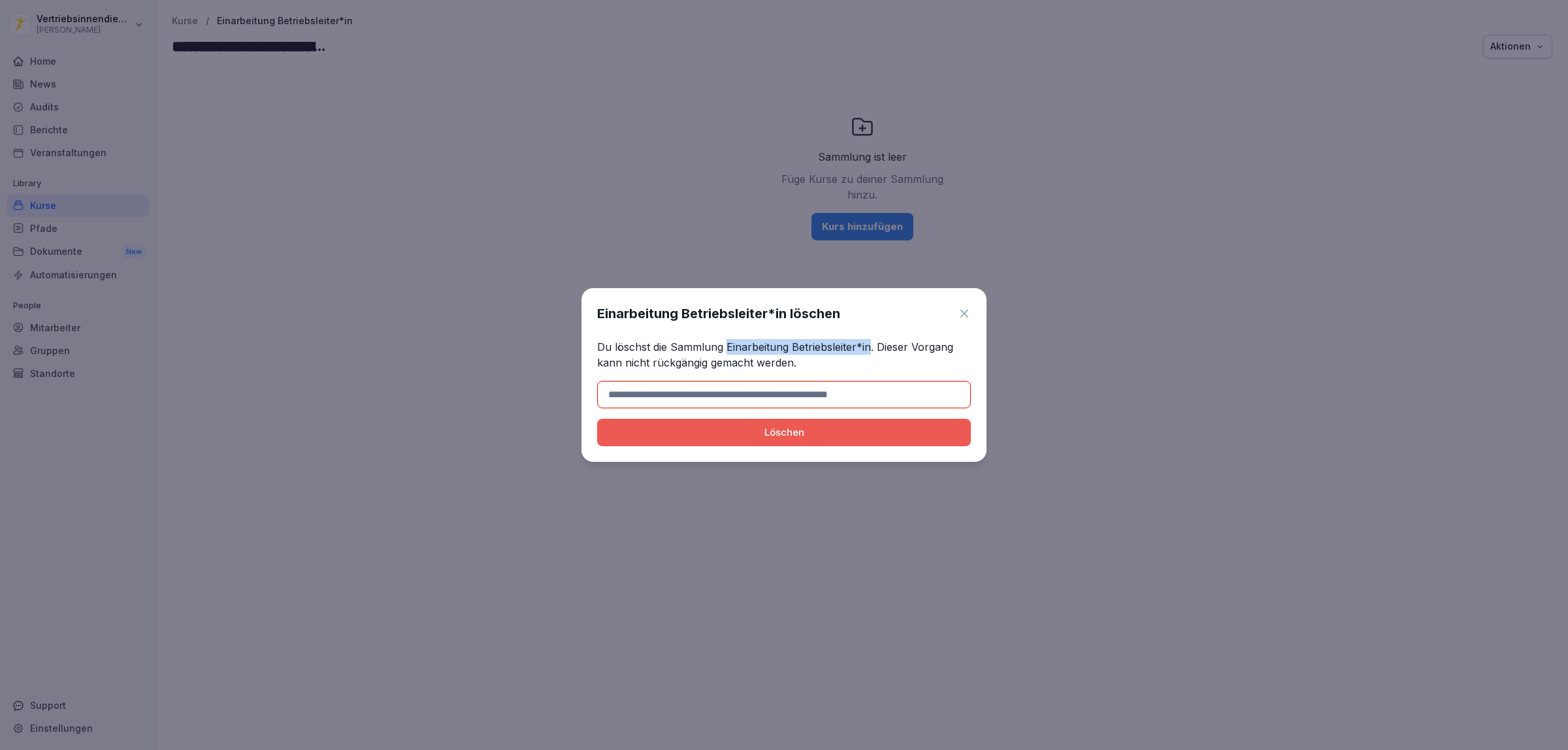
drag, startPoint x: 867, startPoint y: 347, endPoint x: 726, endPoint y: 347, distance: 141.0
click at [726, 347] on p "Du löschst die Sammlung Einarbeitung Betriebsleiter*in. Dieser Vorgang kann nic…" at bounding box center [784, 355] width 374 height 32
copy p "Einarbeitung Betriebsleiter*in"
click at [731, 400] on input at bounding box center [784, 394] width 374 height 27
paste input "**********"
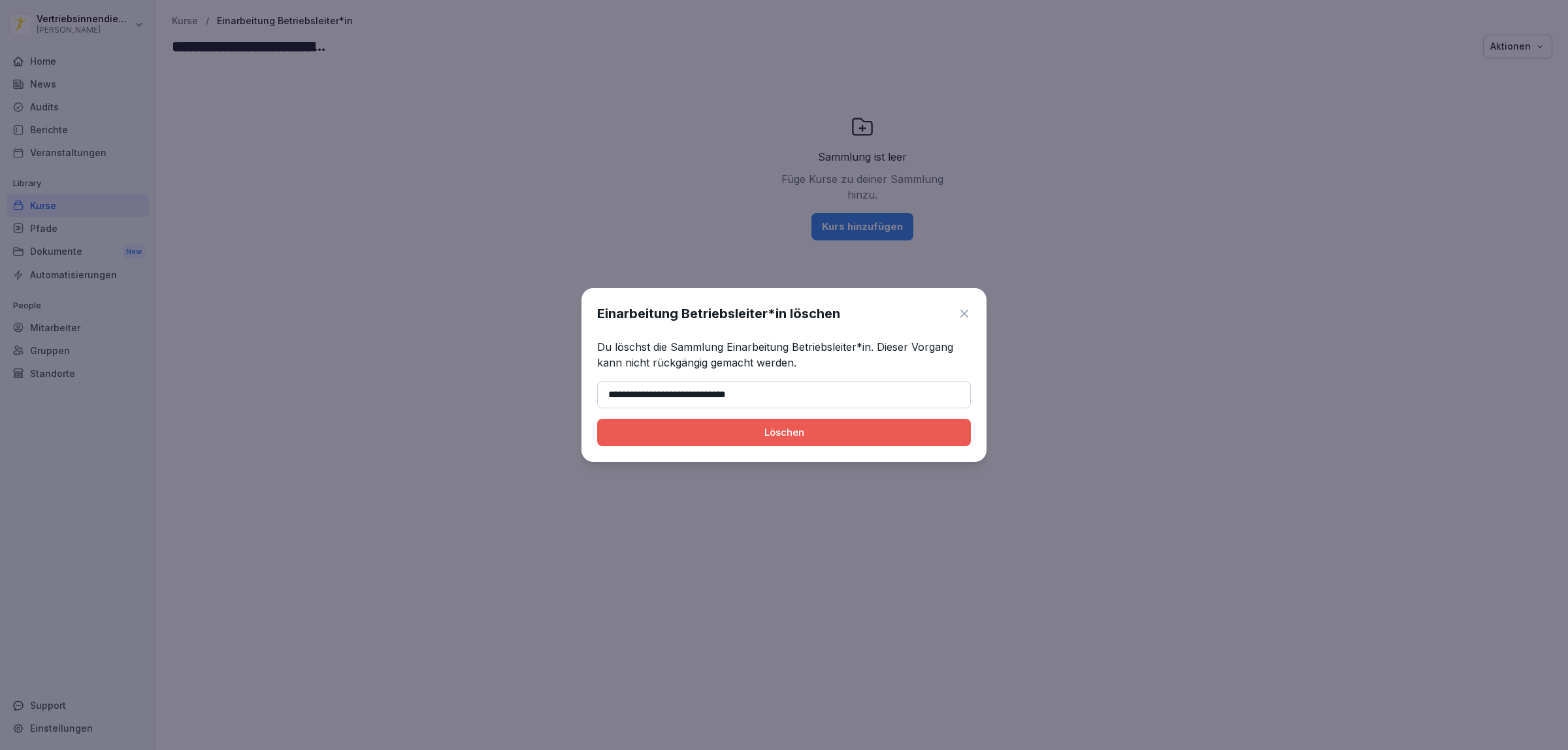
type input "**********"
click at [694, 432] on div "Löschen" at bounding box center [784, 432] width 353 height 14
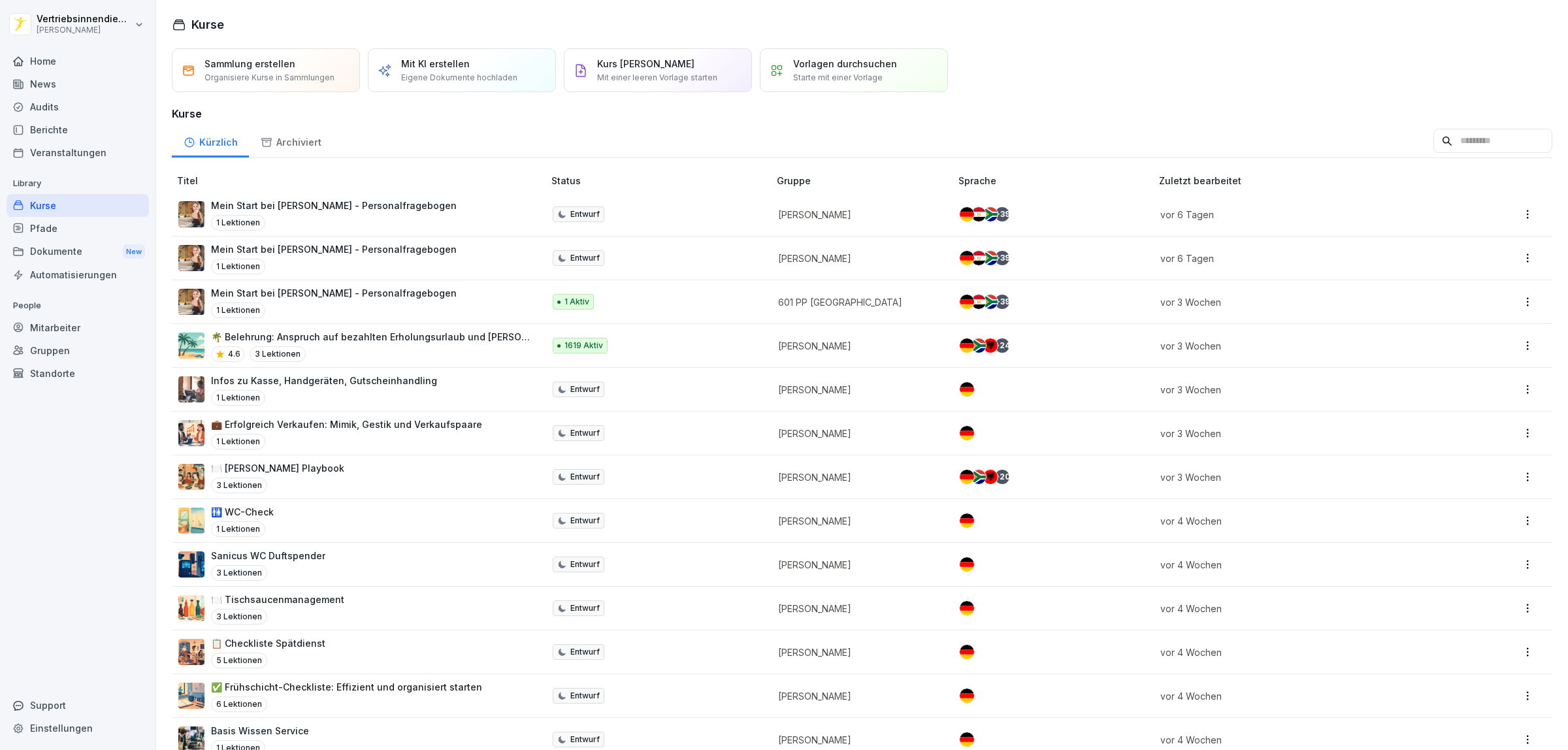
click at [446, 69] on p "Mit KI erstellen" at bounding box center [435, 64] width 68 height 14
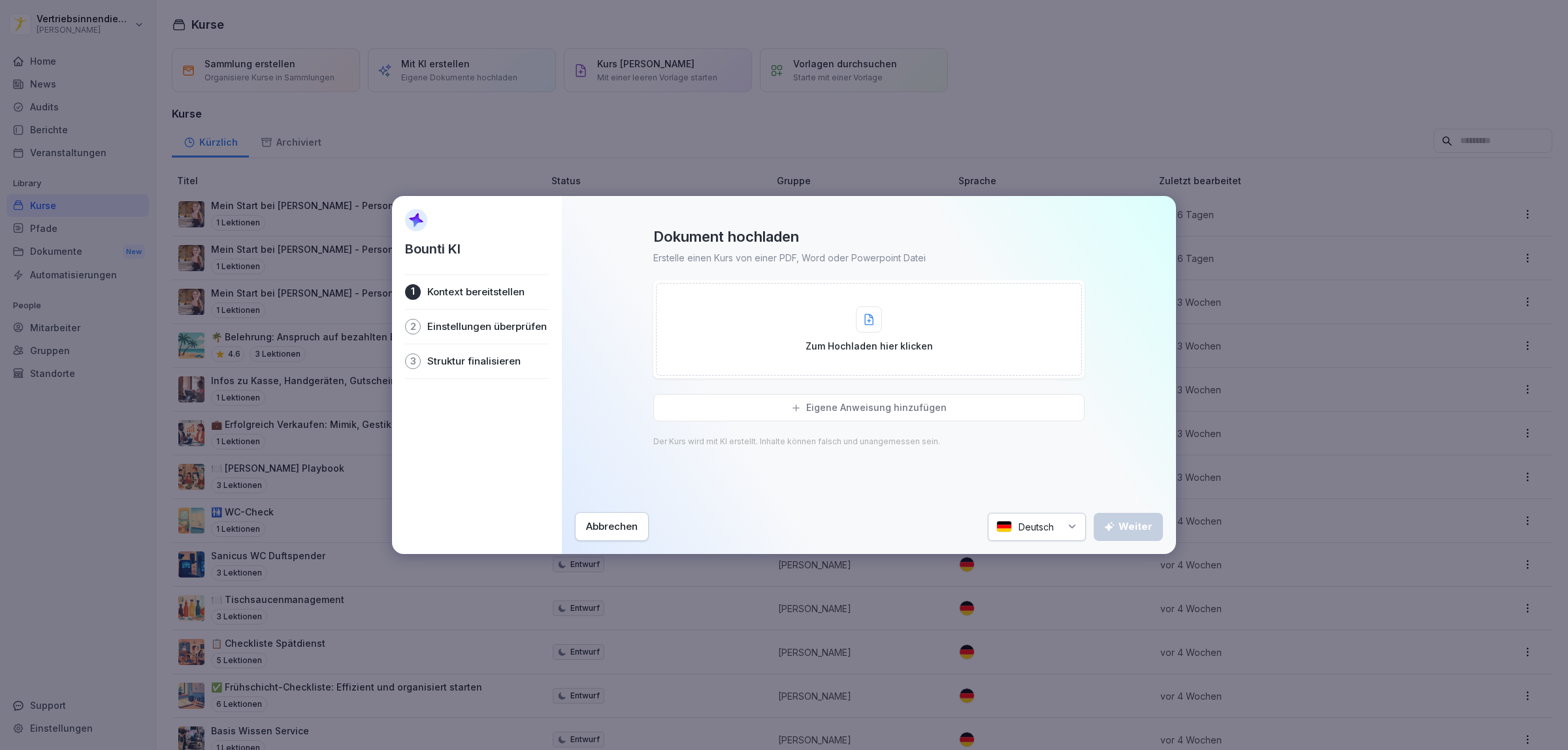
click at [839, 406] on p "Eigene Anweisung hinzufügen" at bounding box center [877, 407] width 140 height 12
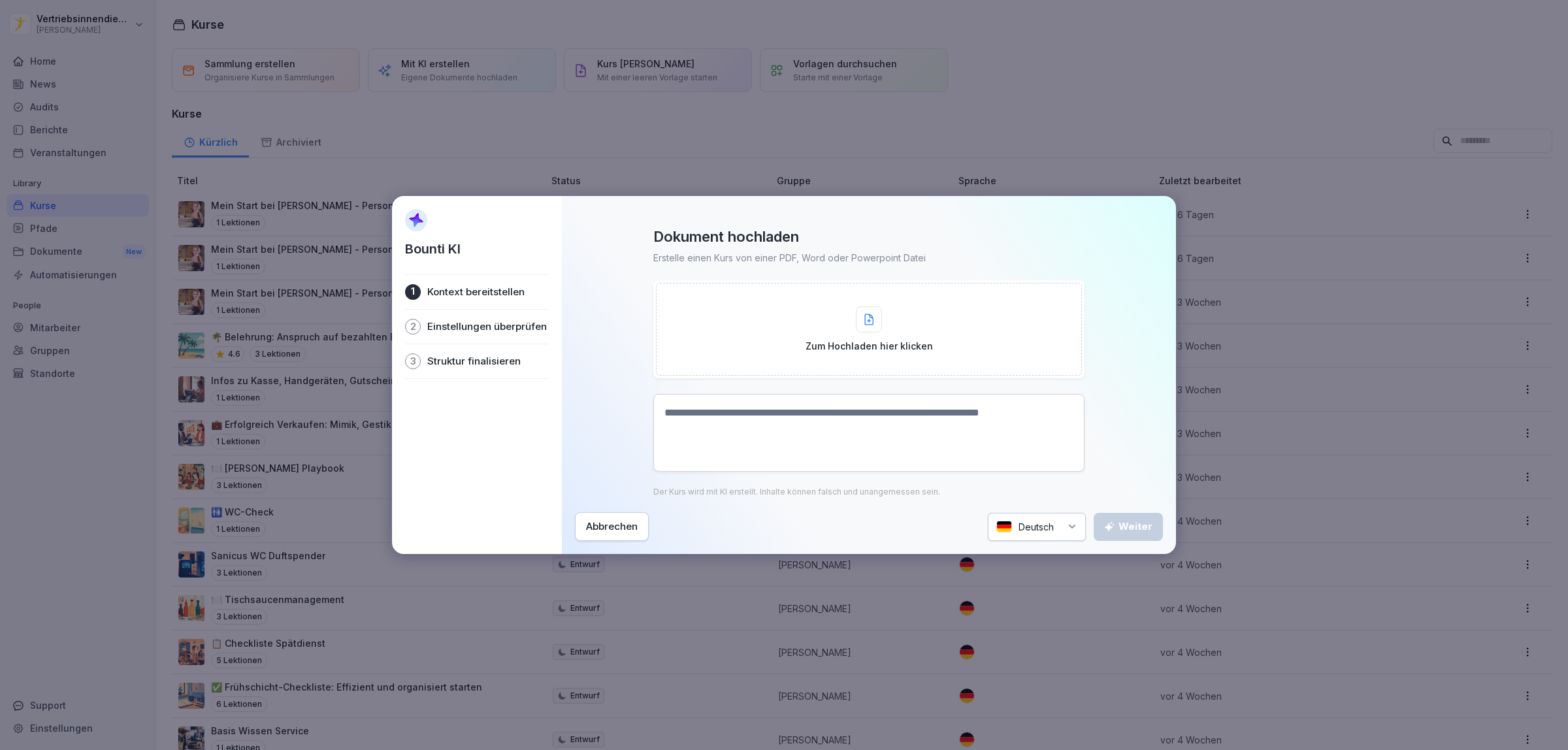
click at [820, 420] on textarea at bounding box center [868, 432] width 431 height 78
paste textarea "**********"
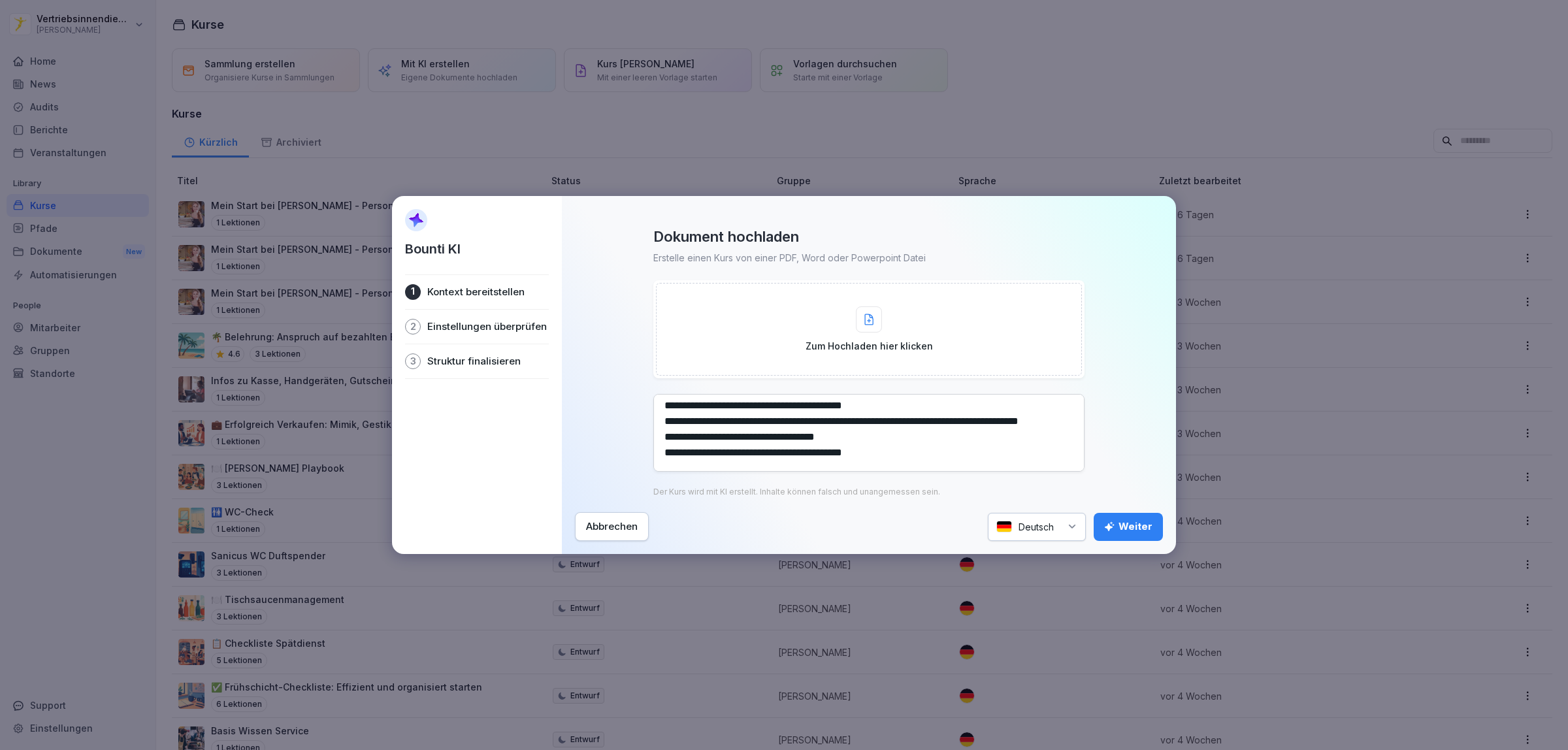
scroll to position [320, 0]
type textarea "**********"
click at [1148, 523] on div "Weiter" at bounding box center [1129, 526] width 49 height 14
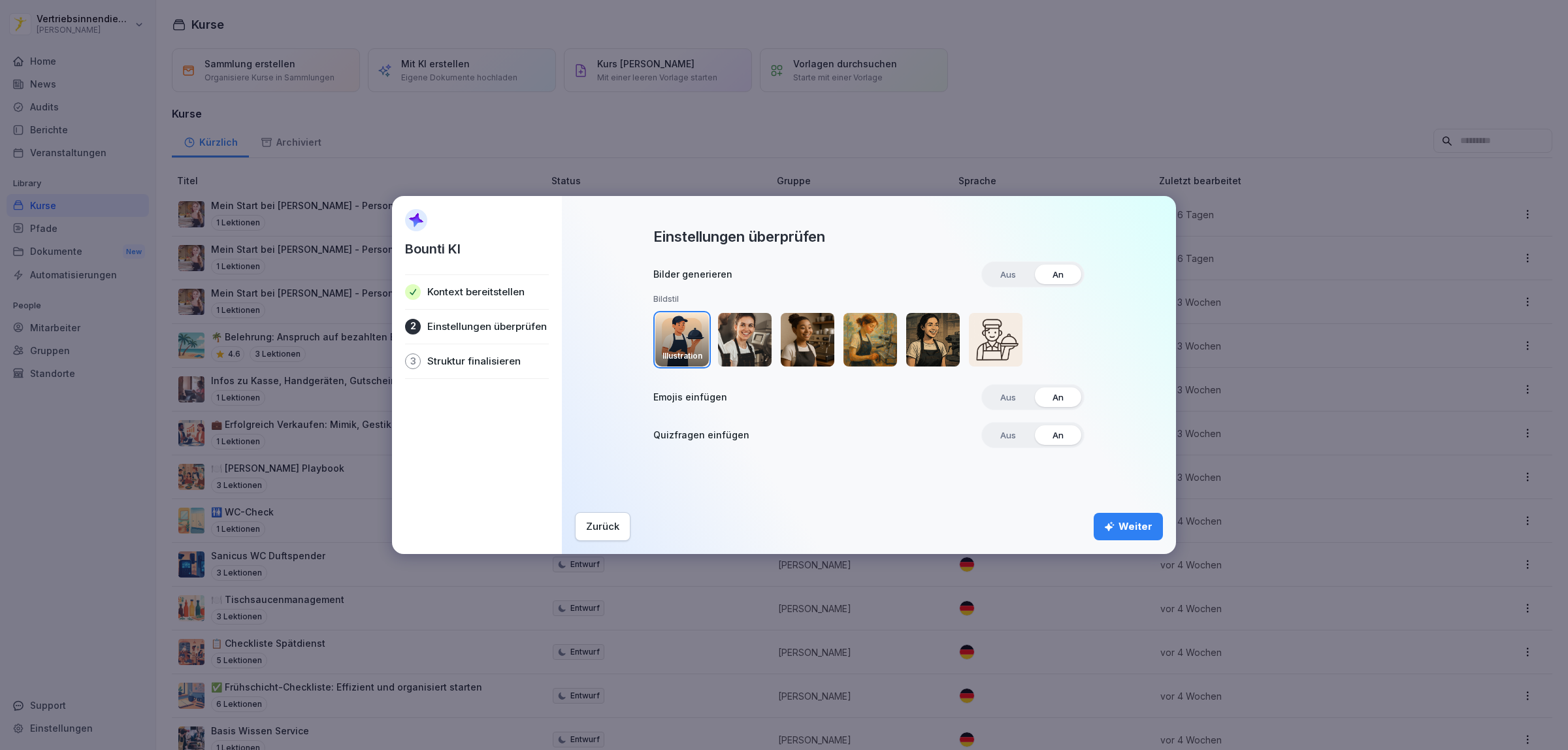
click at [680, 335] on img "button" at bounding box center [681, 339] width 53 height 53
click at [707, 400] on h3 "Emojis einfügen" at bounding box center [690, 397] width 74 height 13
click at [1050, 401] on span "An" at bounding box center [1057, 397] width 29 height 20
click at [1059, 435] on span "An" at bounding box center [1057, 434] width 29 height 20
click at [1013, 432] on span "Aus" at bounding box center [1008, 434] width 34 height 20
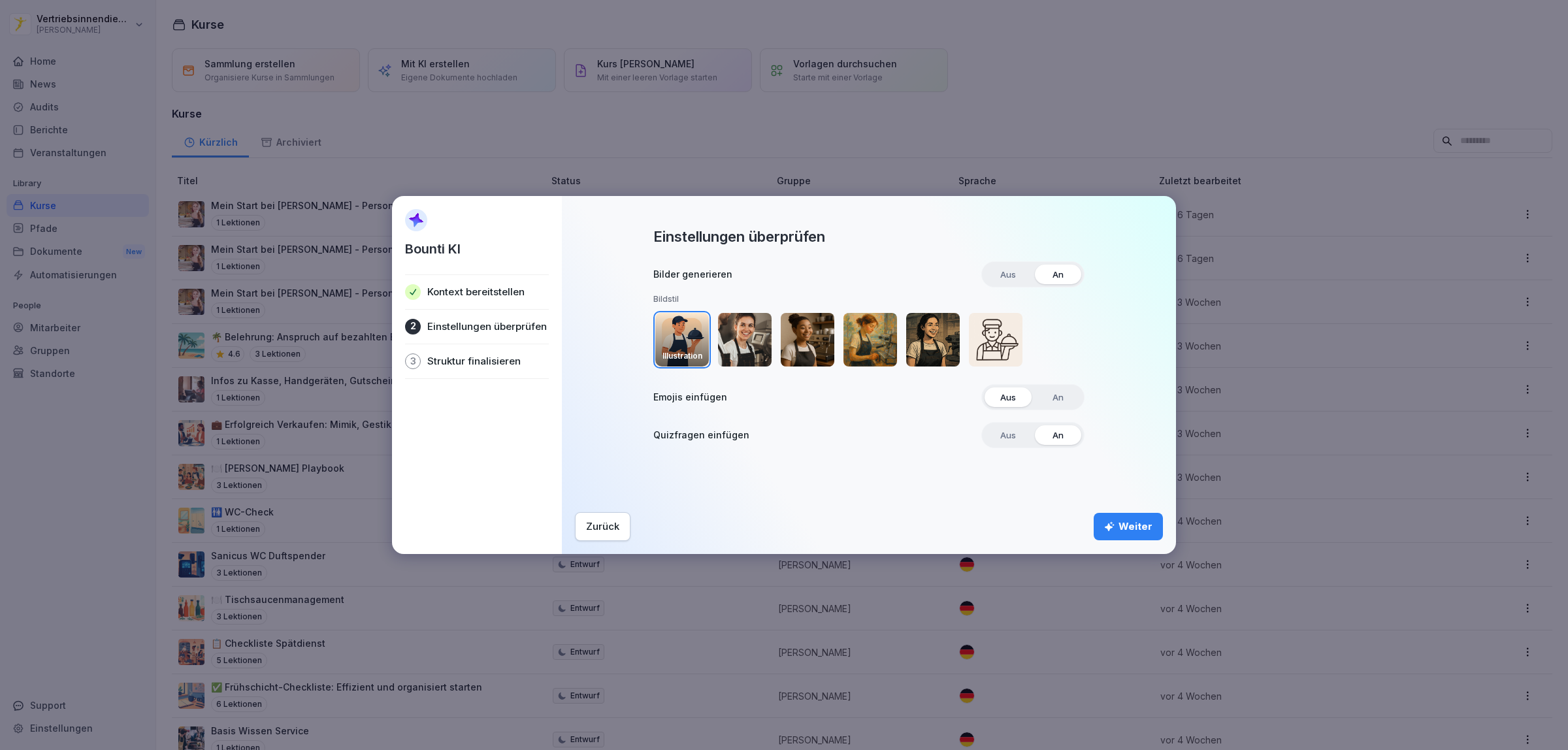
click at [1017, 396] on span "Aus" at bounding box center [1008, 397] width 34 height 20
click at [1147, 526] on div "Weiter" at bounding box center [1129, 526] width 49 height 14
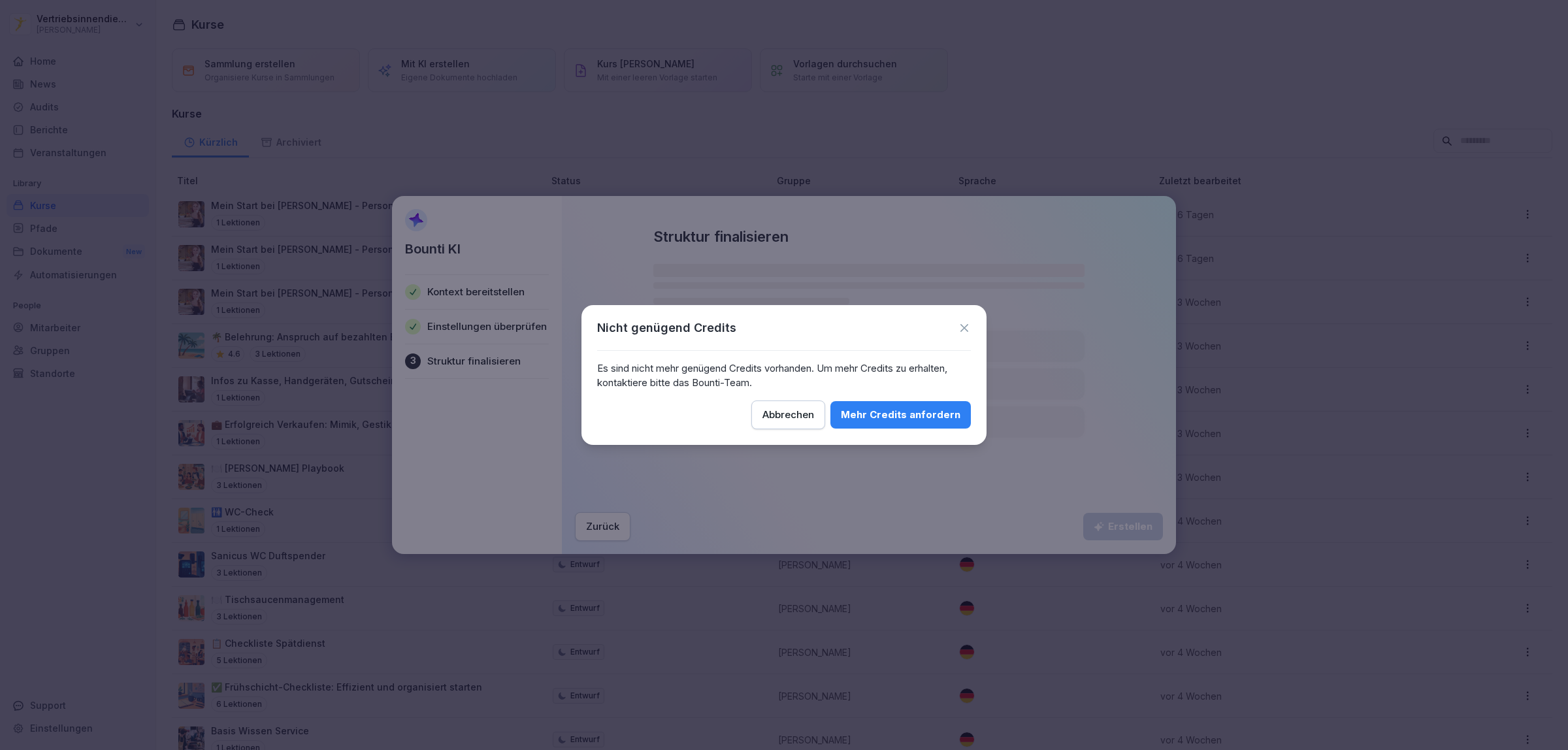
click at [963, 327] on icon at bounding box center [964, 328] width 7 height 7
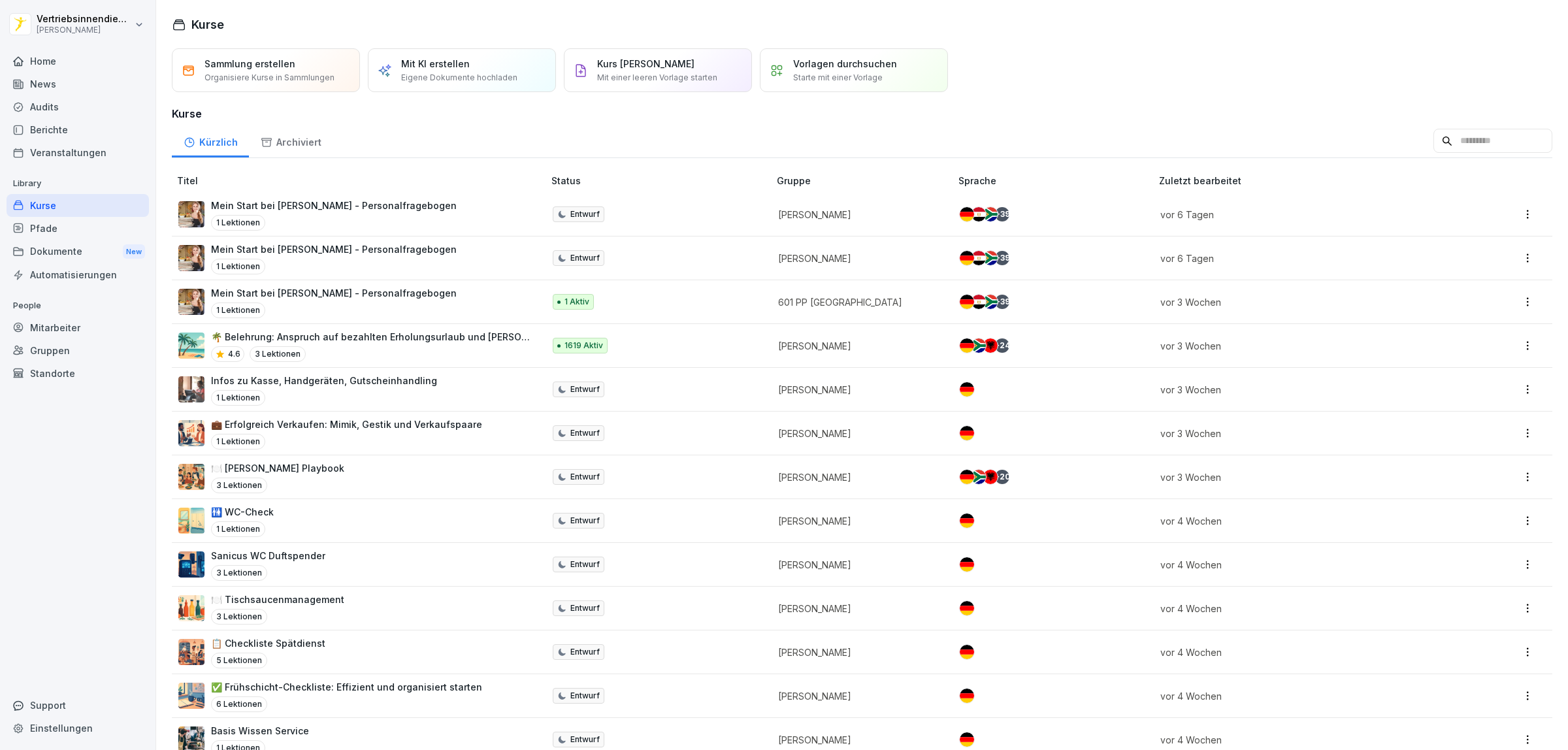
click at [468, 194] on td "Mein Start bei [PERSON_NAME] - Personalfragebogen 1 Lektionen" at bounding box center [359, 214] width 375 height 44
click at [73, 29] on html "Vertriebsinnendienst [PERSON_NAME] Home News Audits Berichte Veranstaltungen Li…" at bounding box center [784, 375] width 1568 height 750
click at [66, 85] on div "Abmelden" at bounding box center [83, 83] width 129 height 24
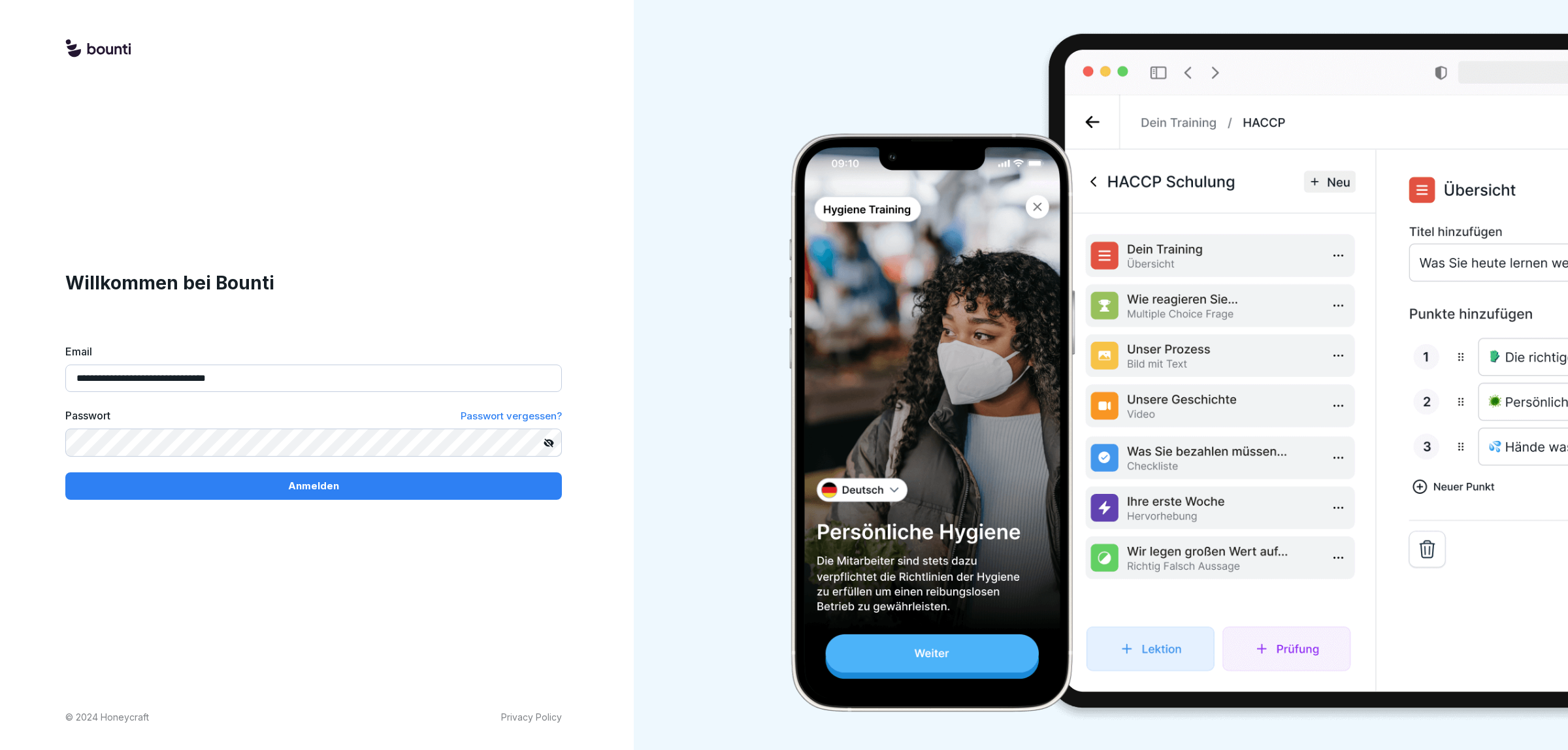
click at [317, 376] on input "**********" at bounding box center [313, 377] width 496 height 27
click at [235, 488] on div "Anmelden" at bounding box center [313, 485] width 476 height 14
click at [550, 442] on icon at bounding box center [549, 442] width 9 height 8
click at [323, 382] on input "**********" at bounding box center [313, 377] width 496 height 27
type input "**********"
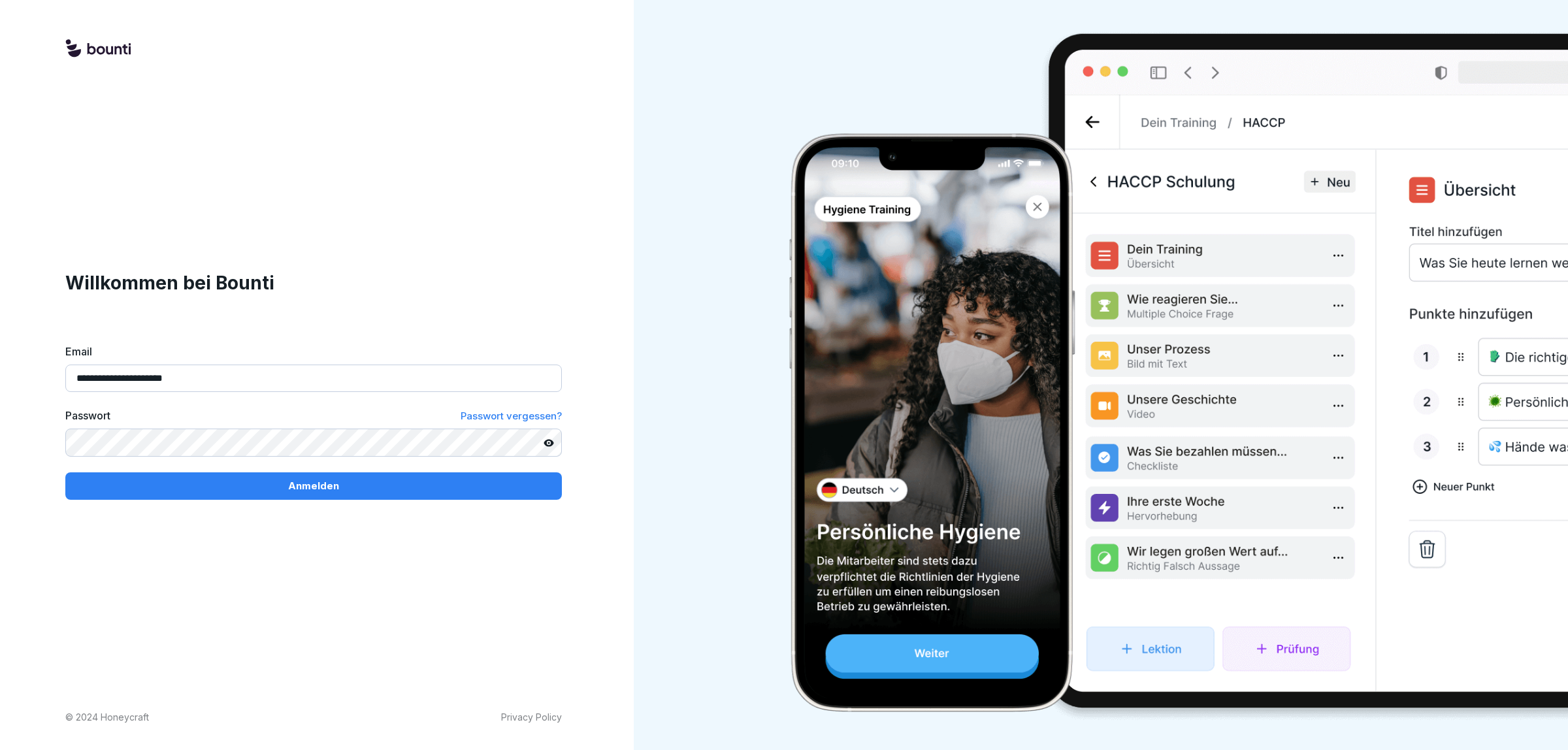
click at [204, 485] on div "Anmelden" at bounding box center [313, 485] width 476 height 14
